Goal: Information Seeking & Learning: Check status

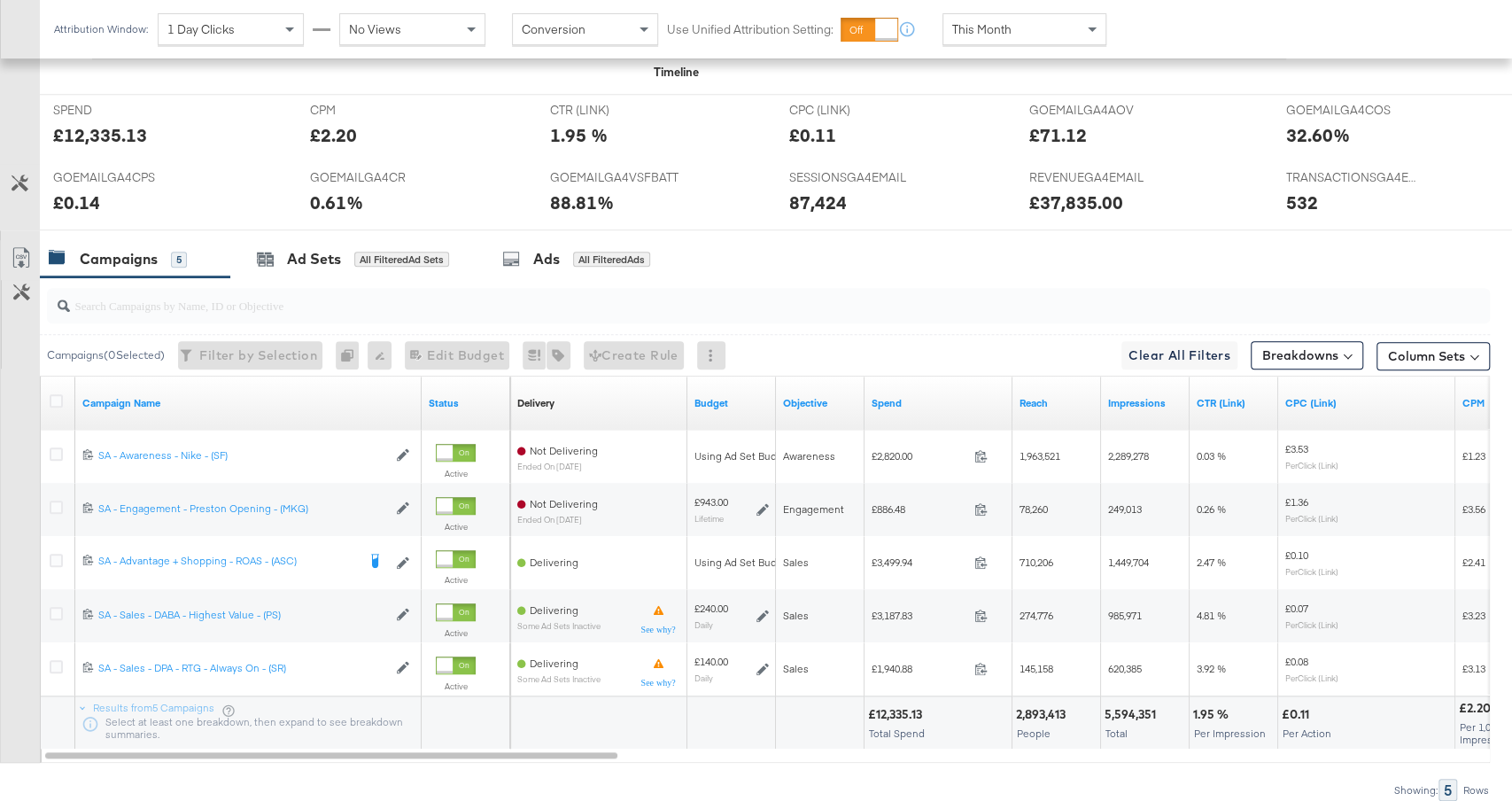
scroll to position [755, 0]
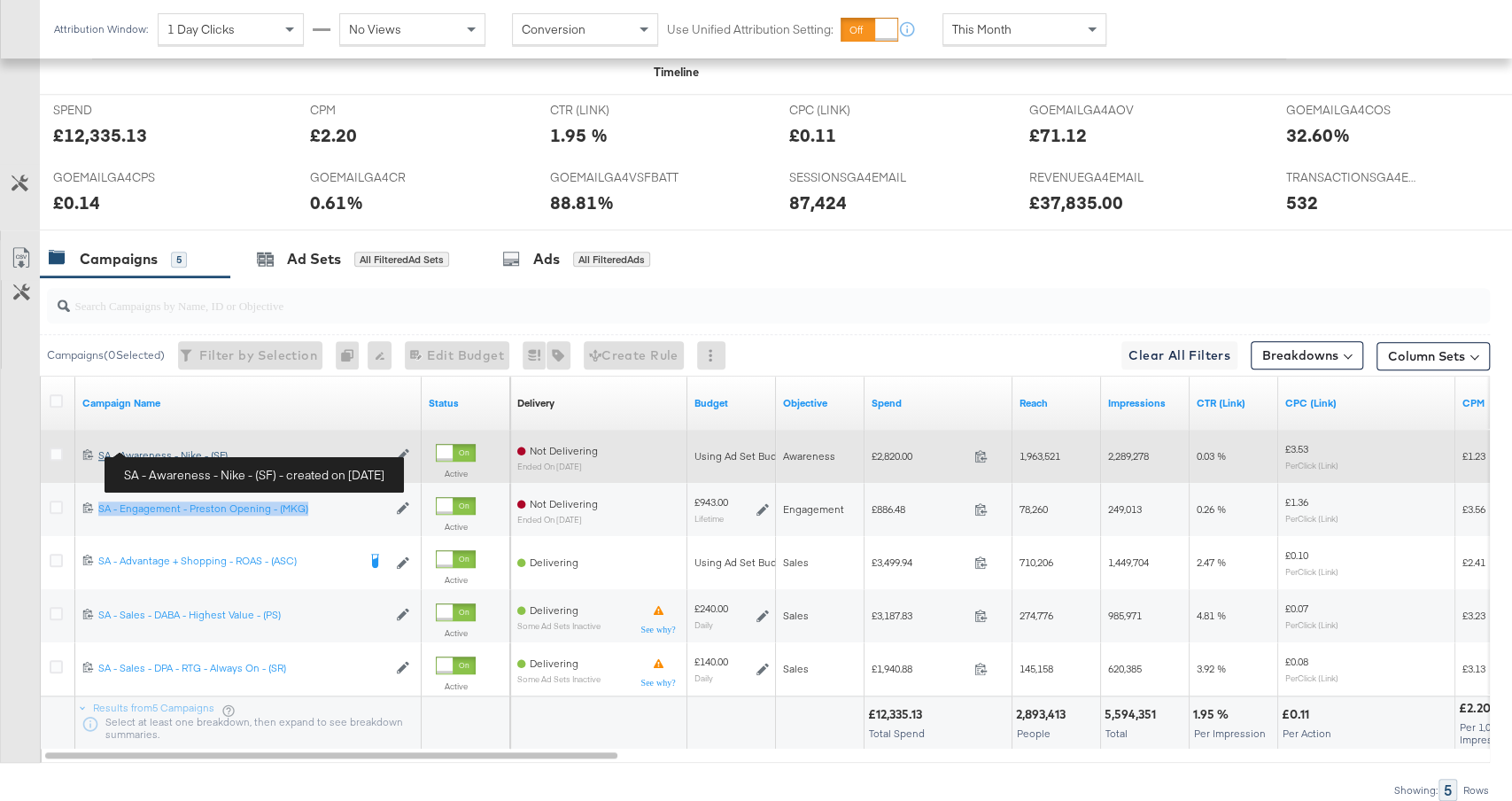
click at [171, 450] on div "SA - Awareness - Nike - (SF) SA - Awareness - Nike - (SF)" at bounding box center [243, 456] width 289 height 14
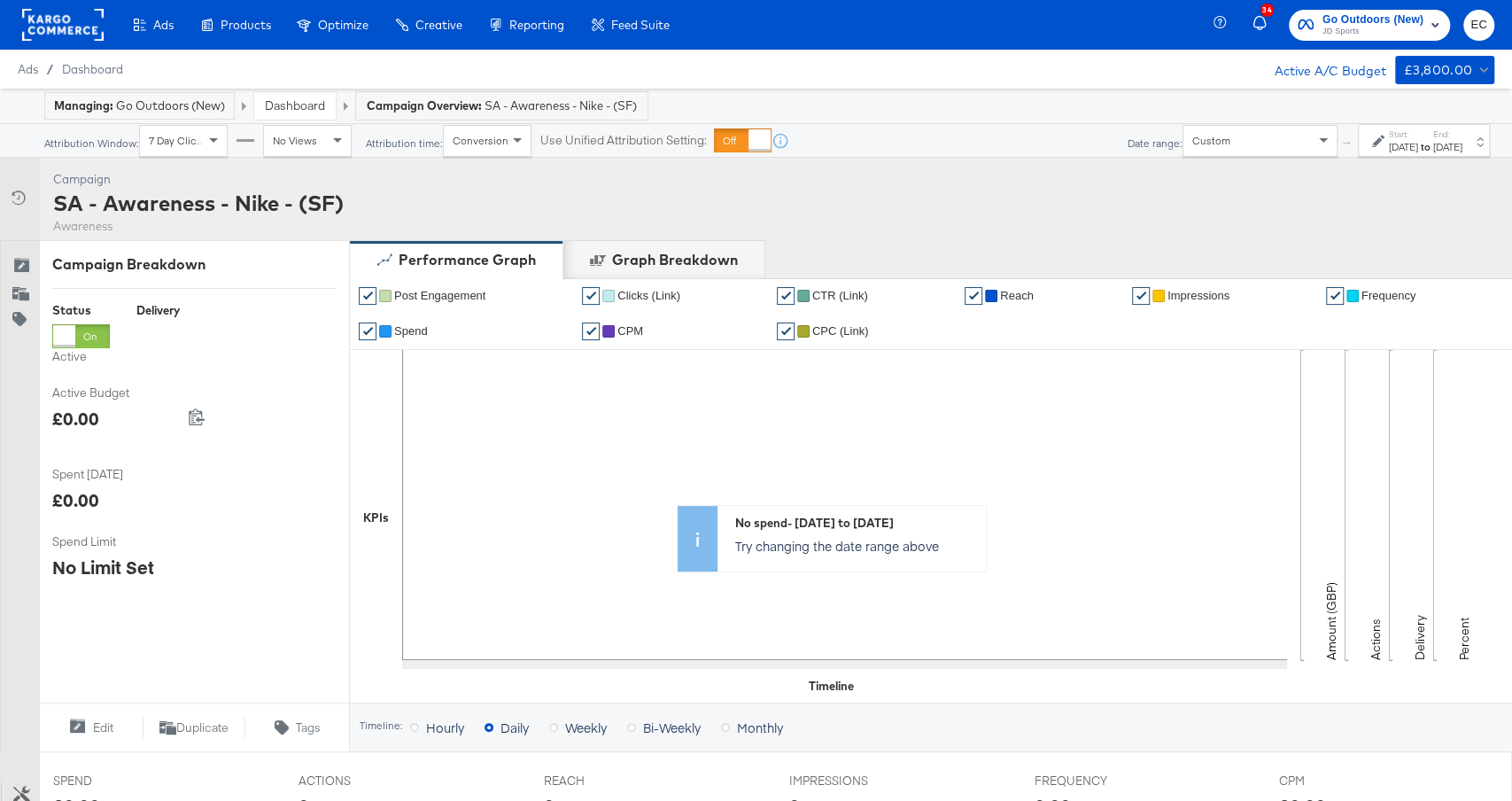
click at [266, 195] on div "SA - Awareness - Nike - (SF)" at bounding box center [198, 203] width 290 height 31
copy div "SA - Awareness - Nike - (SF)"
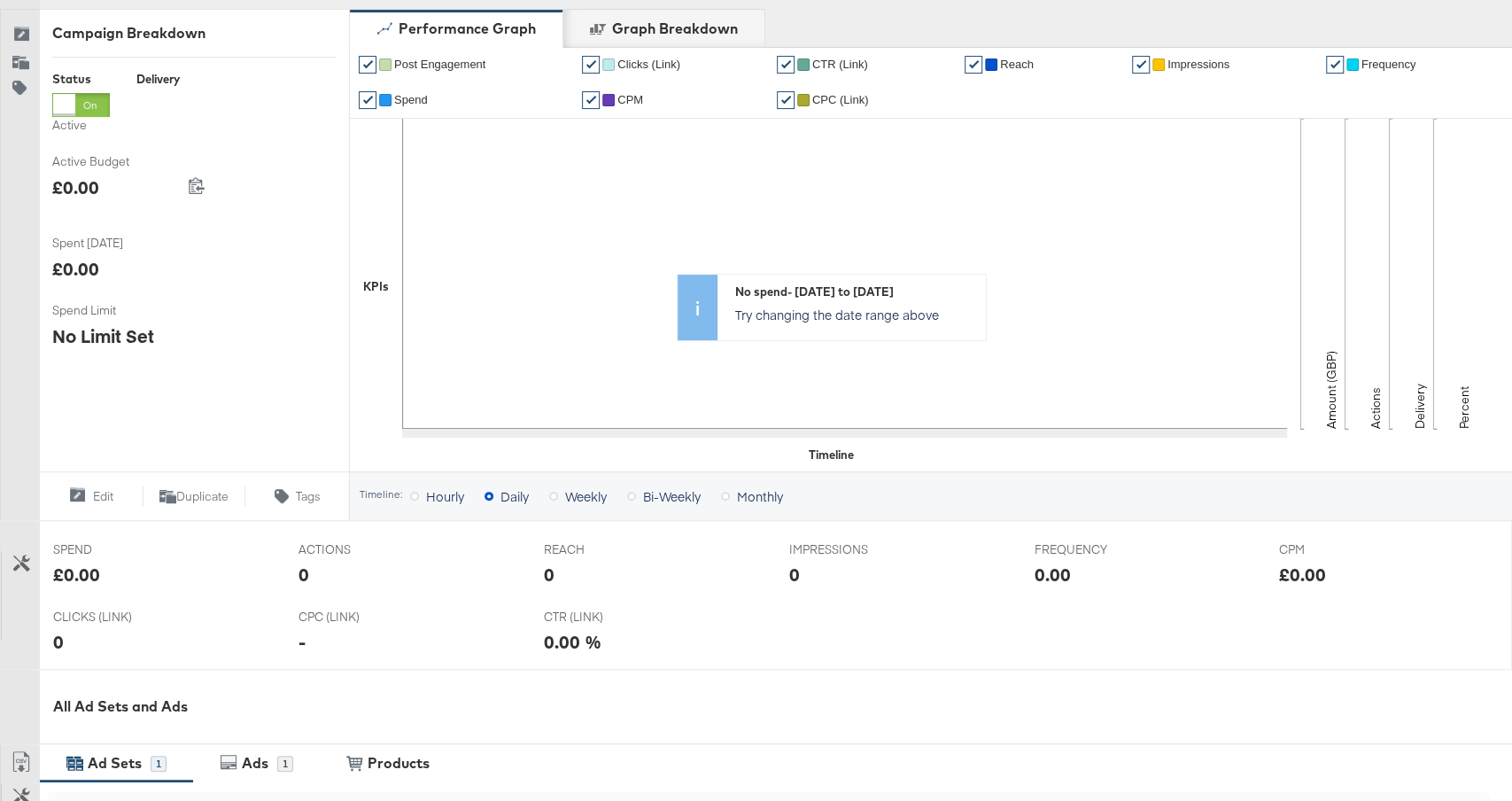
scroll to position [642, 0]
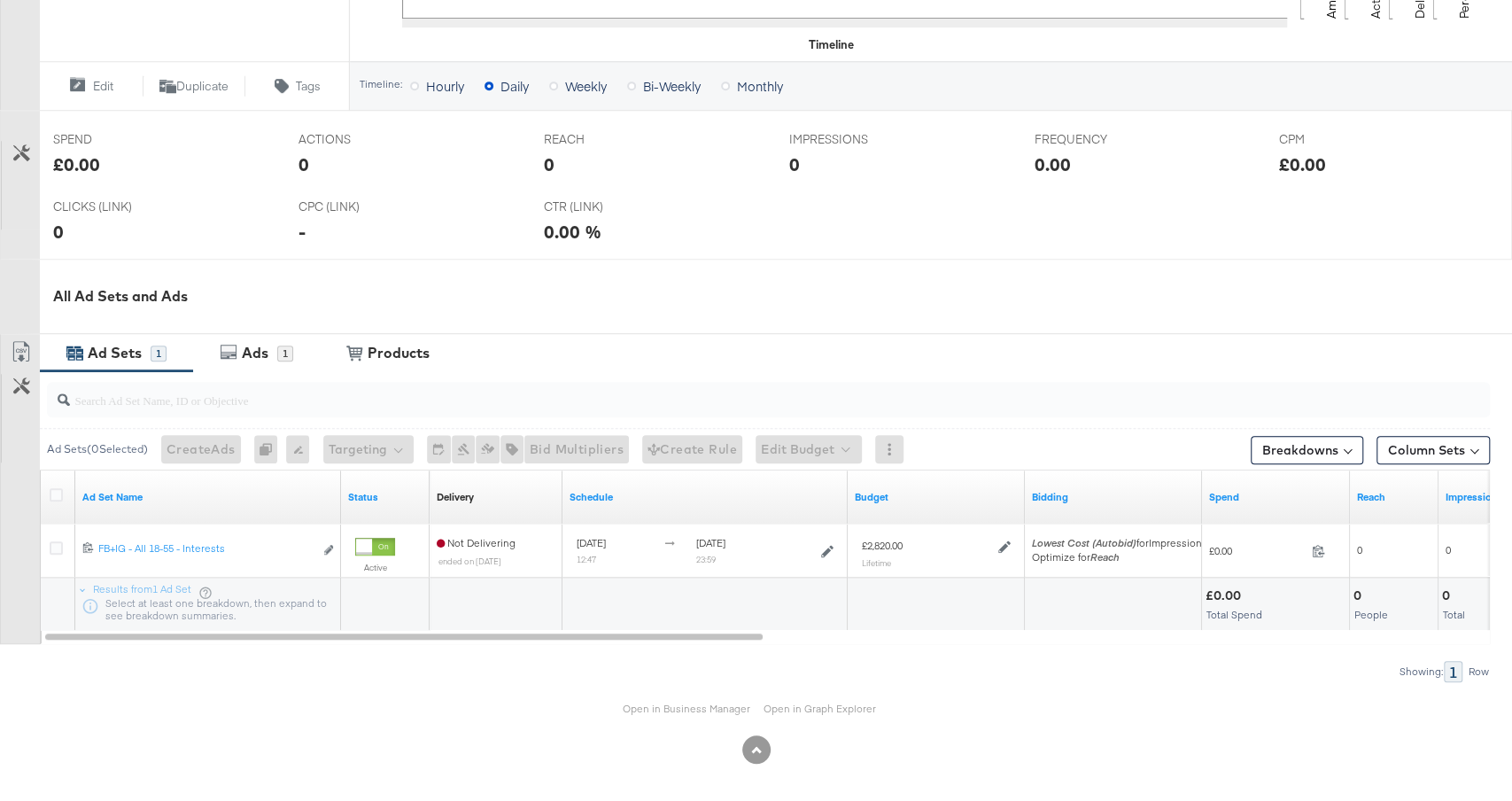
click at [789, 310] on div "All Ad Sets and Ads" at bounding box center [756, 296] width 1512 height 76
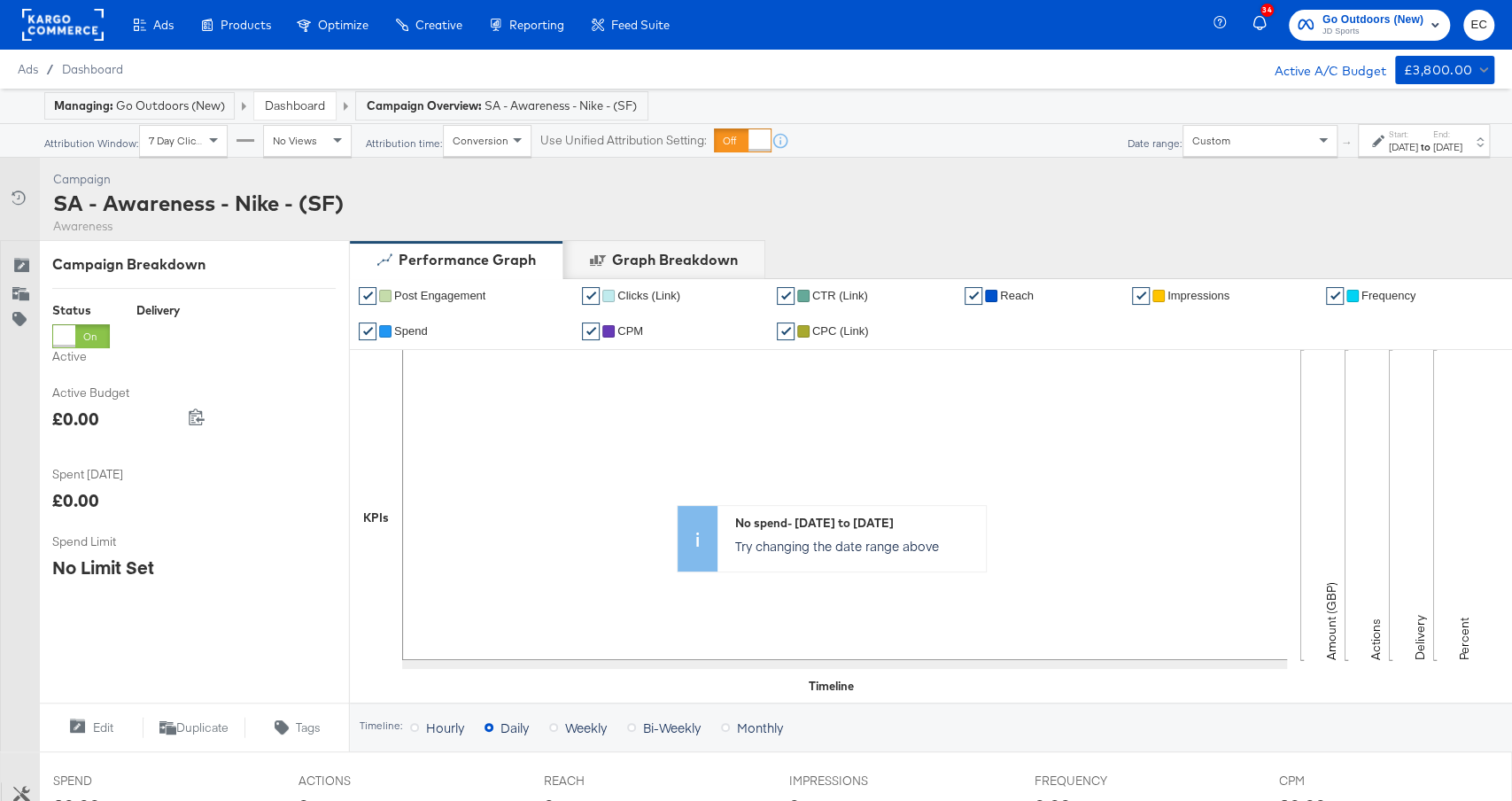
click at [1389, 150] on div "Sep 1st 2025" at bounding box center [1404, 147] width 30 height 14
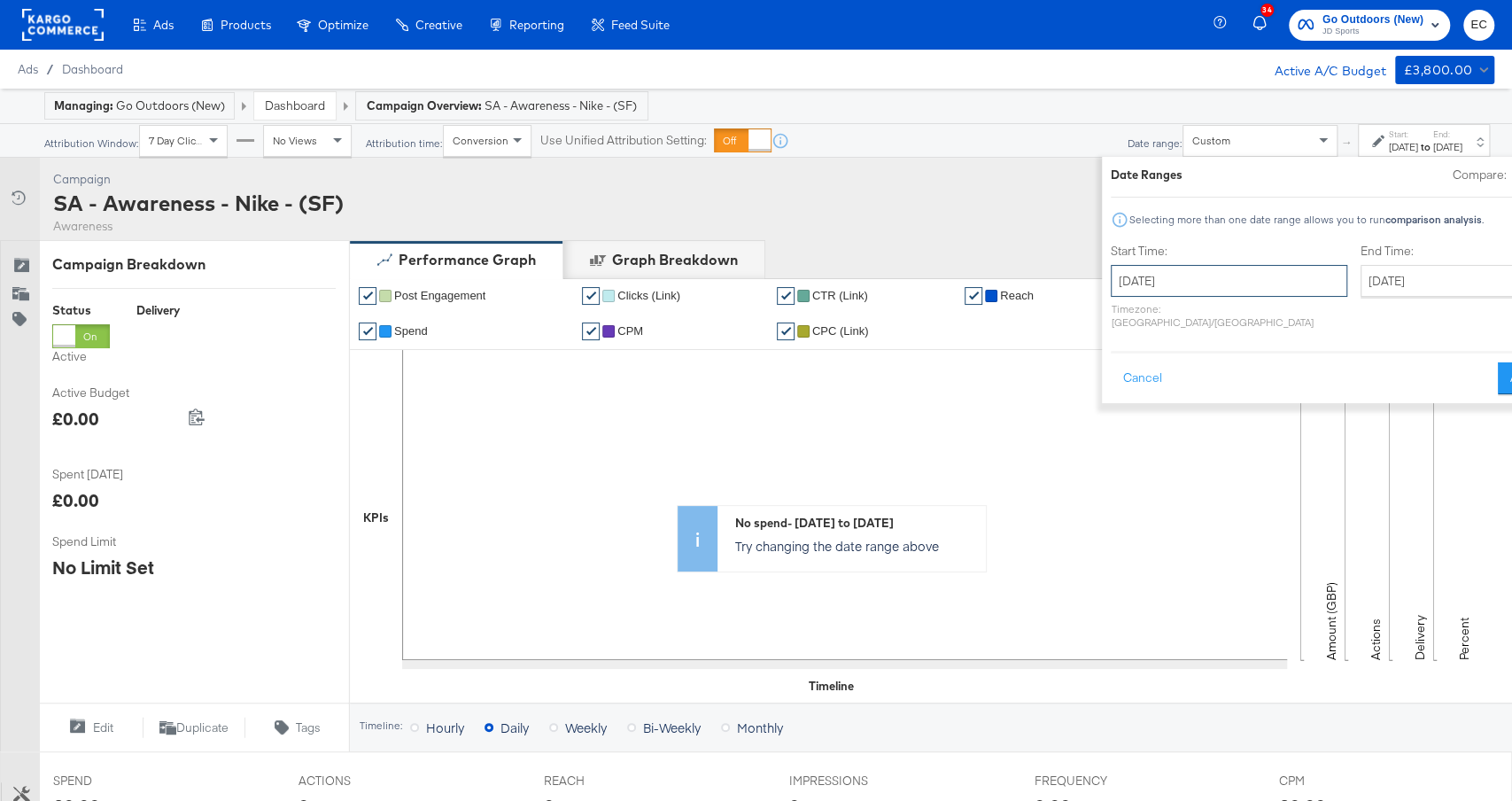
click at [1126, 283] on input "September 1st 2025" at bounding box center [1229, 280] width 236 height 31
click at [1299, 313] on span "›" at bounding box center [1312, 317] width 28 height 27
click at [1146, 392] on td "6" at bounding box center [1161, 395] width 30 height 25
type input "October 6th 2025"
click at [1354, 280] on input "October 6th 2025" at bounding box center [1446, 280] width 186 height 31
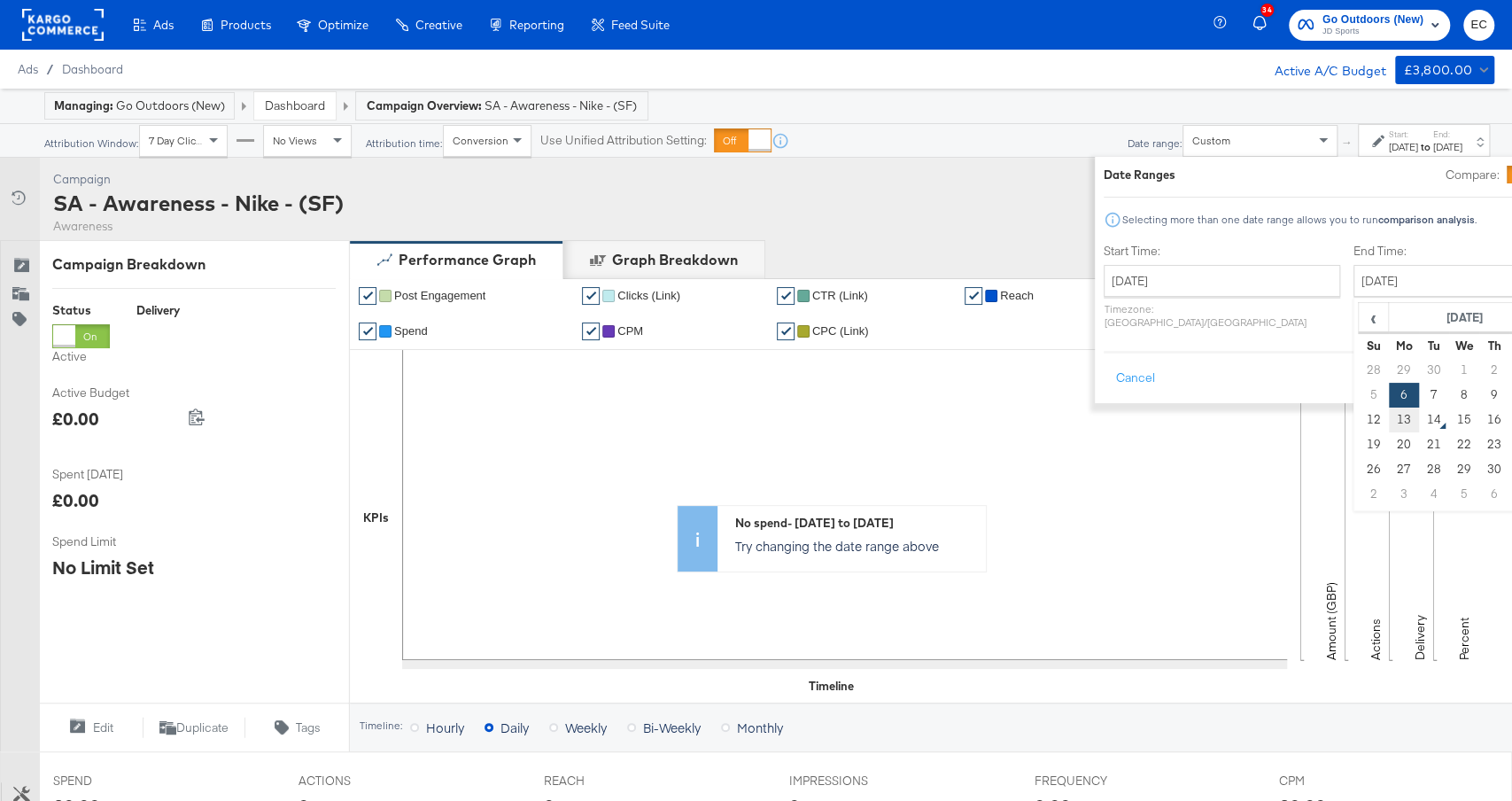
click at [1389, 420] on td "13" at bounding box center [1404, 419] width 30 height 25
type input "October 13th 2025"
click at [1496, 373] on button "Apply" at bounding box center [1524, 378] width 56 height 31
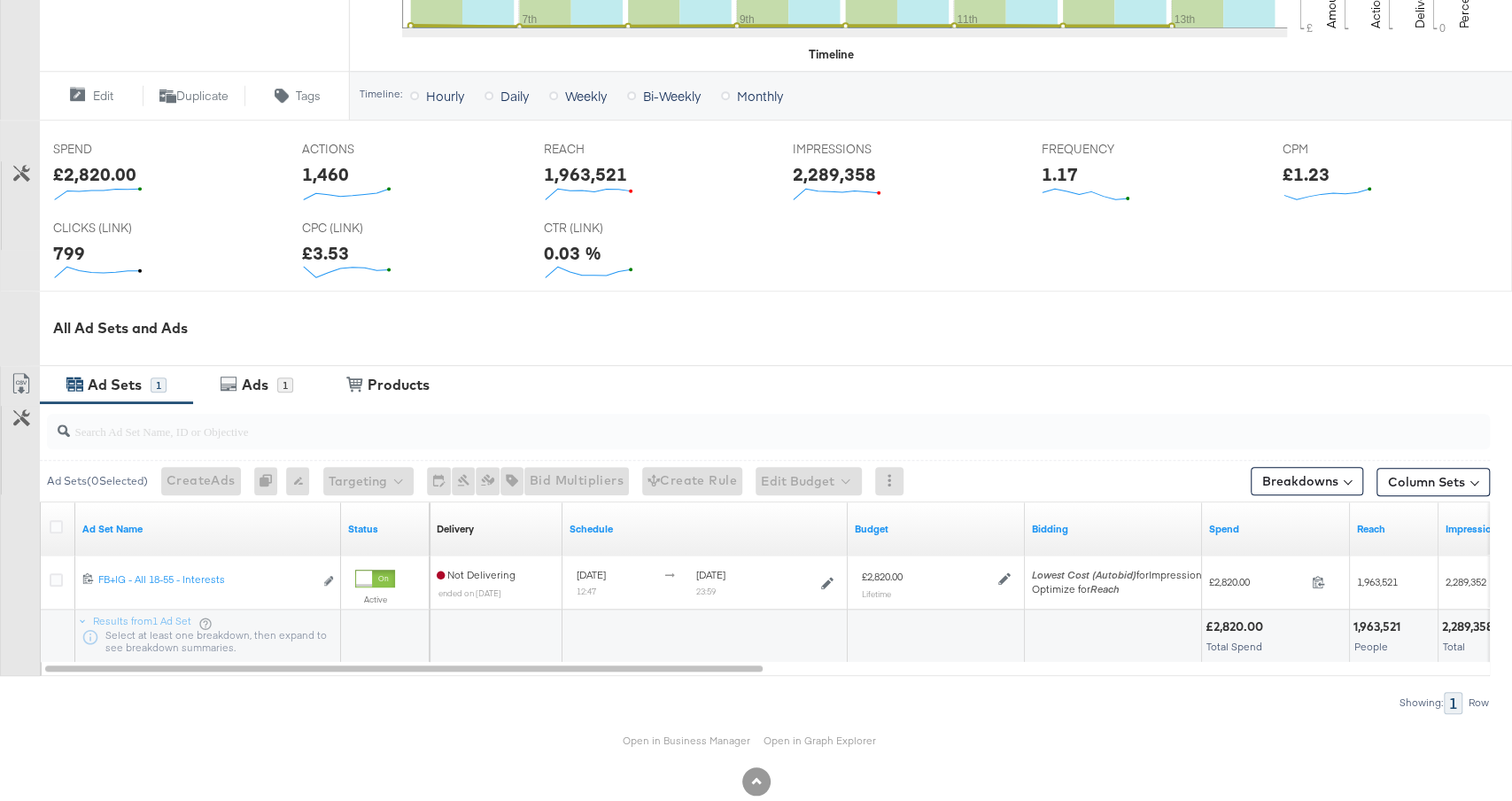
scroll to position [631, 0]
click at [102, 179] on div "£2,820.00" at bounding box center [94, 175] width 84 height 26
copy div "2,820.00"
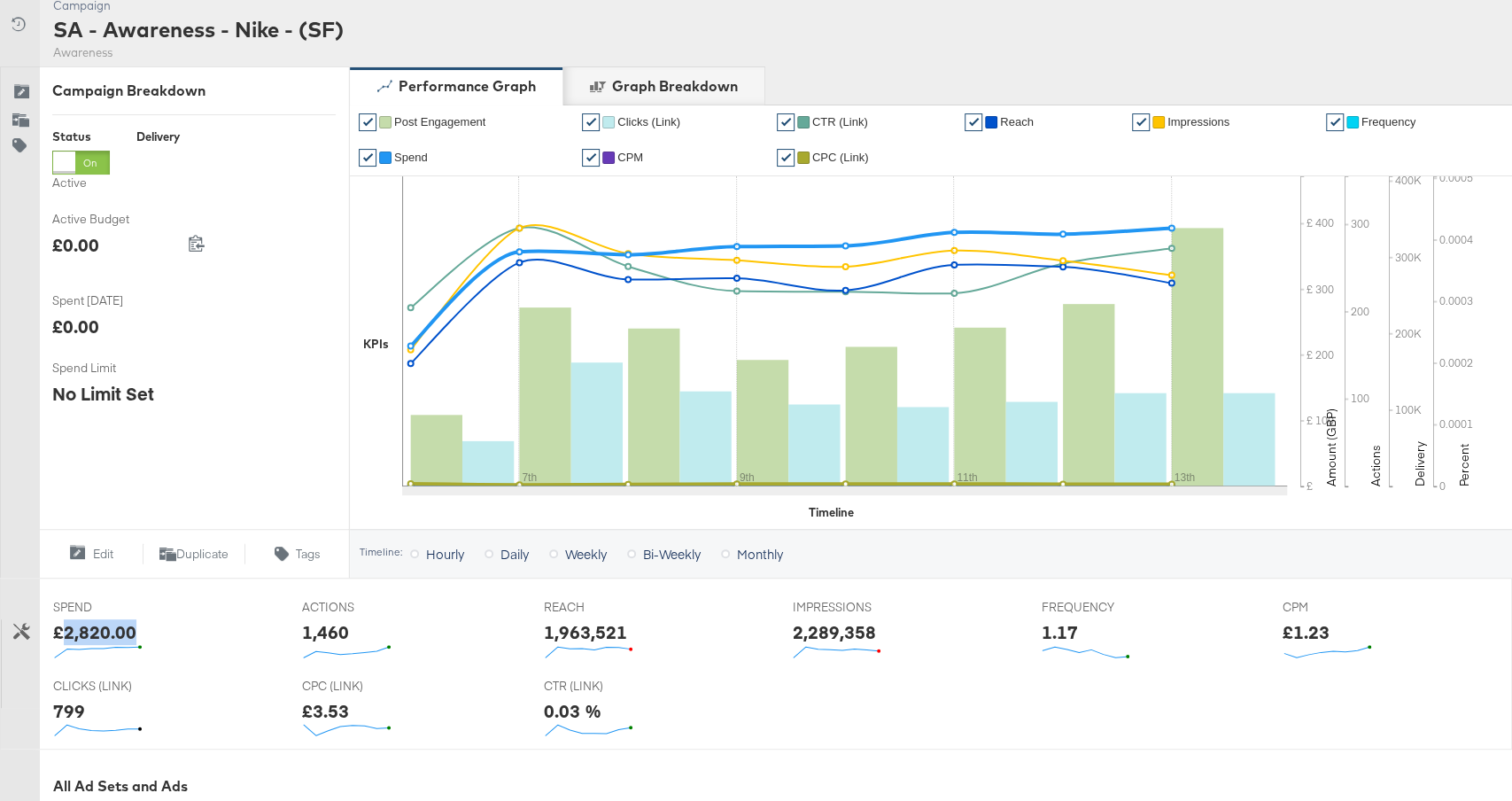
scroll to position [517, 0]
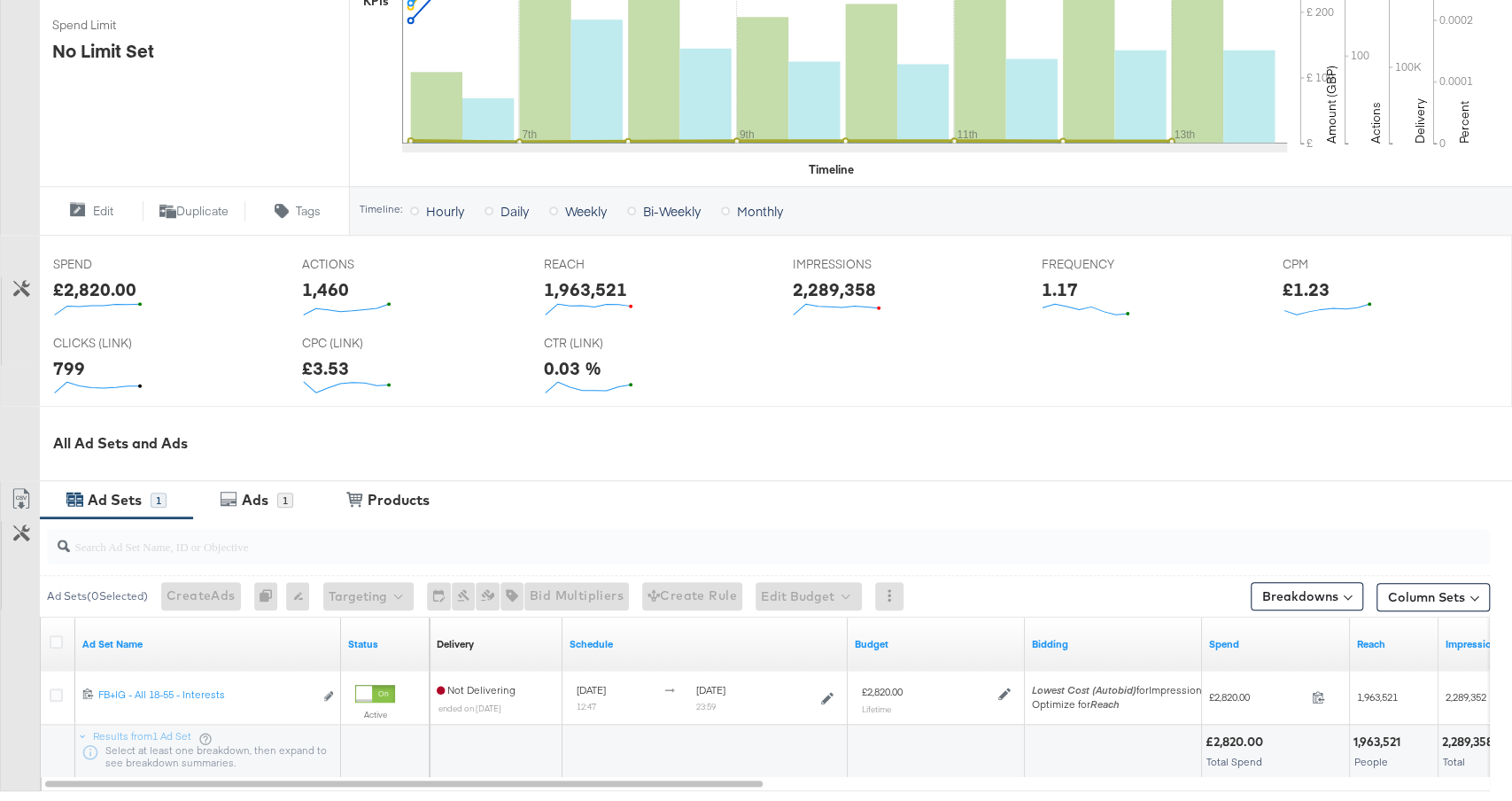
click at [578, 283] on div "1,963,521" at bounding box center [585, 289] width 84 height 26
copy div "1,963,521"
click at [818, 281] on div "2,289,358" at bounding box center [833, 289] width 84 height 26
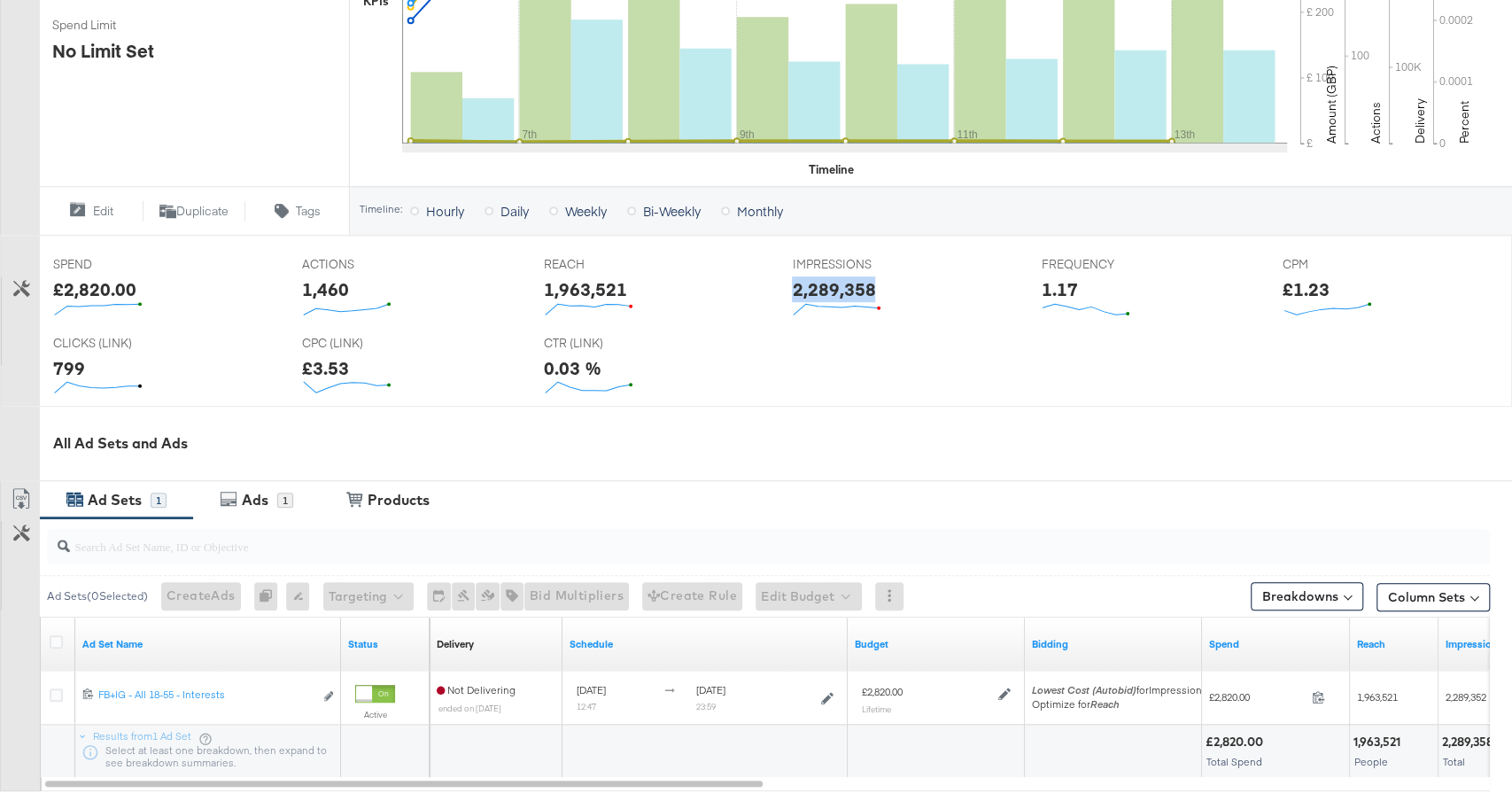
copy div "2,289,358"
click at [1067, 285] on div "1.17" at bounding box center [1058, 289] width 36 height 26
copy div "1.17"
click at [1286, 277] on div "£1.23" at bounding box center [1306, 289] width 47 height 26
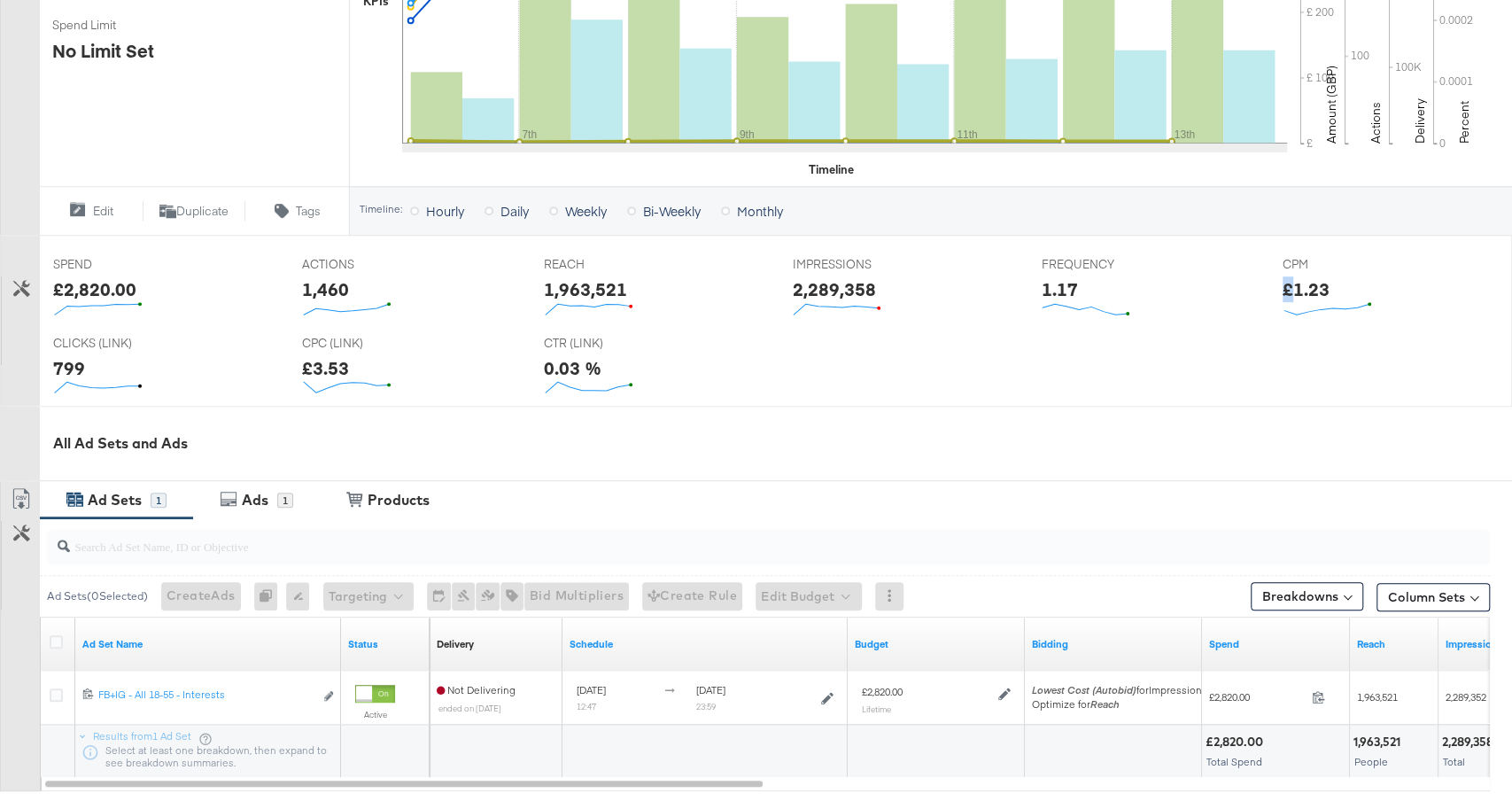
click at [1286, 277] on div "£1.23" at bounding box center [1306, 289] width 47 height 26
click at [1300, 283] on div "£1.23" at bounding box center [1306, 289] width 47 height 26
copy div "1.23"
click at [68, 367] on div "799" at bounding box center [69, 368] width 31 height 26
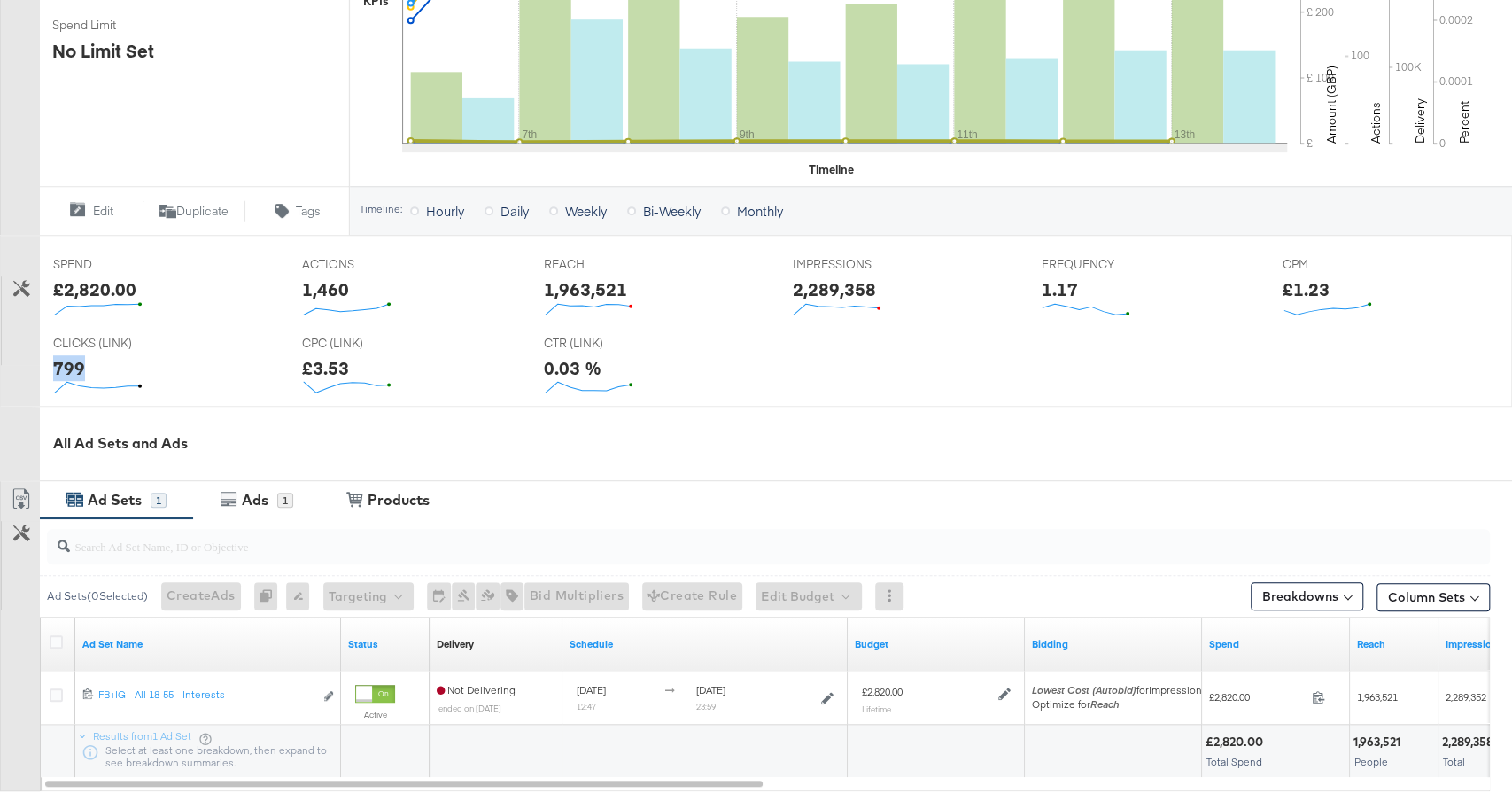
click at [68, 367] on div "799" at bounding box center [69, 368] width 31 height 26
copy div "799"
click at [329, 369] on div "£3.53" at bounding box center [326, 368] width 47 height 26
copy div "3.53"
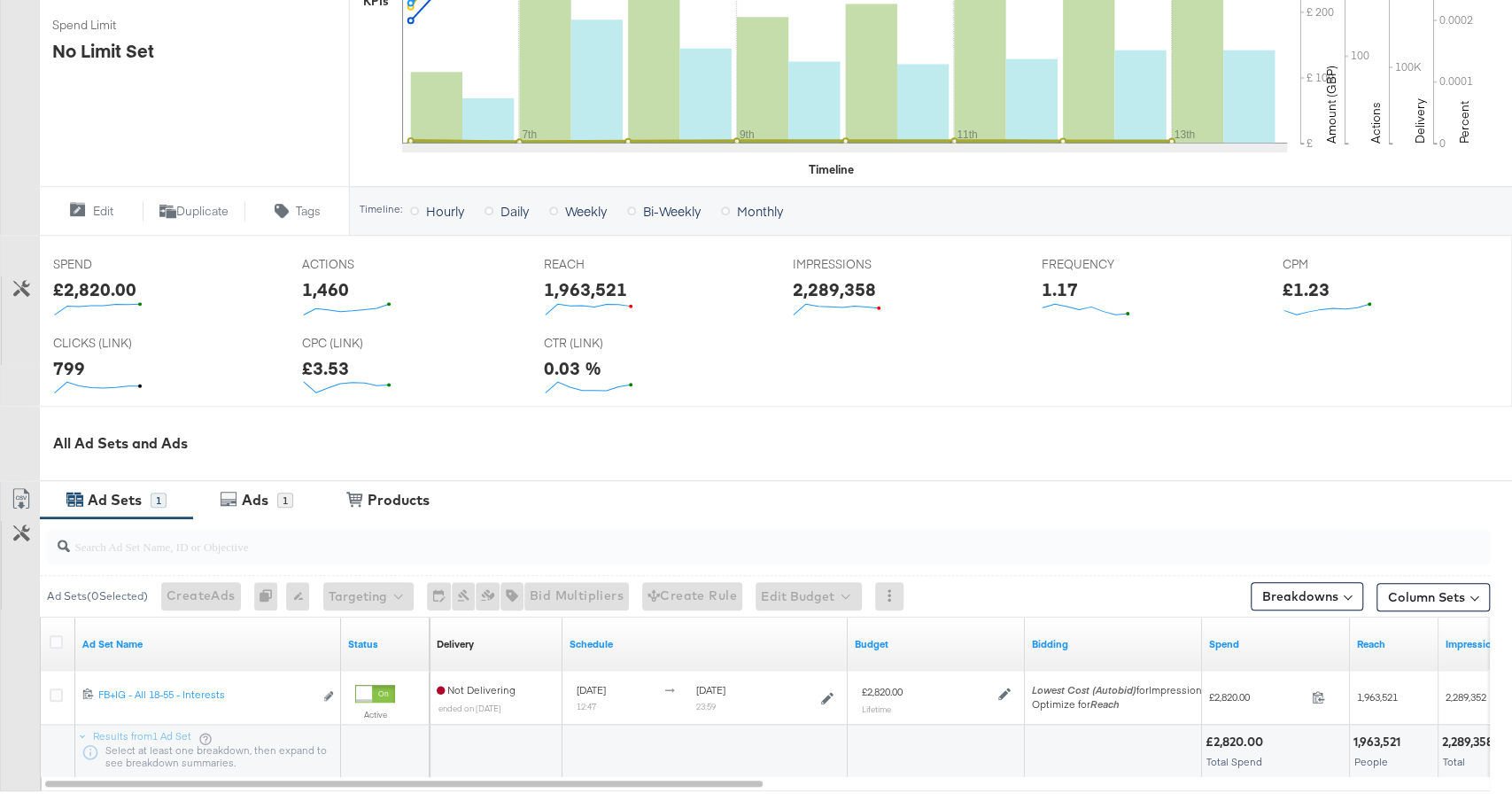
click at [557, 368] on div "0.03 %" at bounding box center [573, 368] width 58 height 26
copy div "0.03"
click at [277, 495] on div "1" at bounding box center [285, 501] width 16 height 16
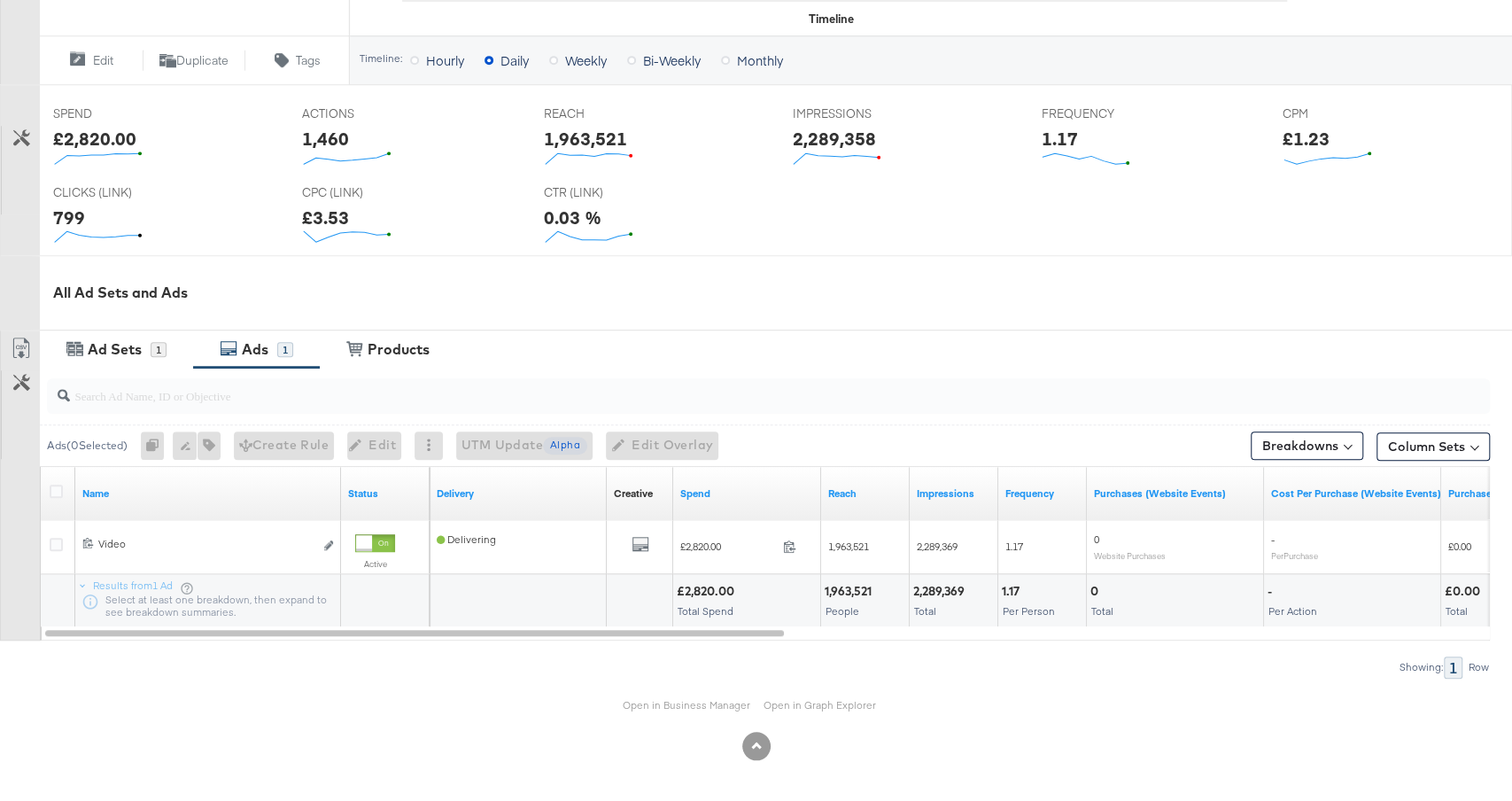
scroll to position [661, 0]
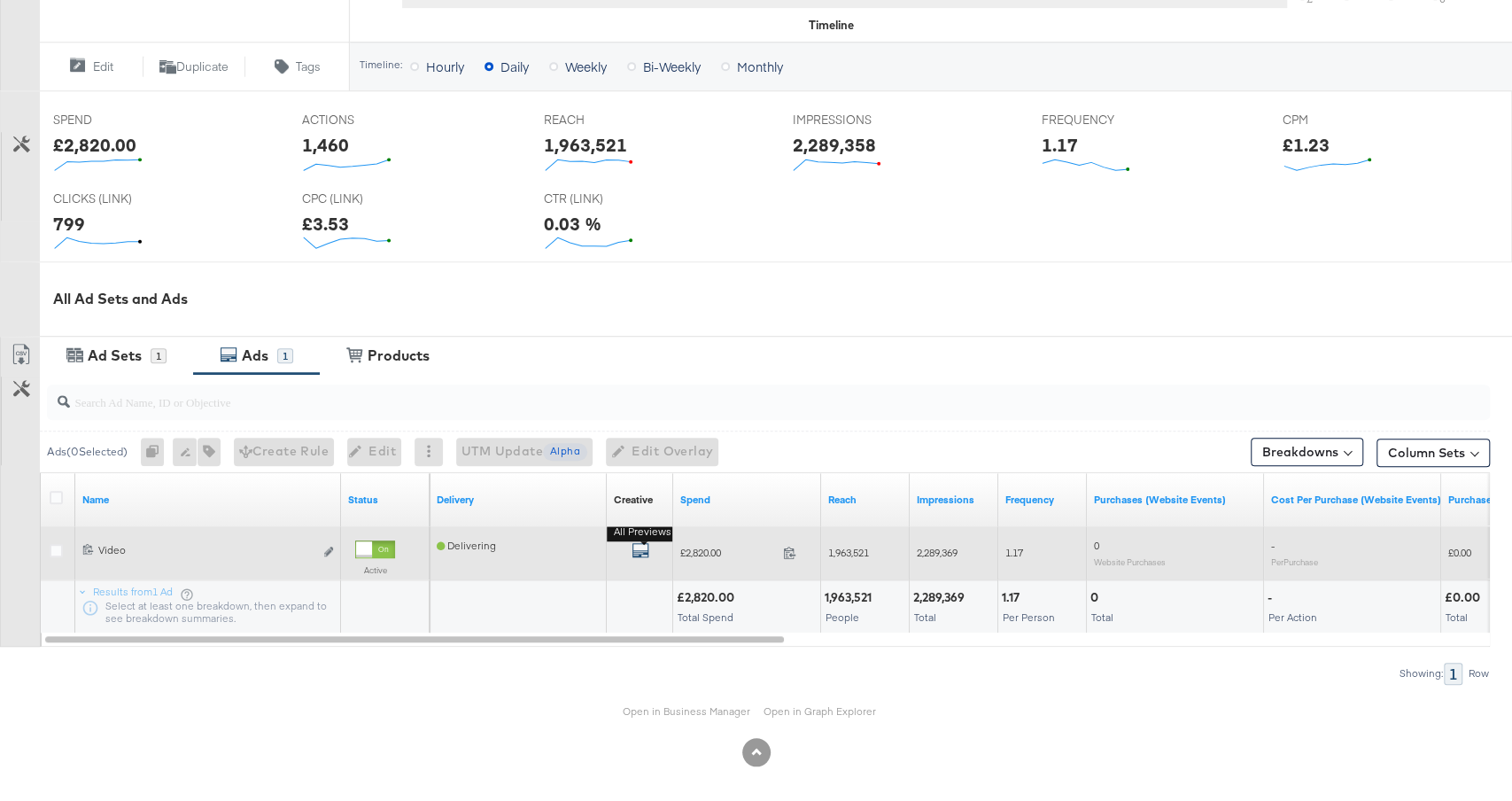
click at [640, 543] on icon "default" at bounding box center [640, 550] width 18 height 18
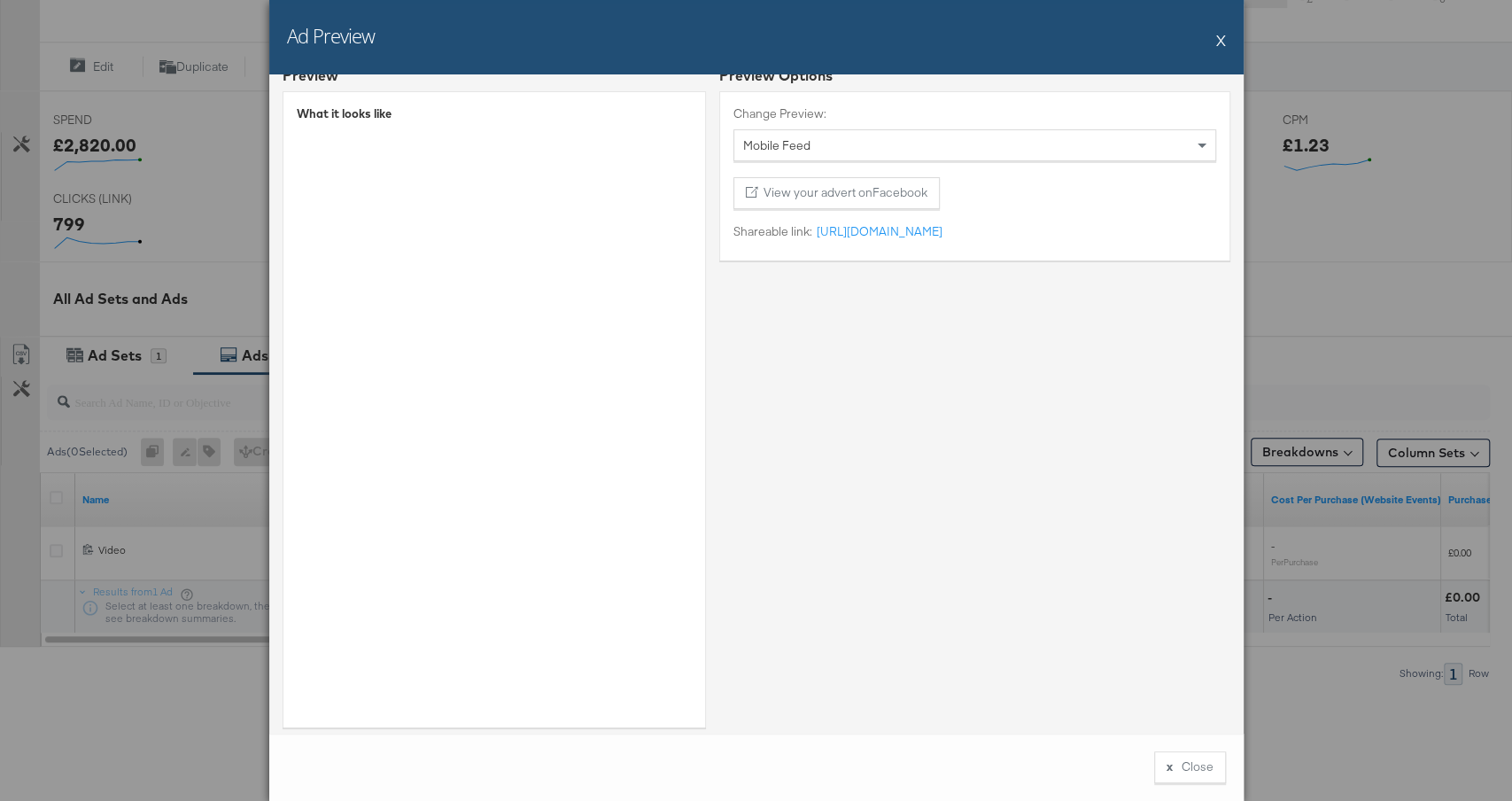
scroll to position [41, 0]
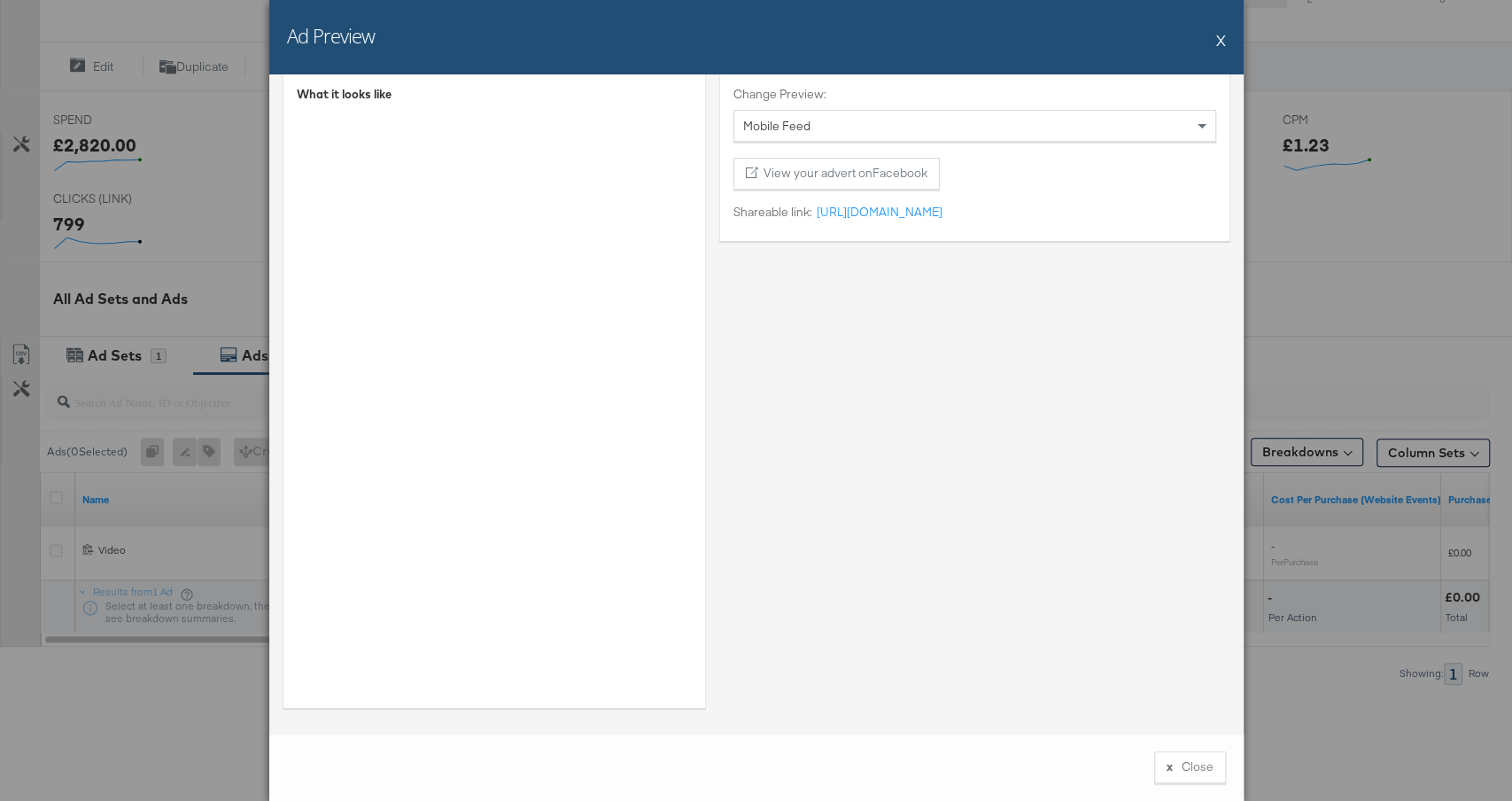
click at [1220, 38] on button "X" at bounding box center [1222, 40] width 10 height 35
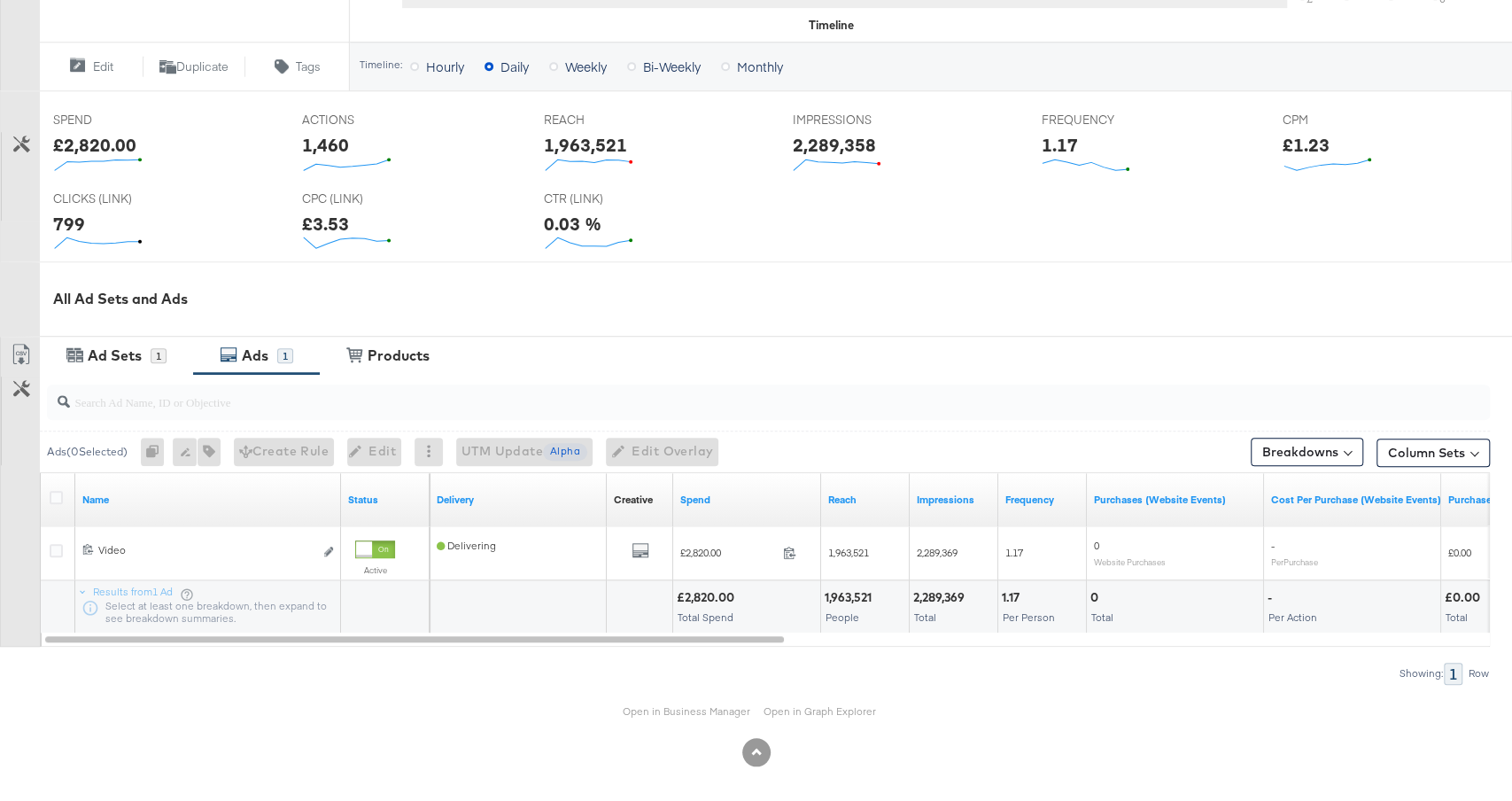
scroll to position [0, 0]
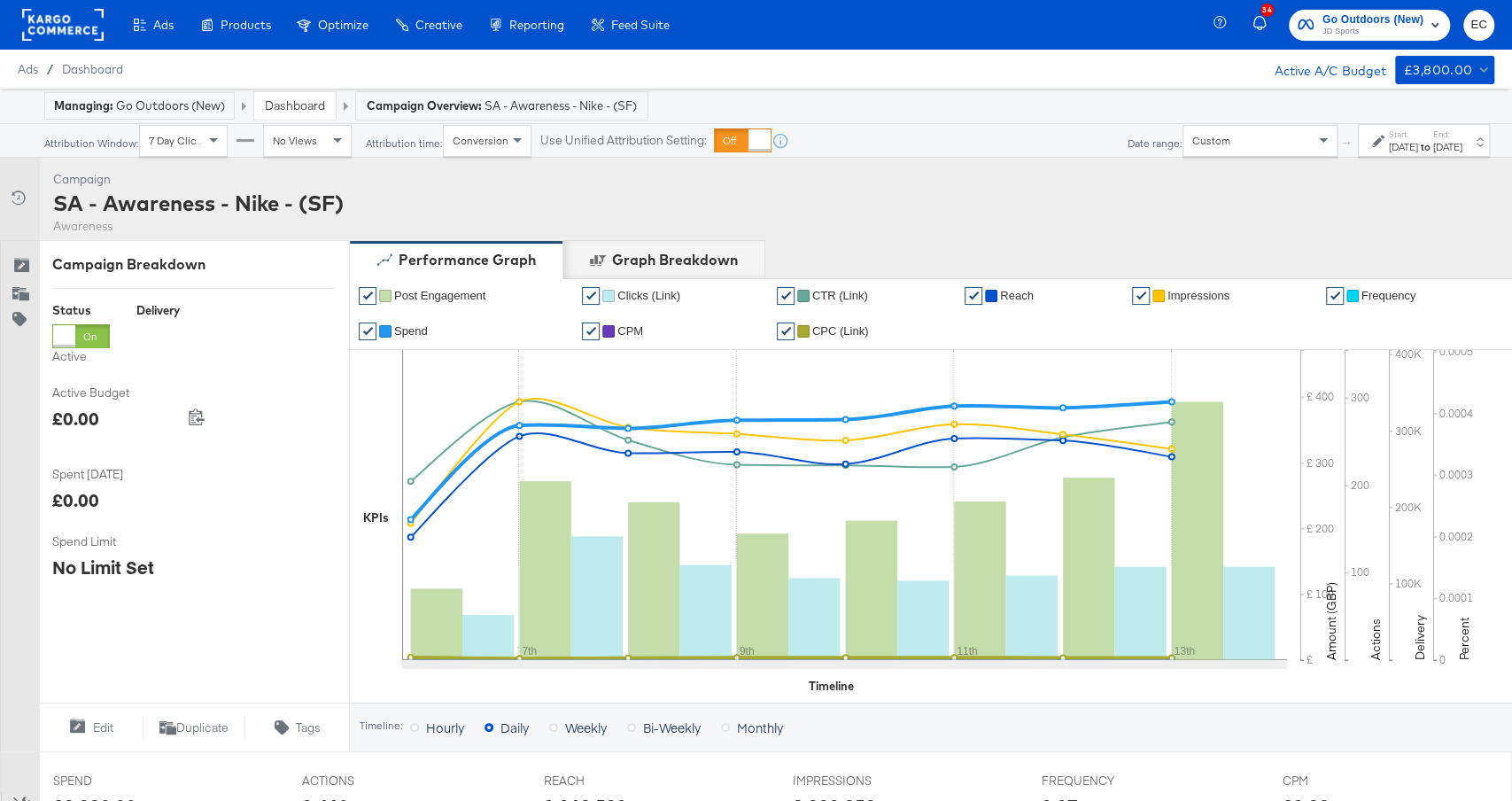
click at [1359, 156] on div "Start: Oct 6th 2025 to End: Oct 13th 2025" at bounding box center [1424, 140] width 132 height 32
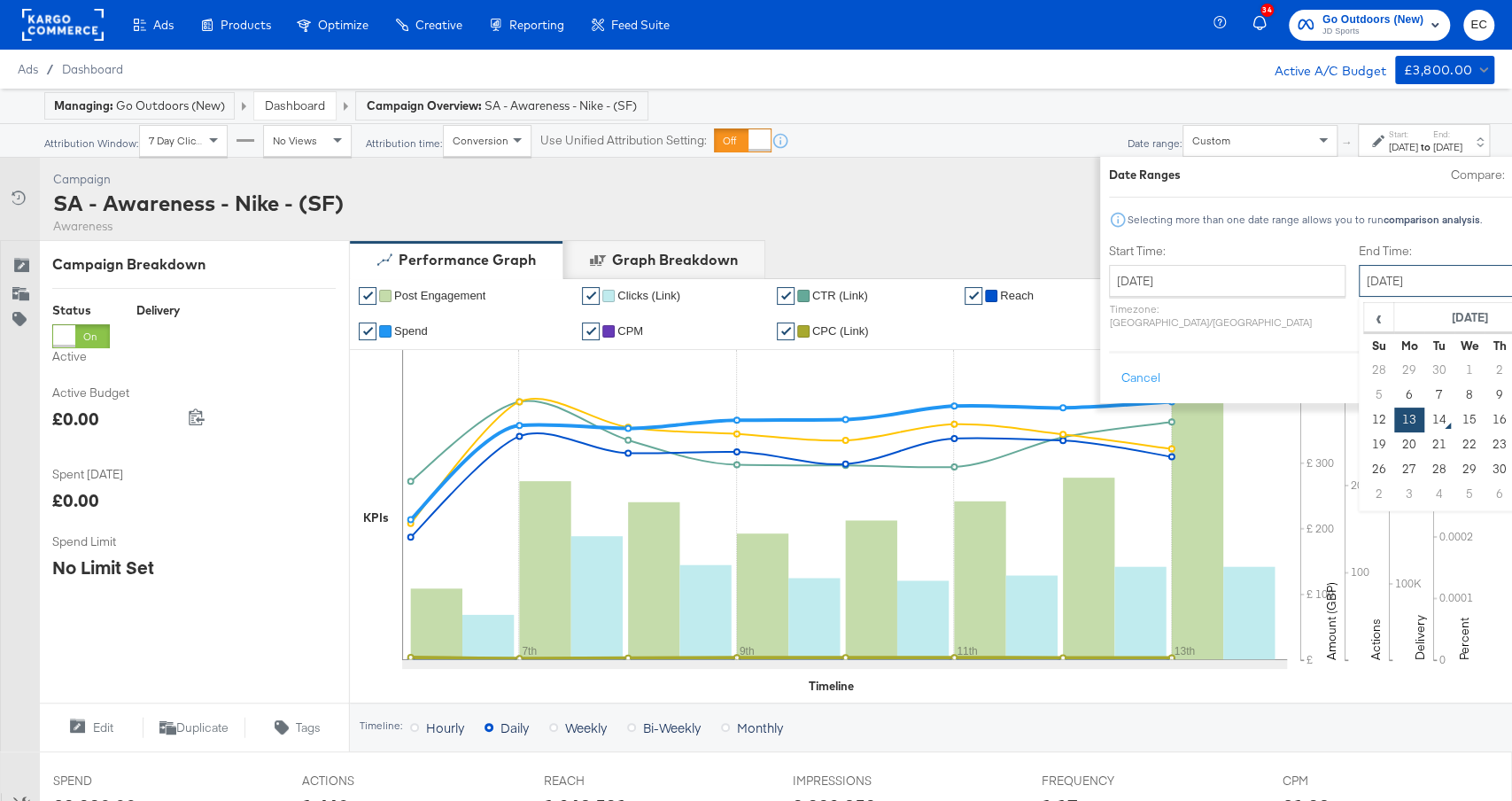
click at [1360, 287] on input "October 13th 2025" at bounding box center [1452, 280] width 186 height 31
click at [952, 218] on div "Campaign Activity Campaign SA - Awareness - Nike - (SF) Awareness" at bounding box center [756, 199] width 1512 height 83
click at [1110, 362] on button "Cancel" at bounding box center [1141, 378] width 64 height 31
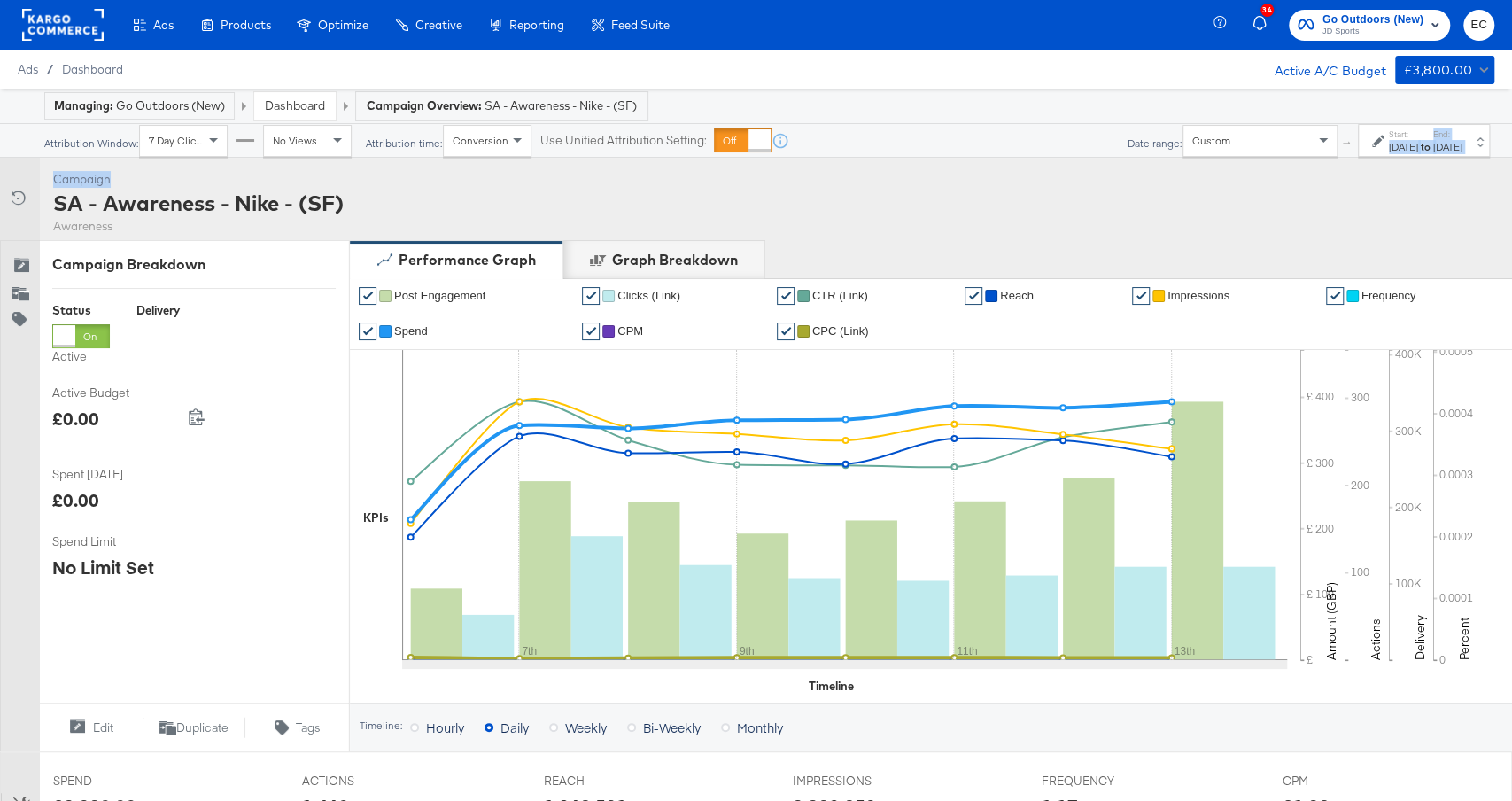
drag, startPoint x: 1462, startPoint y: 171, endPoint x: 1320, endPoint y: 149, distance: 143.7
click at [1320, 149] on div "Managing: Go Outdoors (New) Dashboard Campaign Overview: SA - Awareness - Nike …" at bounding box center [756, 778] width 1512 height 1380
copy div "Oct 6th 2025 to End: Oct 13th 2025 Campaign Activity Campaign"
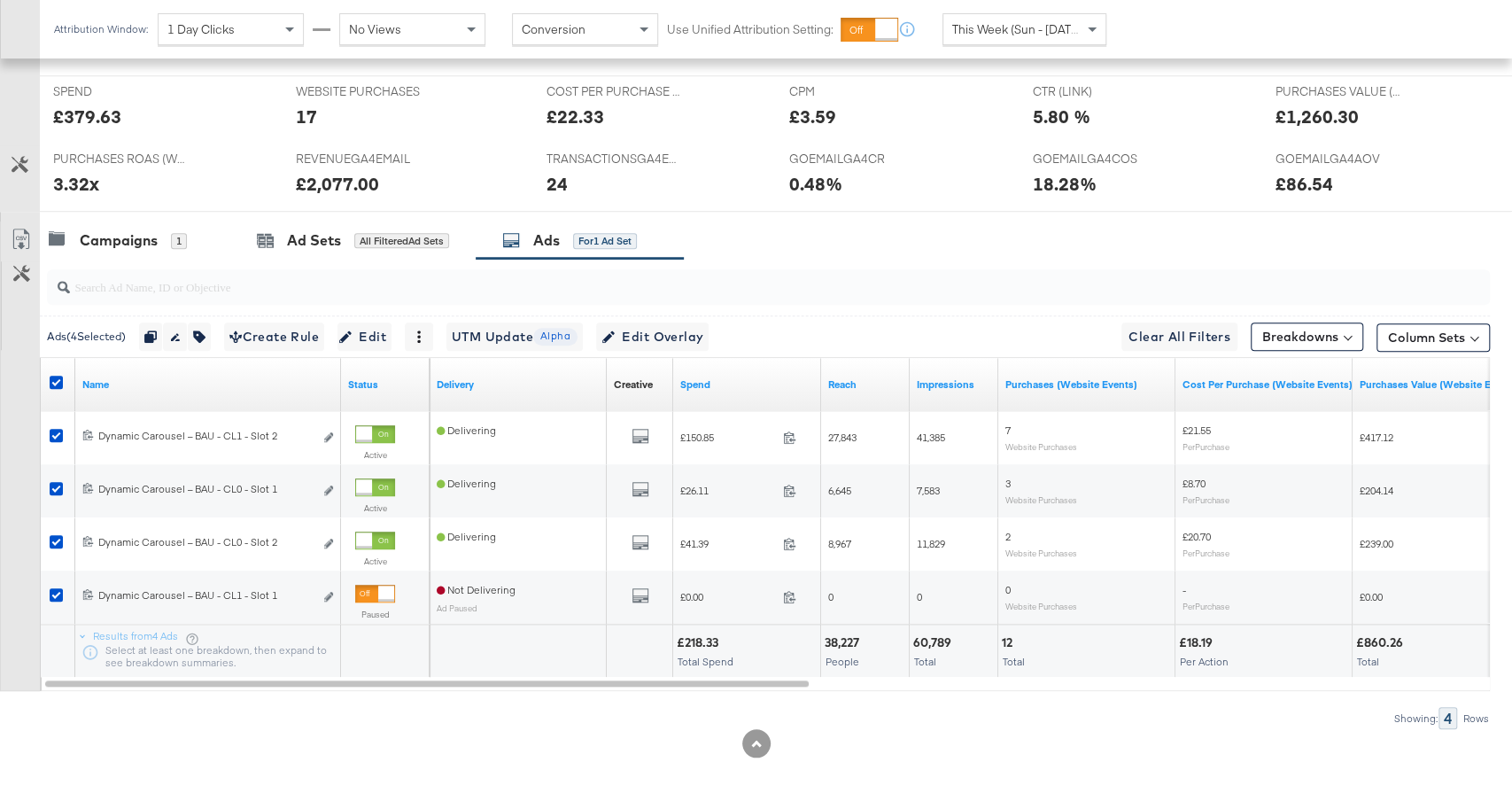
scroll to position [773, 0]
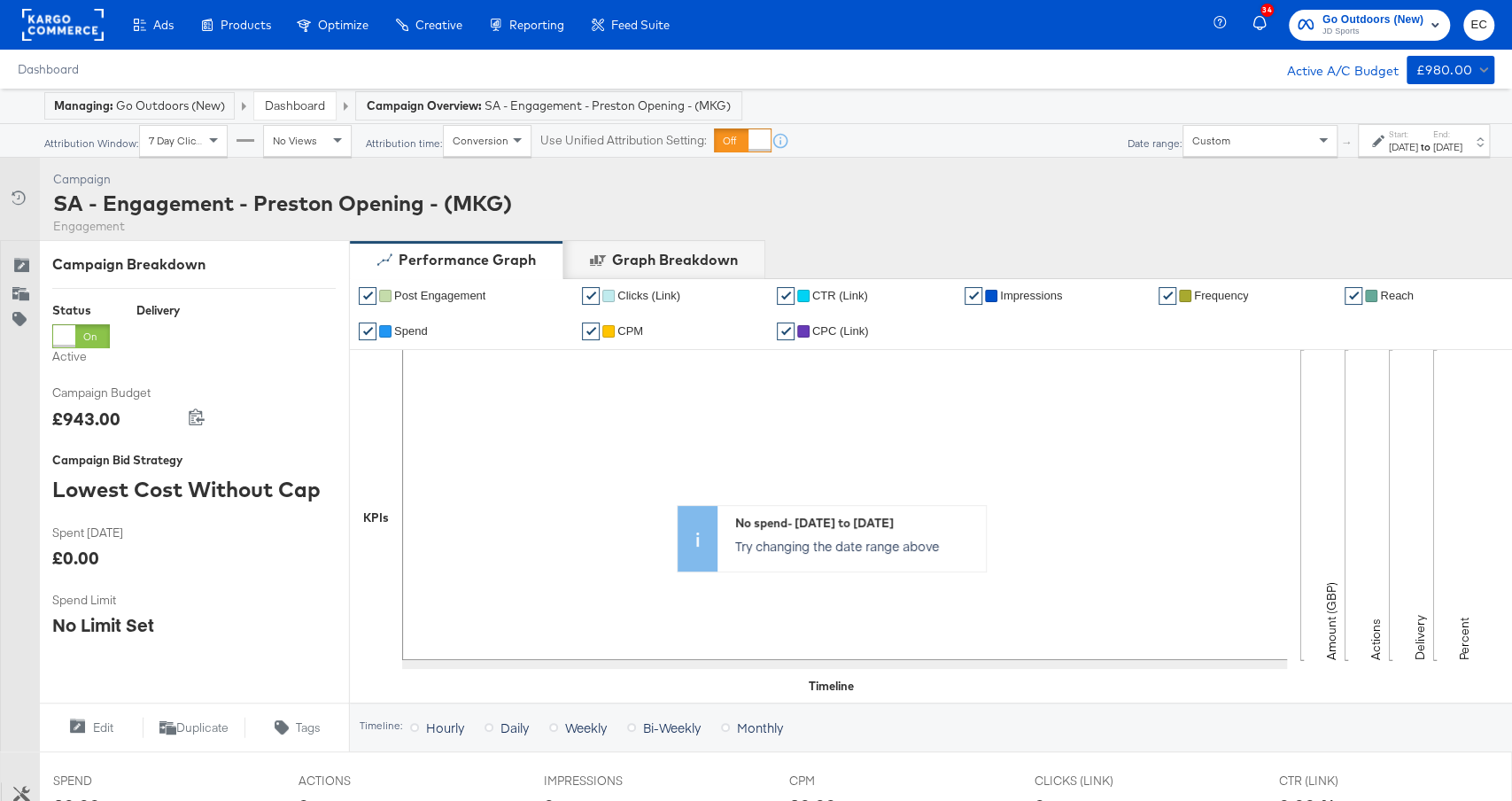
click at [300, 195] on div "SA - Engagement - Preston Opening - (MKG)" at bounding box center [282, 203] width 459 height 31
copy div "SA - Engagement - Preston Opening - (MKG)"
click at [1389, 148] on div "Sep 1st 2025" at bounding box center [1404, 147] width 30 height 14
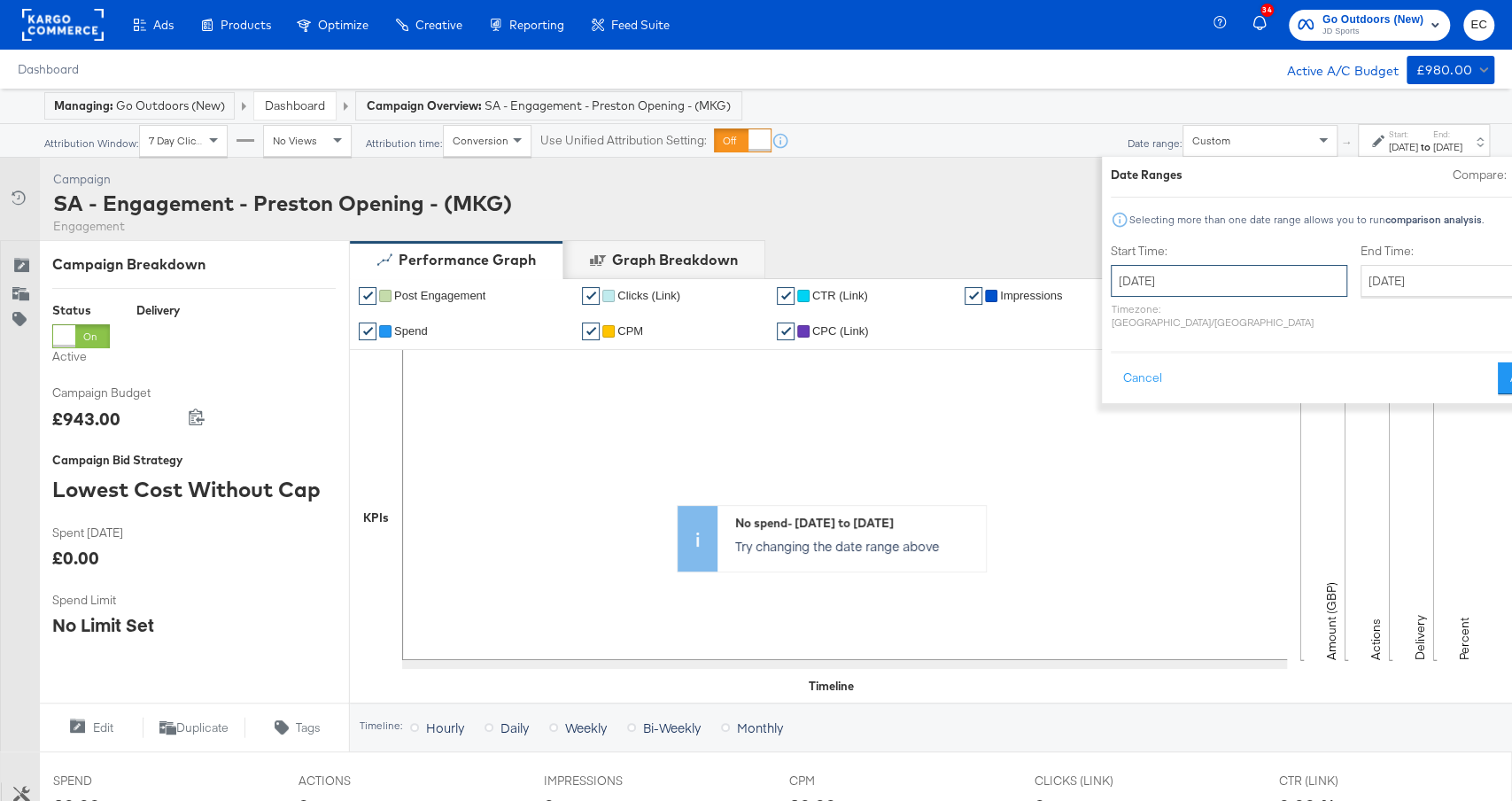
click at [1117, 284] on input "September 1st 2025" at bounding box center [1229, 280] width 236 height 31
click at [1177, 467] on td "30" at bounding box center [1191, 469] width 30 height 25
type input "September 30th 2025"
click at [1367, 284] on input "September 30th 2025" at bounding box center [1460, 280] width 186 height 31
click at [1511, 497] on td "10" at bounding box center [1538, 494] width 30 height 25
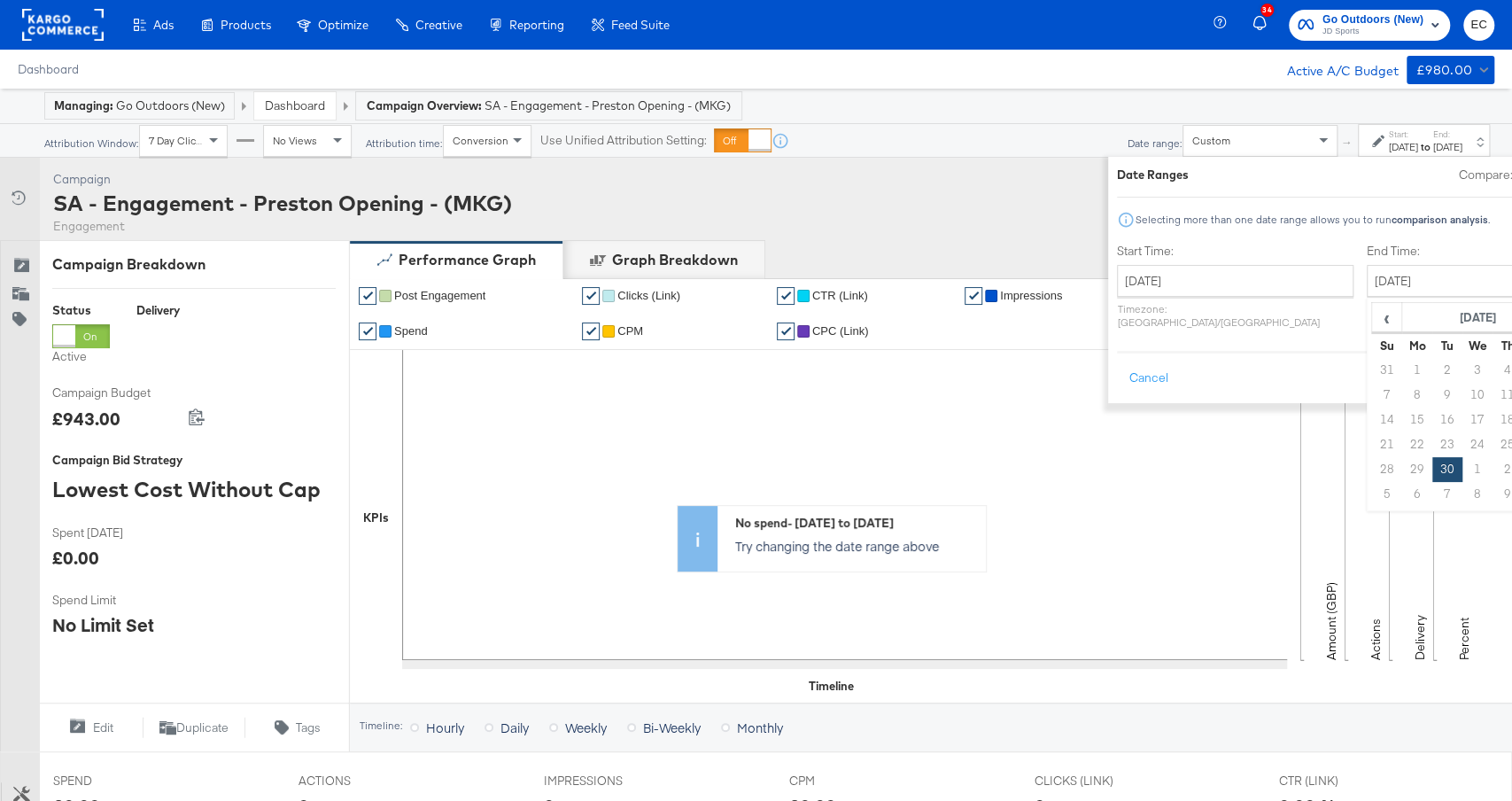
type input "October 10th 2025"
click at [1503, 366] on button "Apply" at bounding box center [1531, 378] width 56 height 31
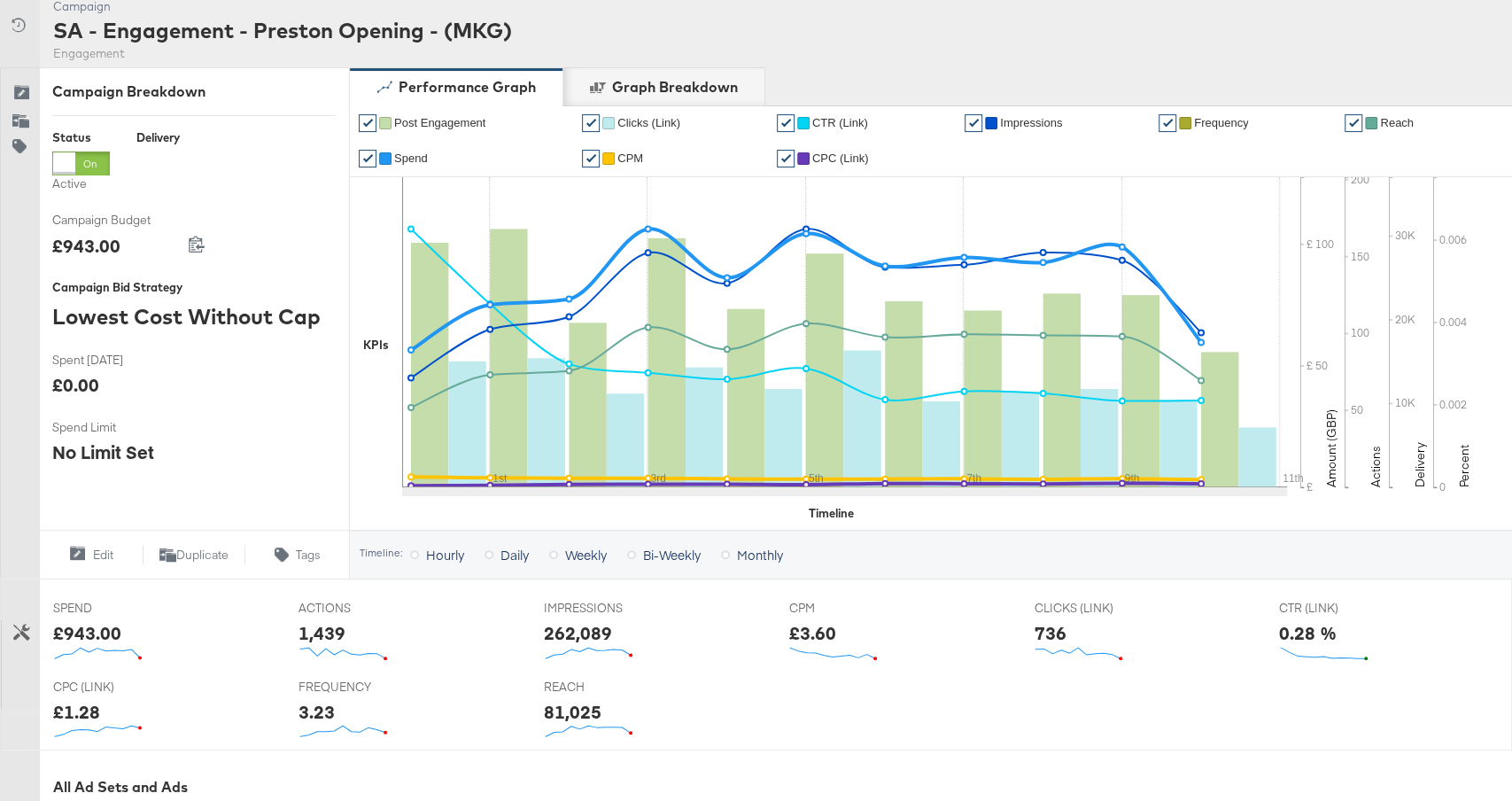
scroll to position [326, 0]
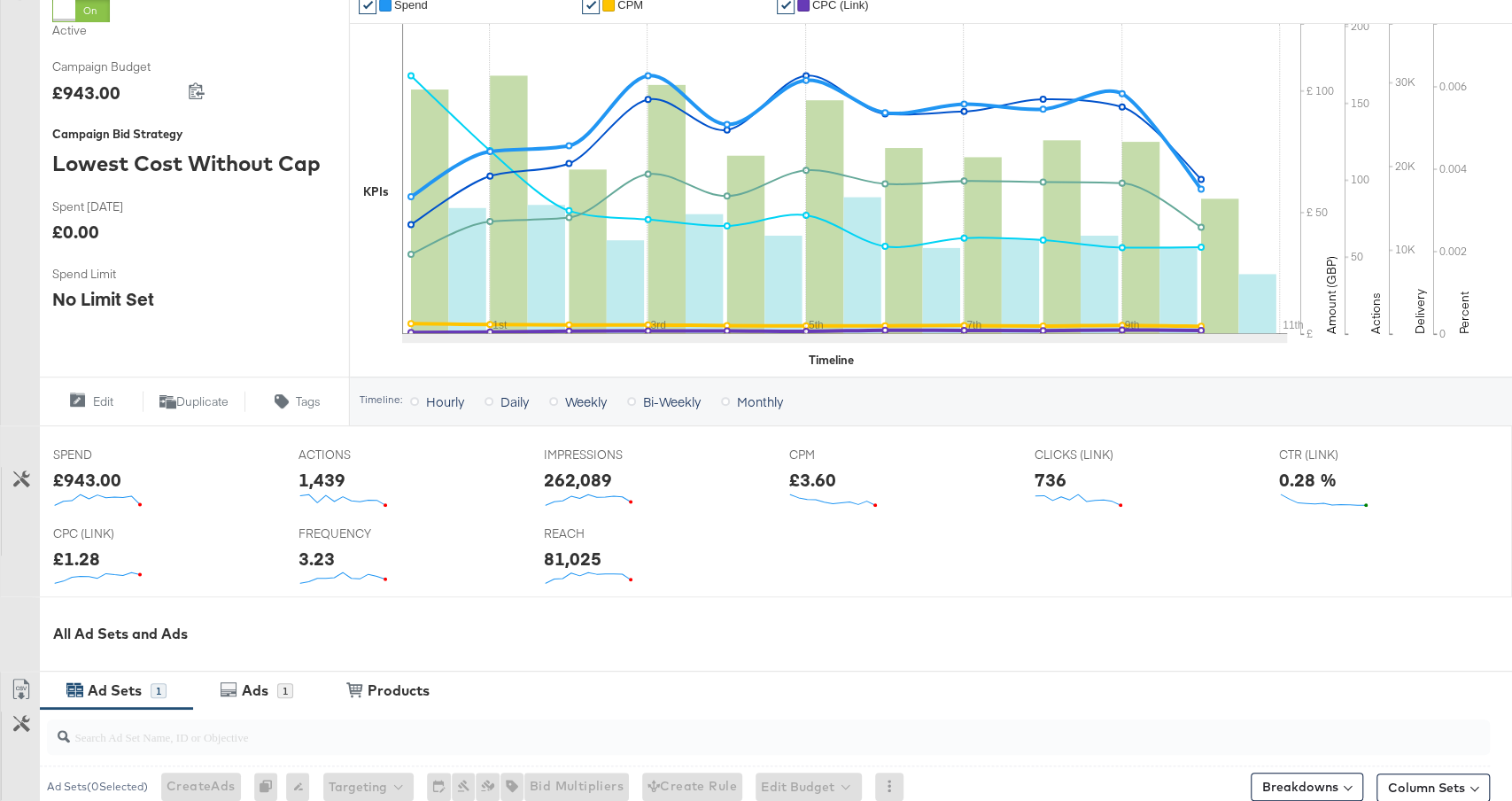
click at [114, 477] on div "£943.00" at bounding box center [87, 480] width 68 height 26
click at [73, 472] on div "£943.00" at bounding box center [87, 480] width 68 height 26
copy div "943.00"
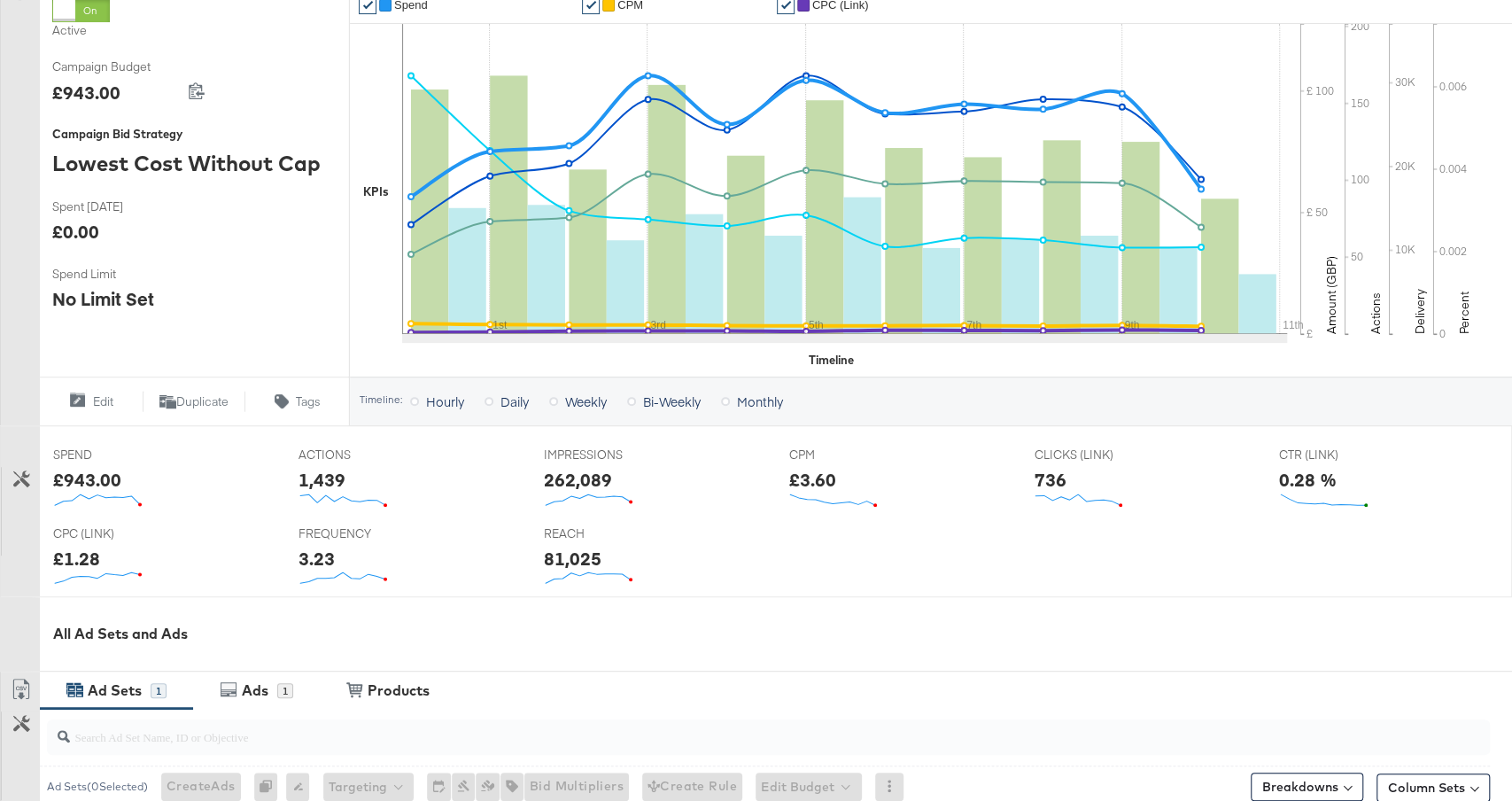
click at [568, 556] on div "81,025" at bounding box center [573, 559] width 58 height 26
copy div "81,025"
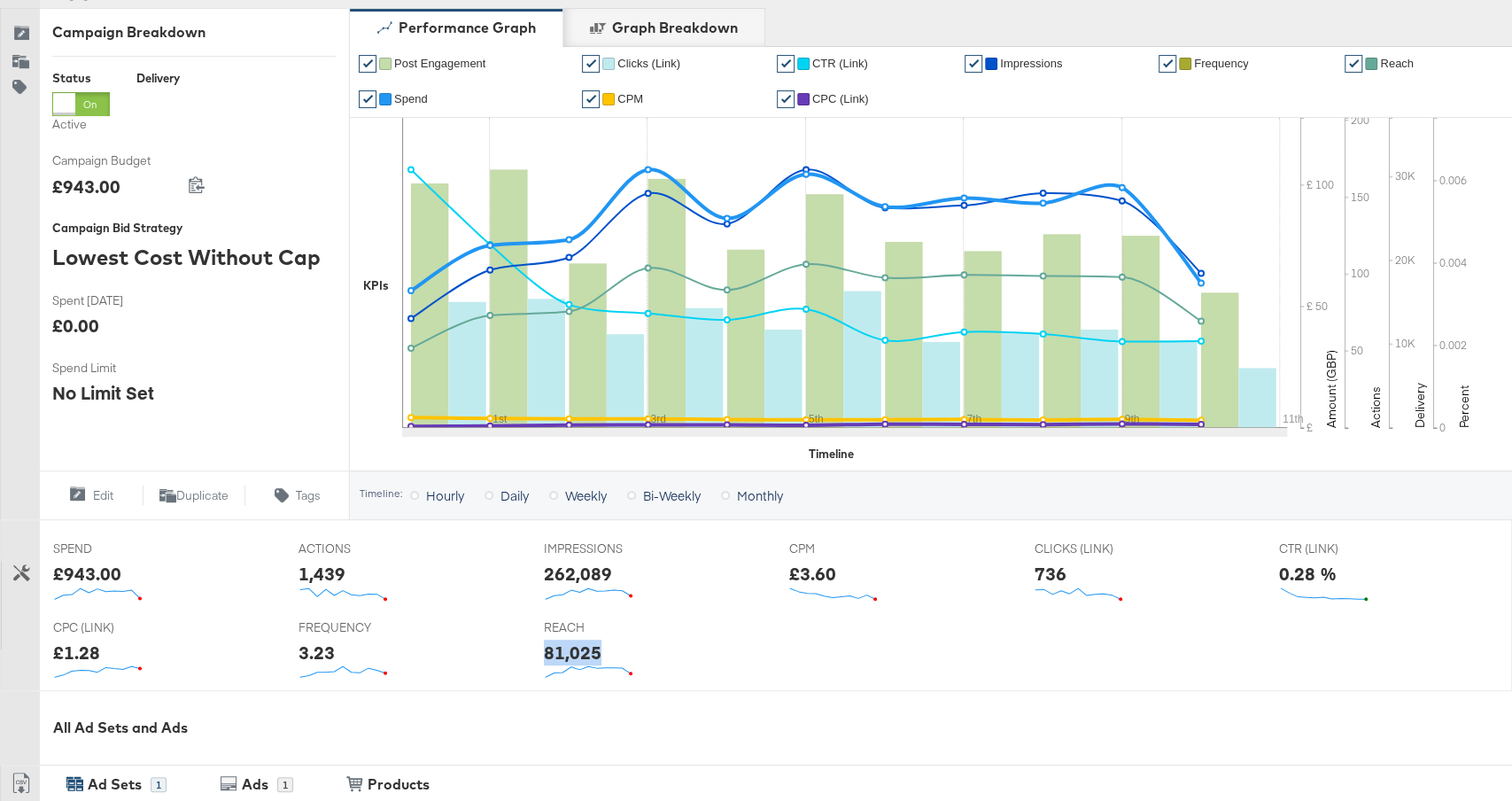
scroll to position [289, 0]
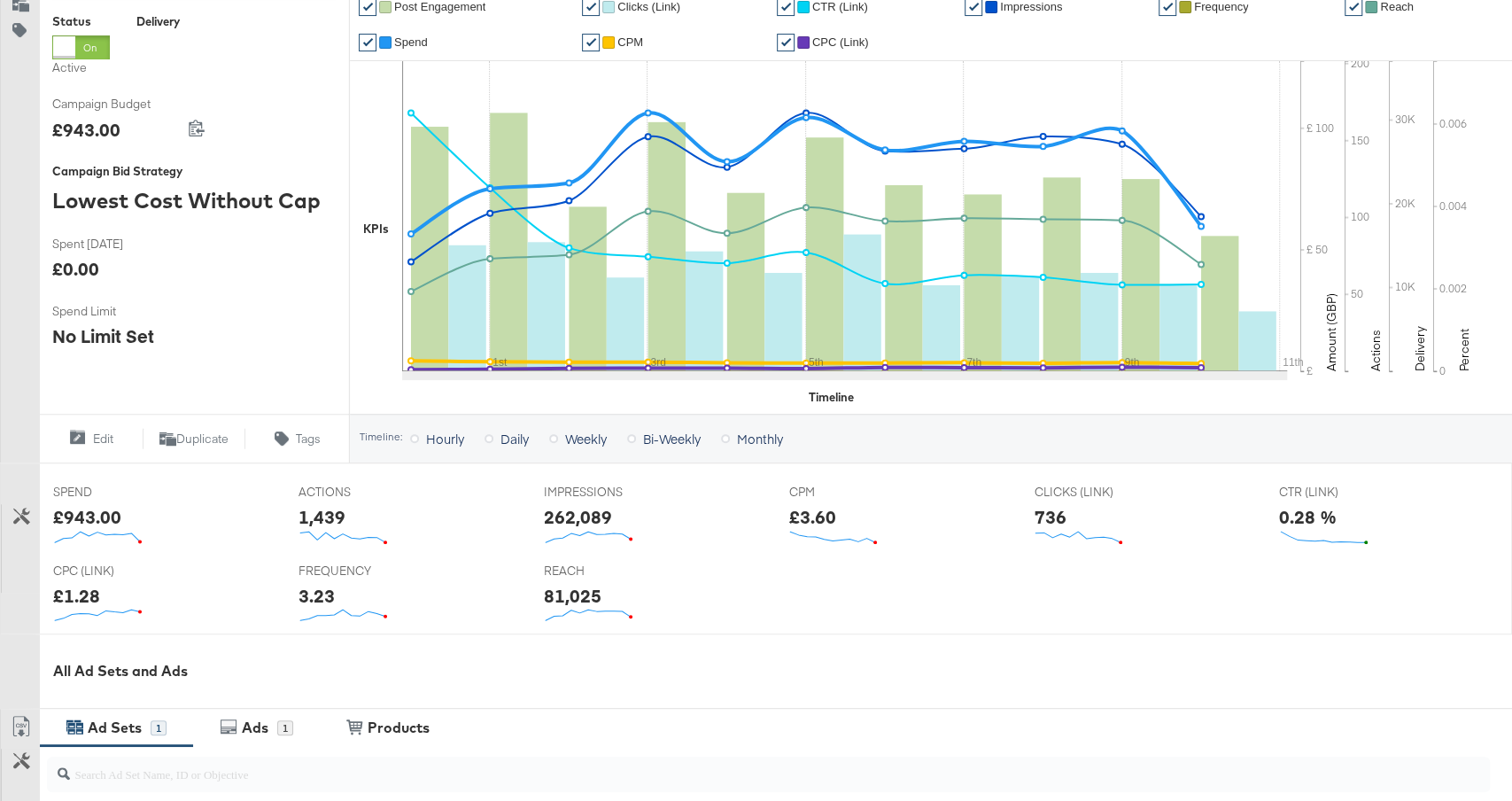
click at [587, 514] on div "262,089" at bounding box center [577, 517] width 68 height 26
copy div "262,089"
click at [301, 591] on div "3.23" at bounding box center [317, 596] width 36 height 26
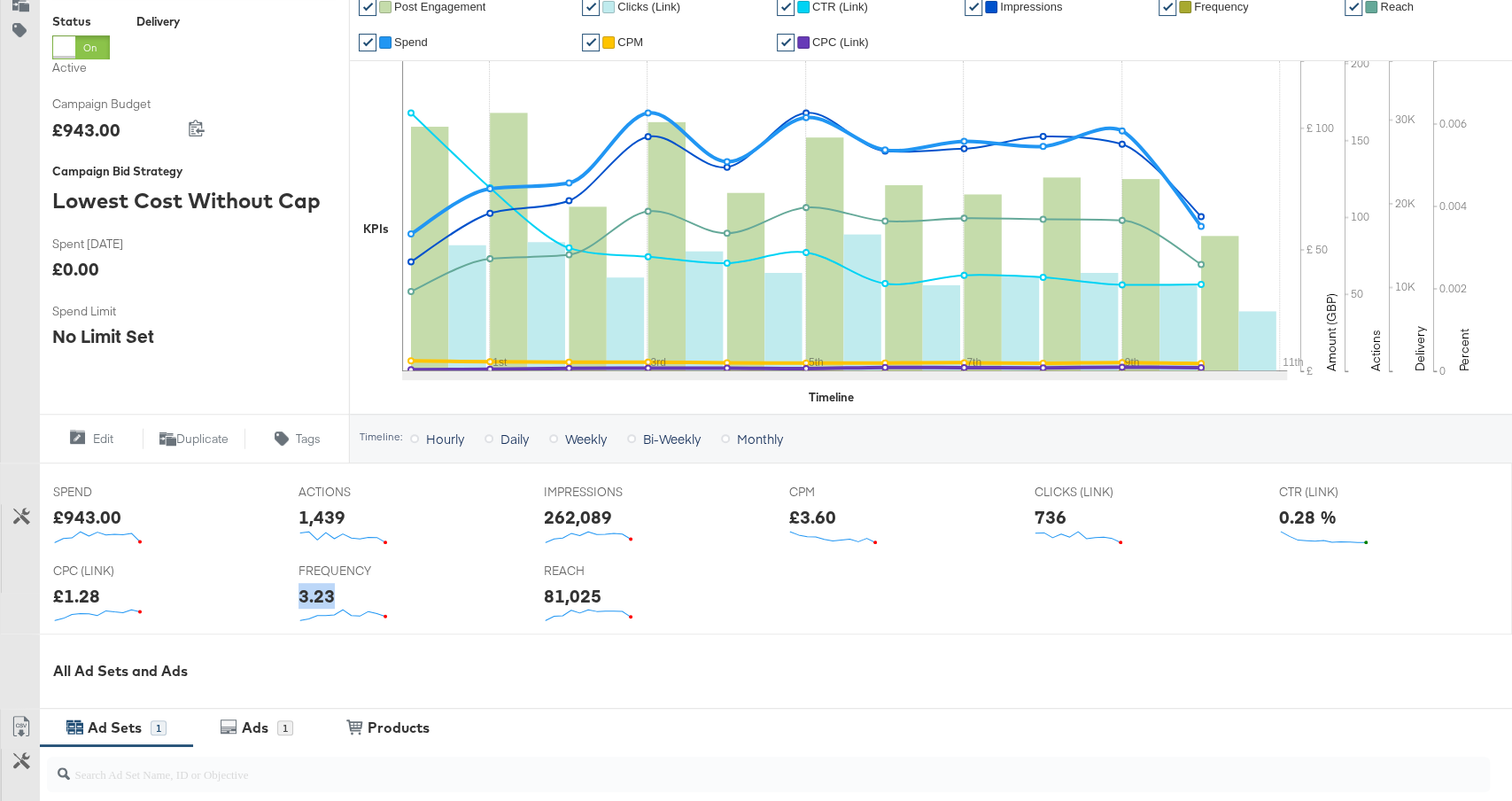
copy div "3.23"
click at [808, 506] on div "£3.60" at bounding box center [813, 517] width 47 height 26
copy div "£3.60"
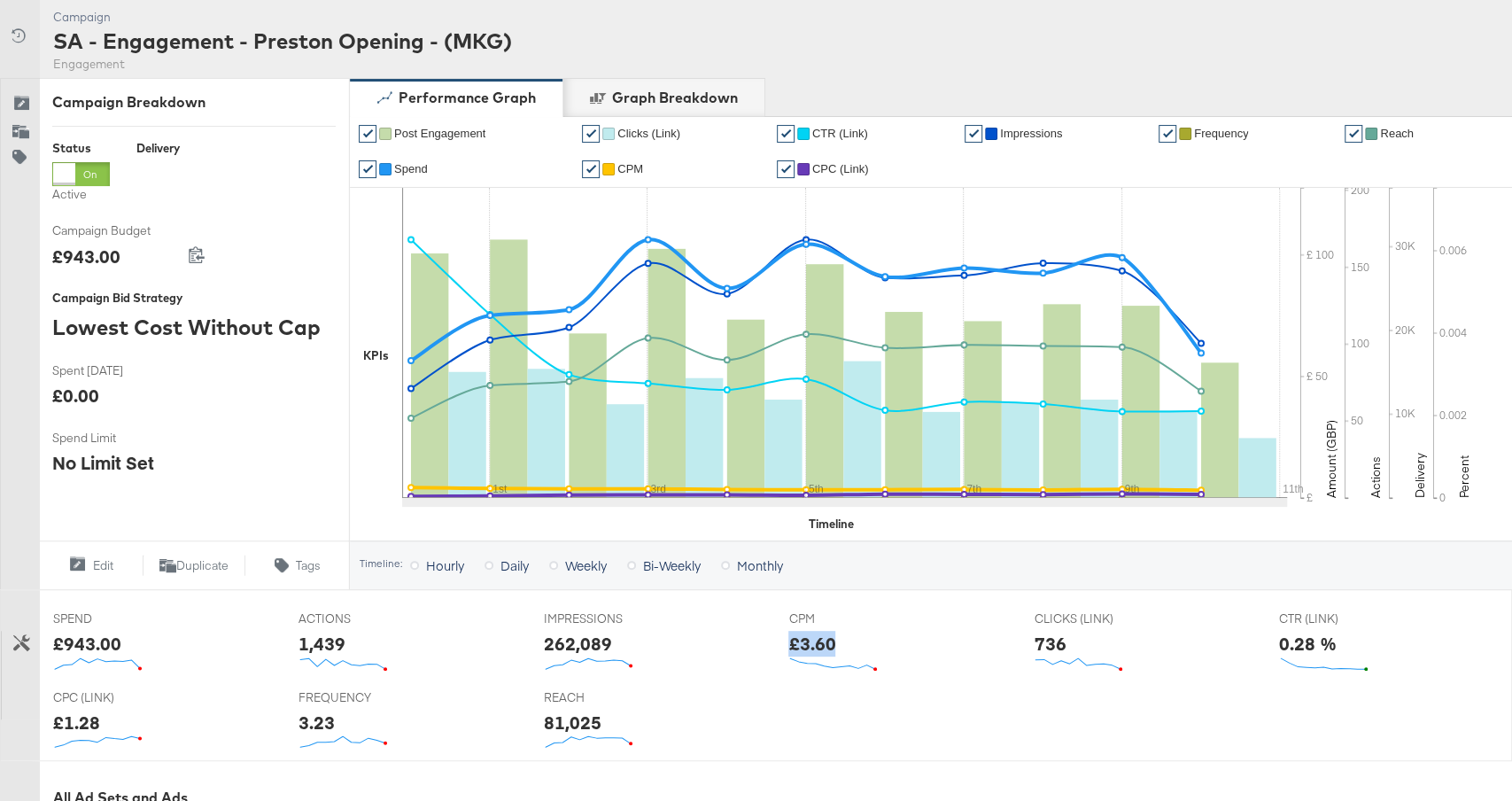
scroll to position [173, 0]
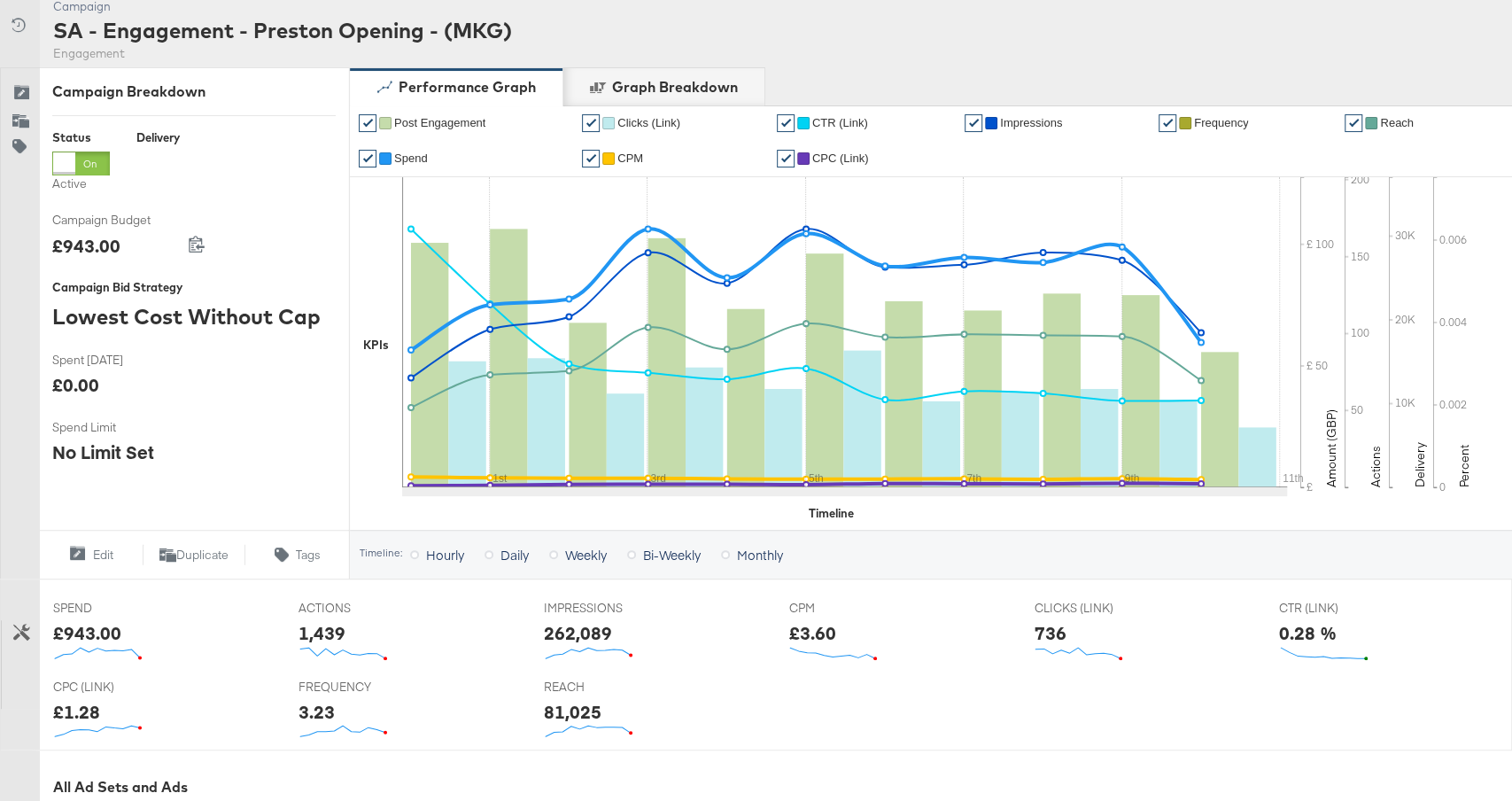
click at [1052, 627] on div "736" at bounding box center [1050, 633] width 31 height 26
copy div "736"
click at [1300, 622] on div "0.28 %" at bounding box center [1307, 633] width 58 height 26
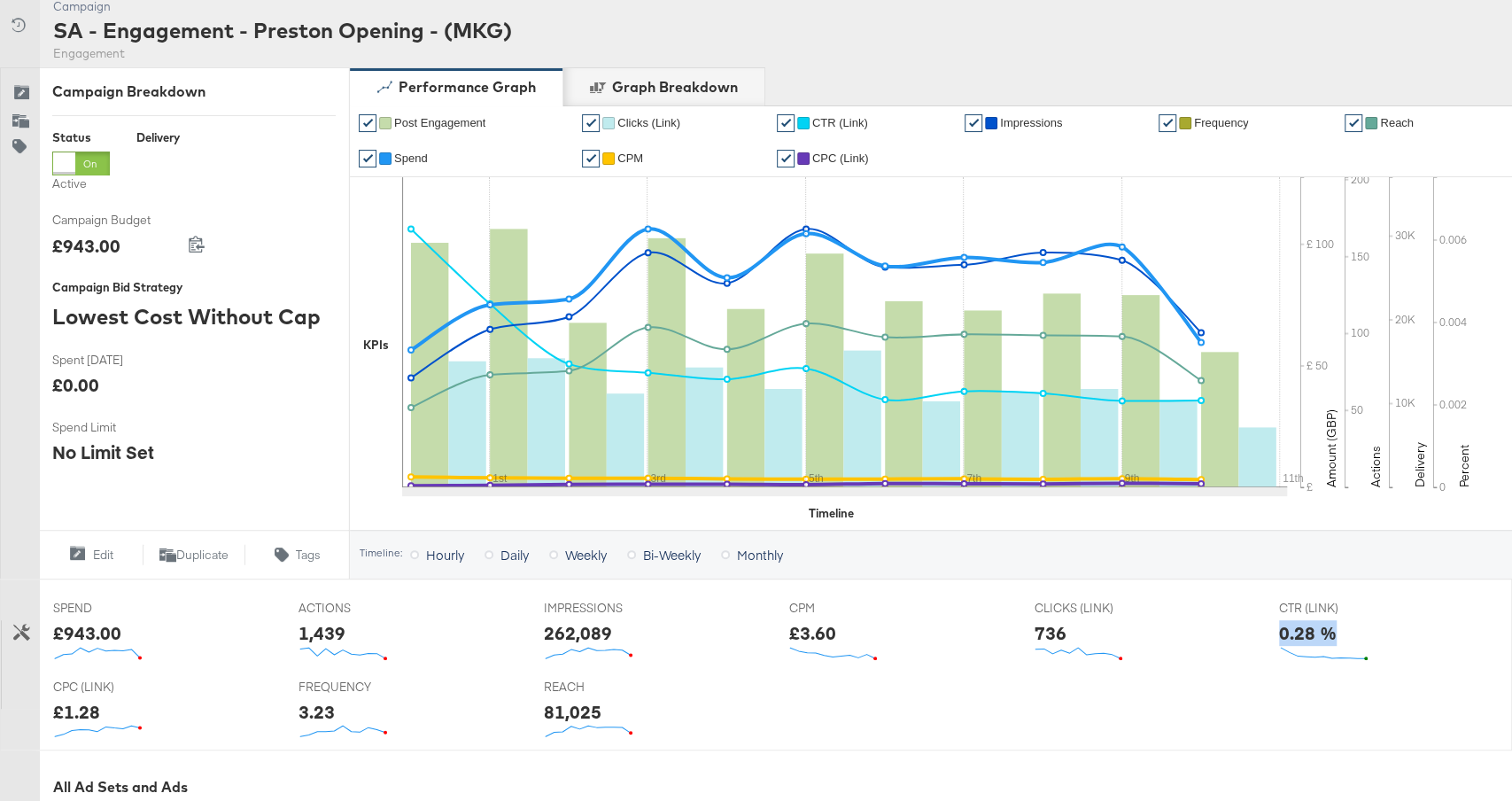
click at [1300, 622] on div "0.28 %" at bounding box center [1307, 633] width 58 height 26
copy div "0.28 %"
click at [77, 709] on div "£1.28" at bounding box center [77, 712] width 47 height 26
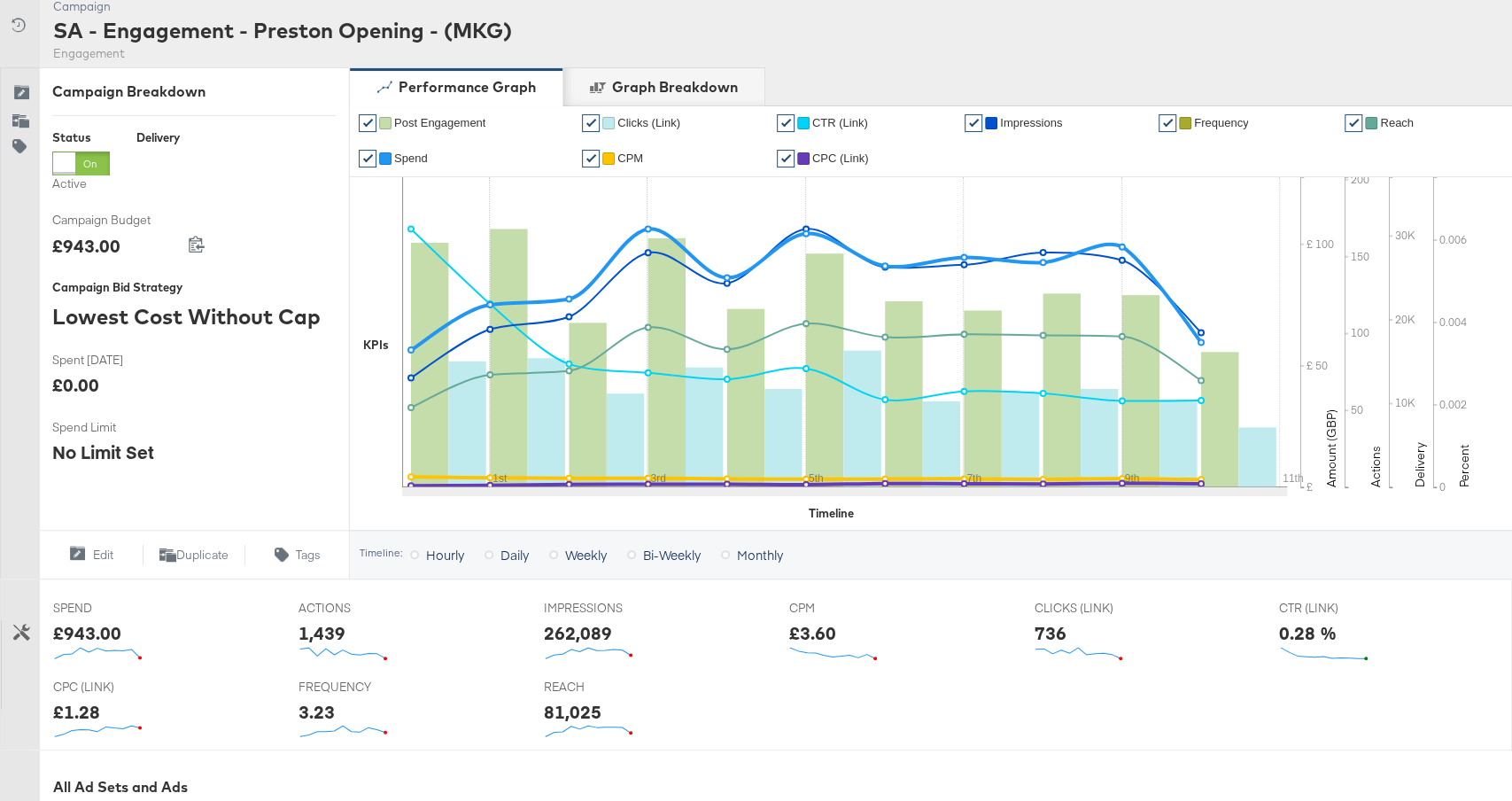
click at [77, 709] on div "£1.28" at bounding box center [77, 712] width 47 height 26
copy div "1.28"
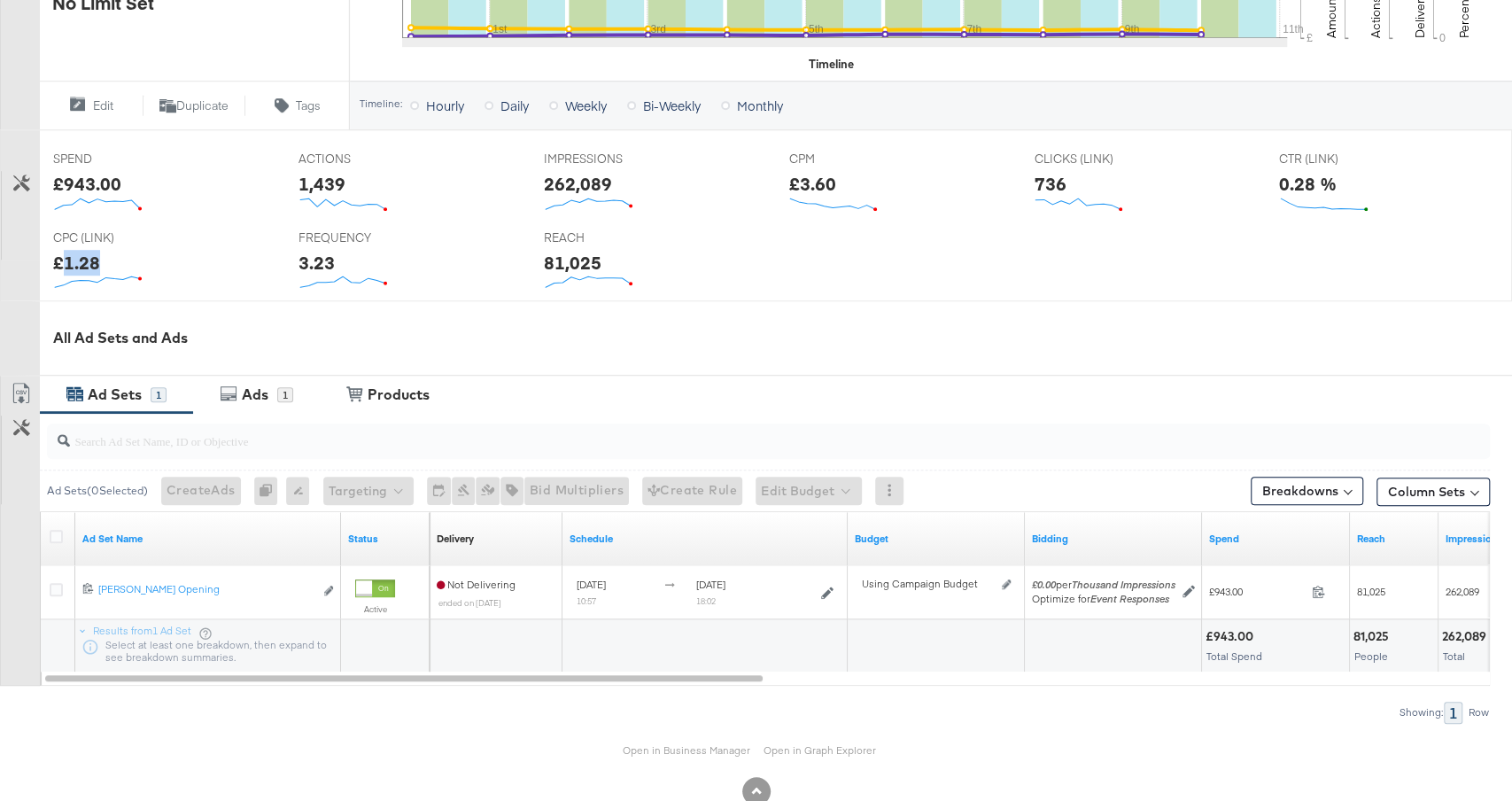
scroll to position [631, 0]
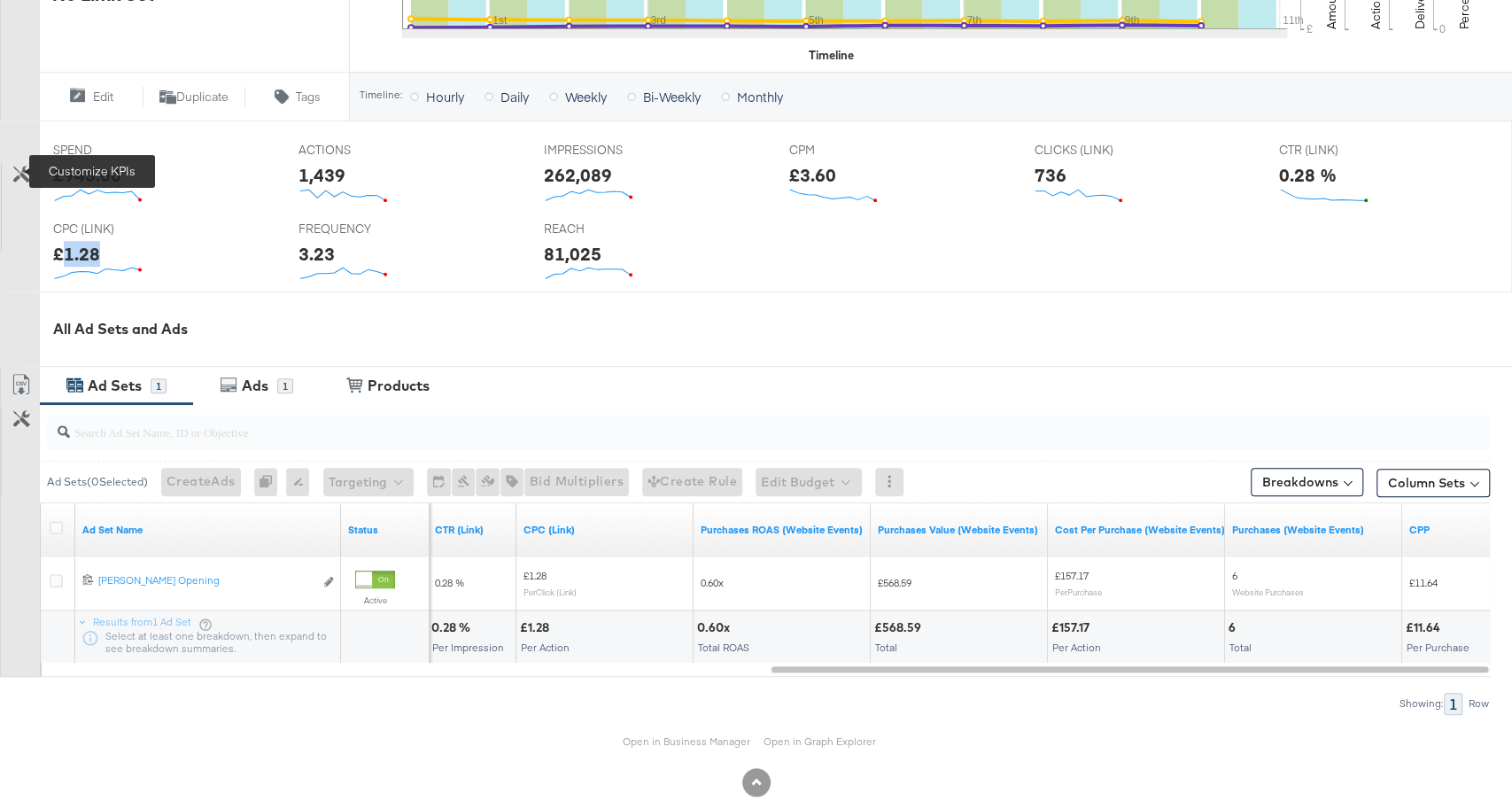
click at [19, 171] on icon at bounding box center [22, 173] width 17 height 17
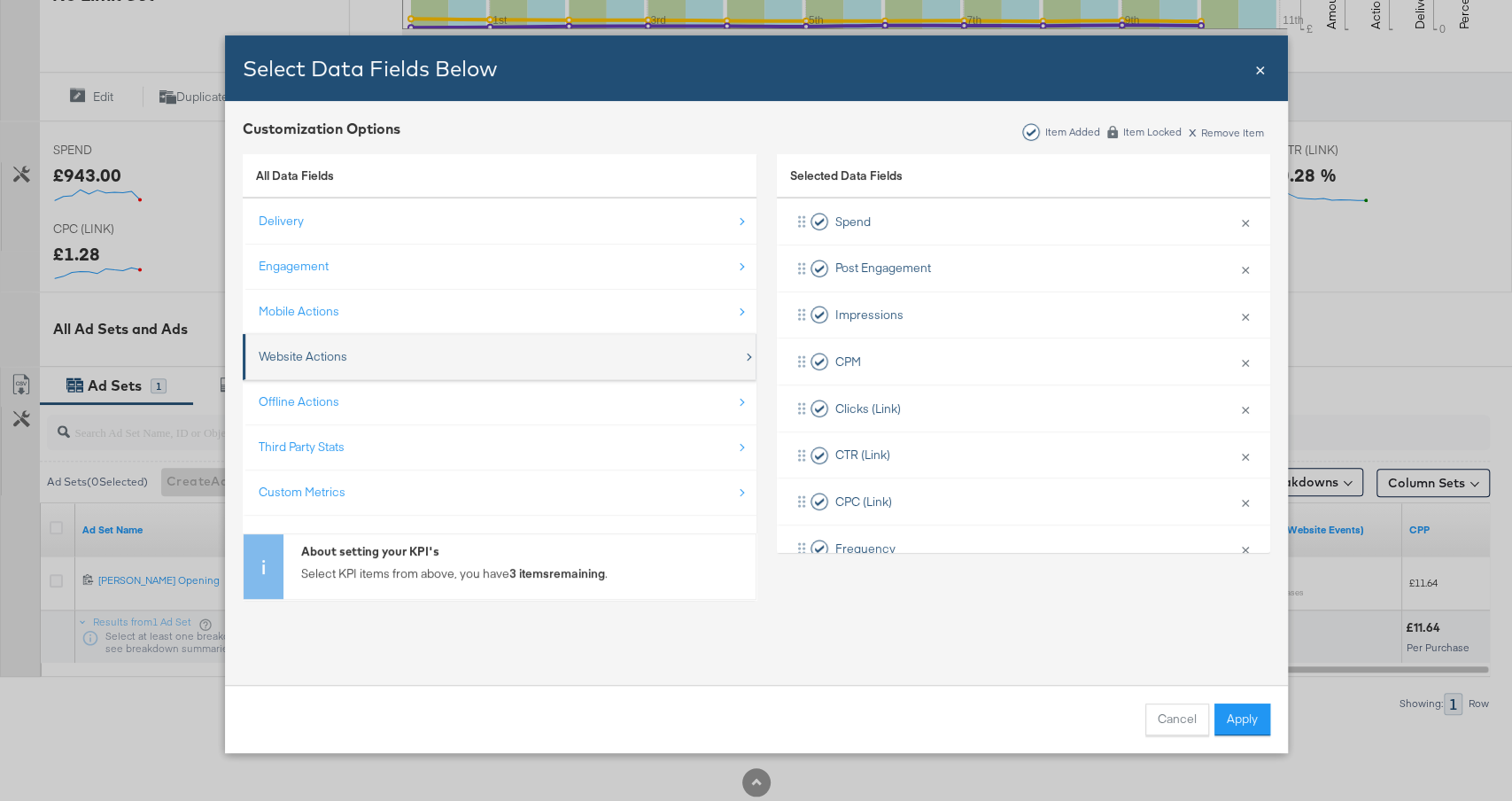
click at [425, 342] on div "Website Actions" at bounding box center [501, 356] width 485 height 36
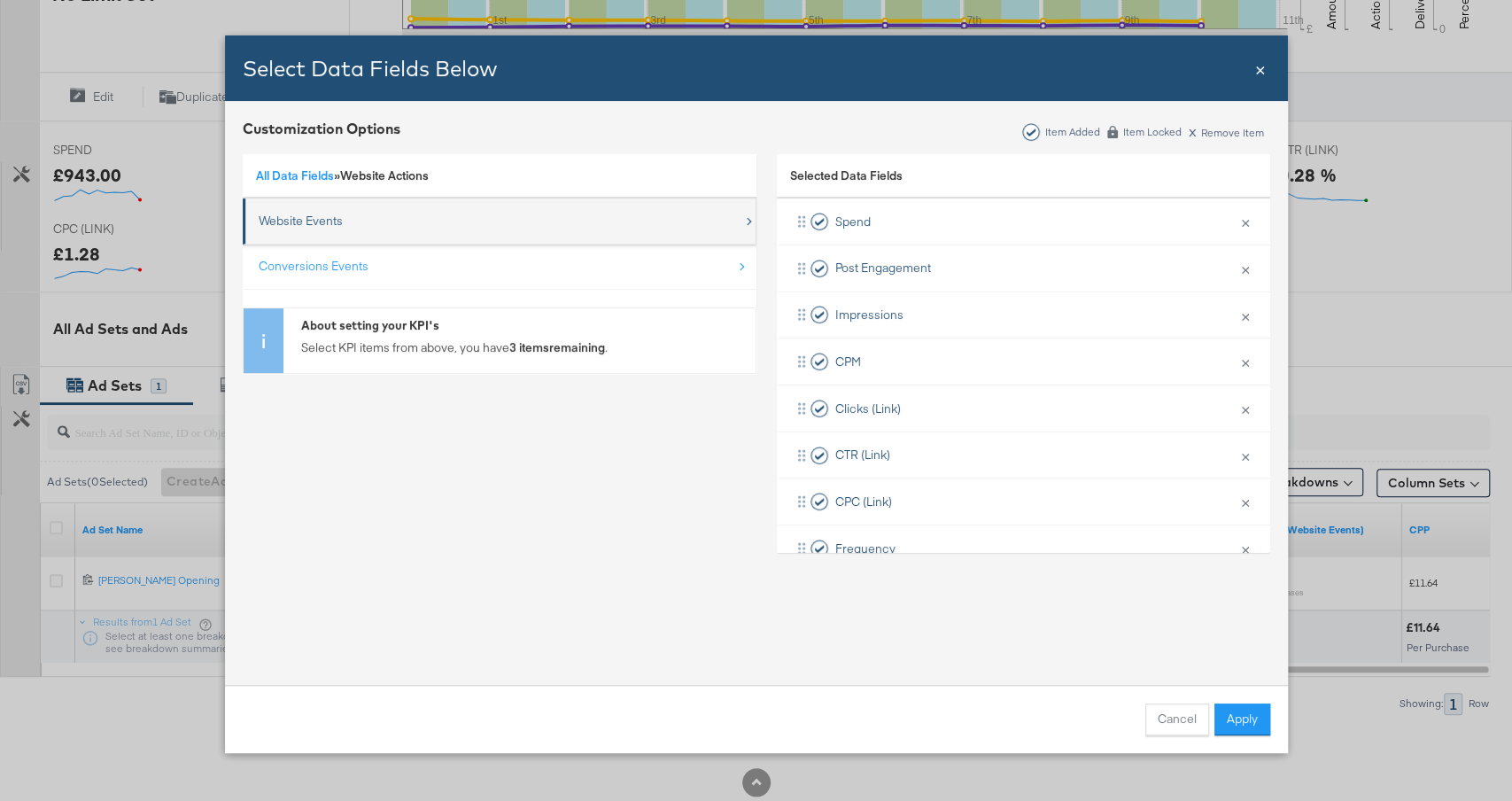
click at [349, 224] on div "Website Events" at bounding box center [501, 220] width 485 height 36
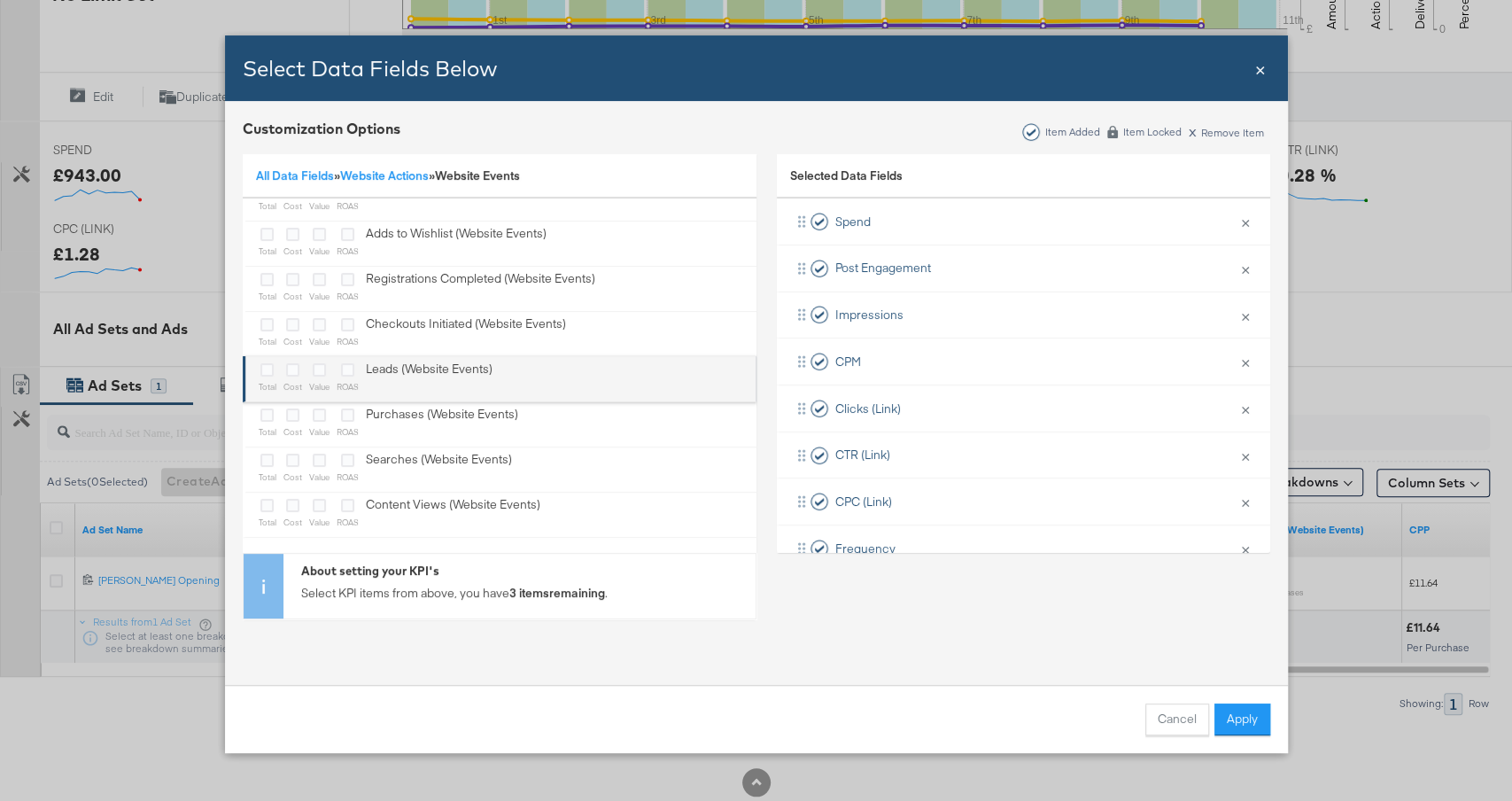
scroll to position [0, 0]
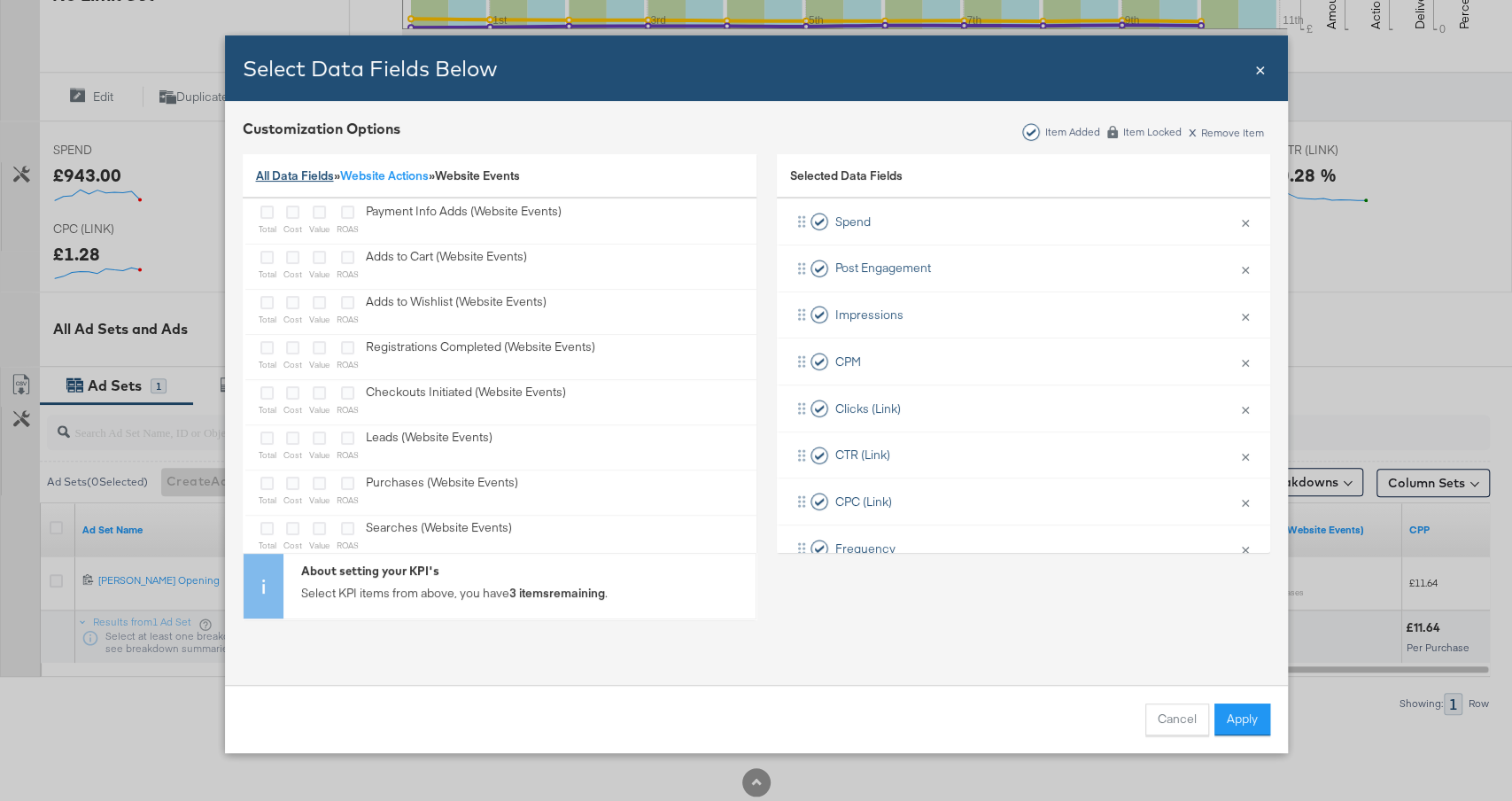
click at [306, 171] on link "All Data Fields" at bounding box center [294, 175] width 78 height 16
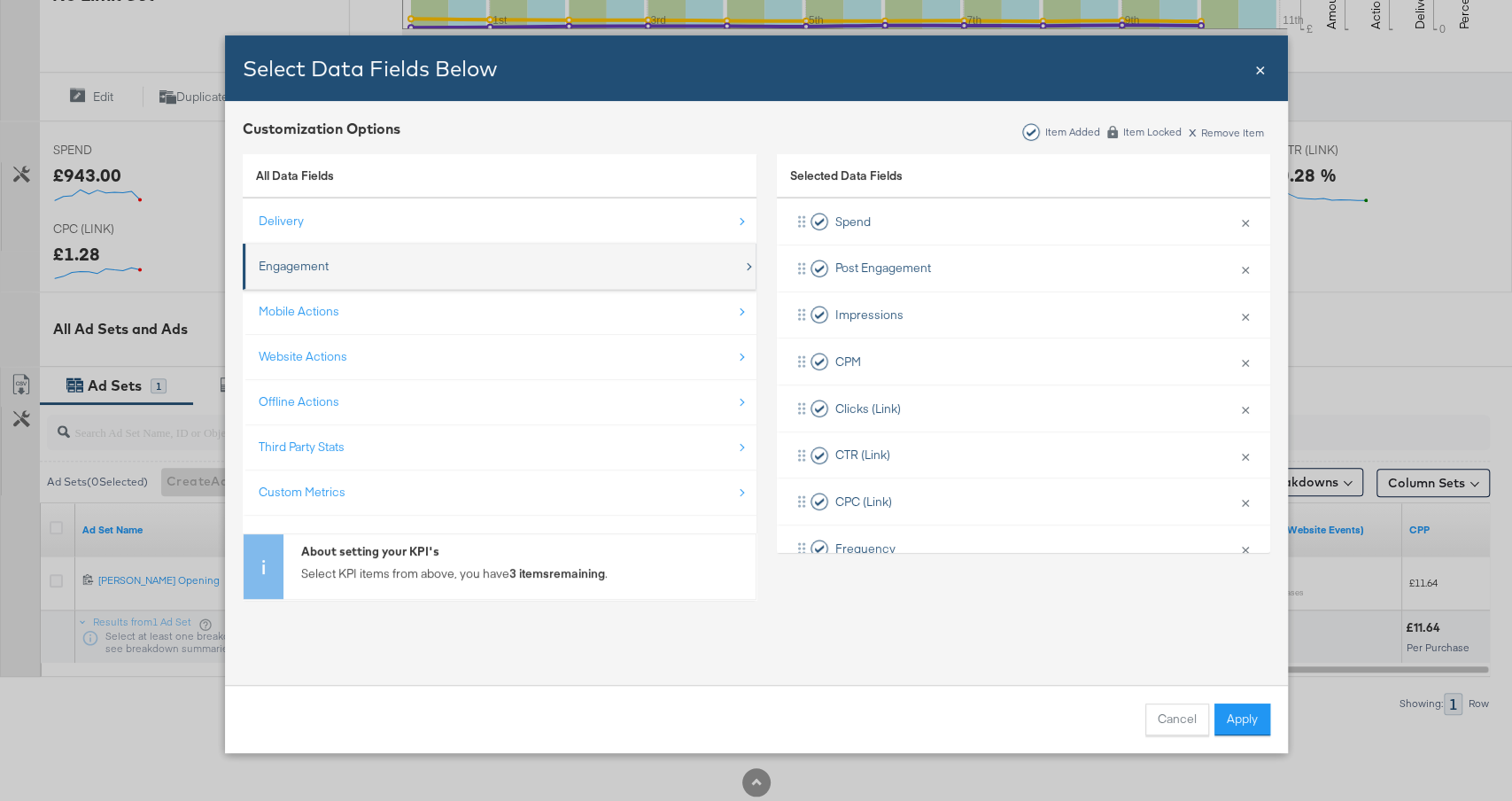
click at [377, 257] on div "Engagement" at bounding box center [501, 266] width 485 height 36
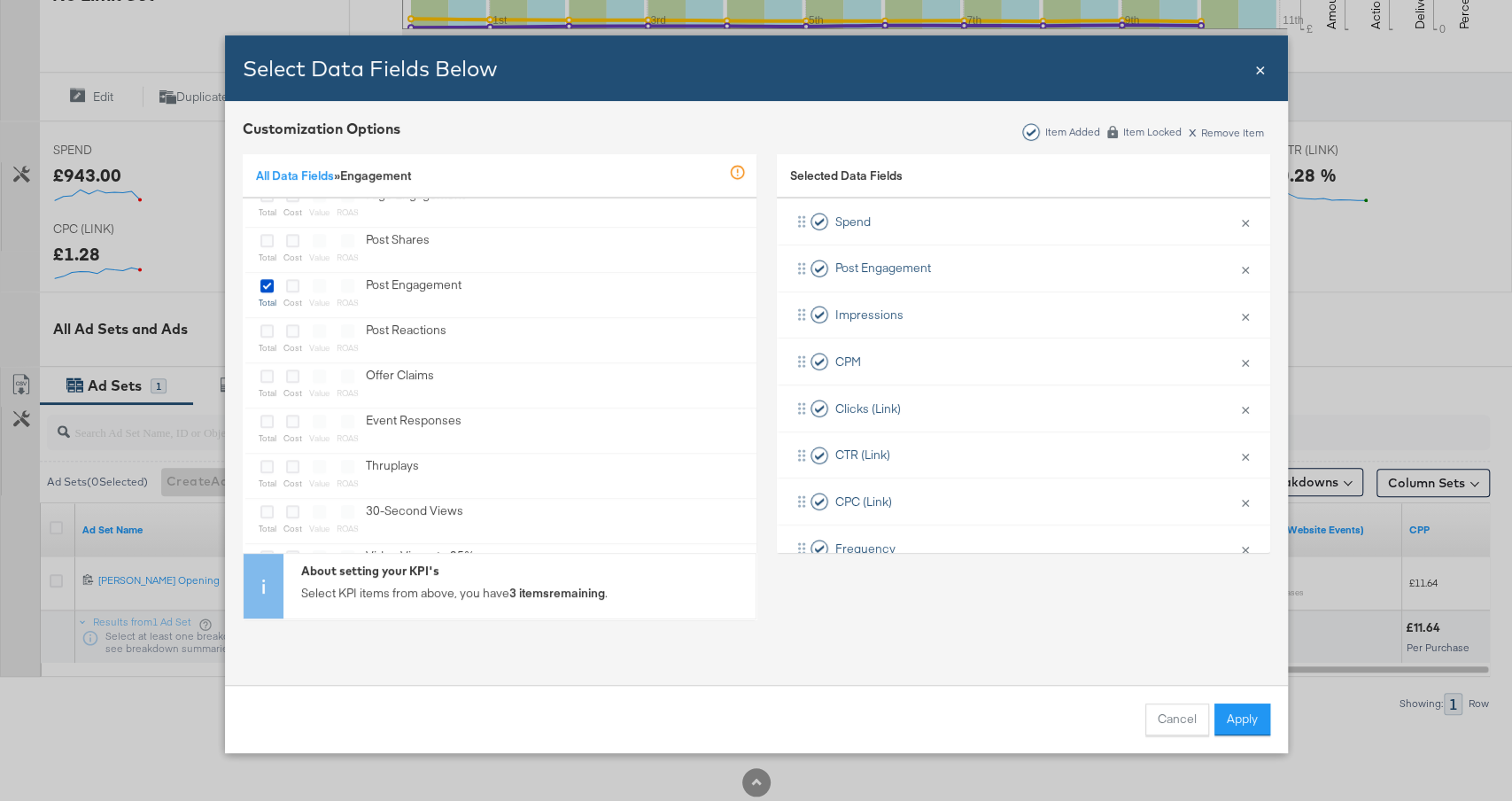
scroll to position [613, 0]
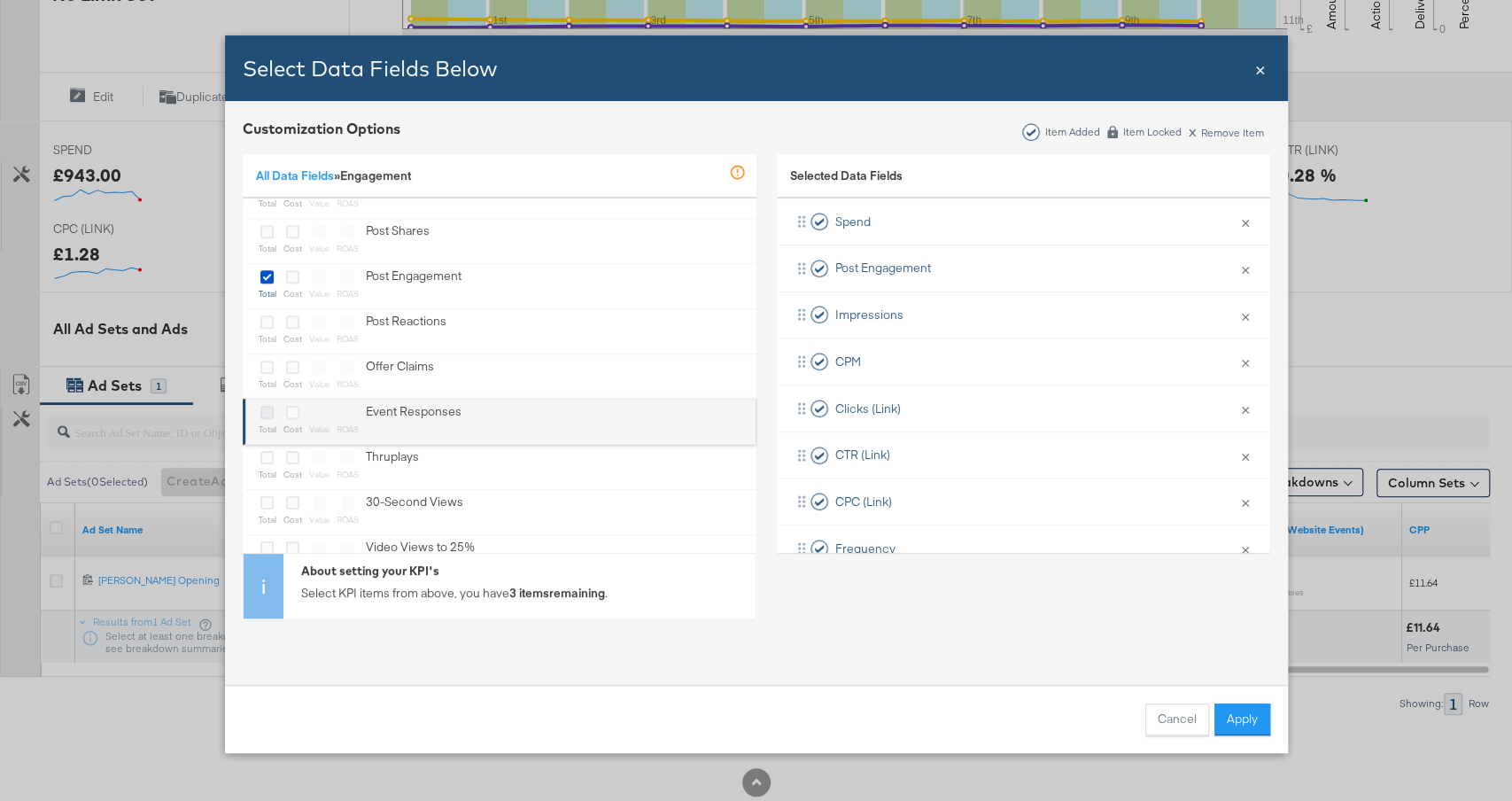
click at [269, 410] on icon "Bulk Add Locations Modal" at bounding box center [268, 412] width 14 height 14
click at [0, 0] on input "Bulk Add Locations Modal" at bounding box center [0, 0] width 0 height 0
click at [299, 405] on div "Bulk Add Locations Modal" at bounding box center [292, 413] width 19 height 21
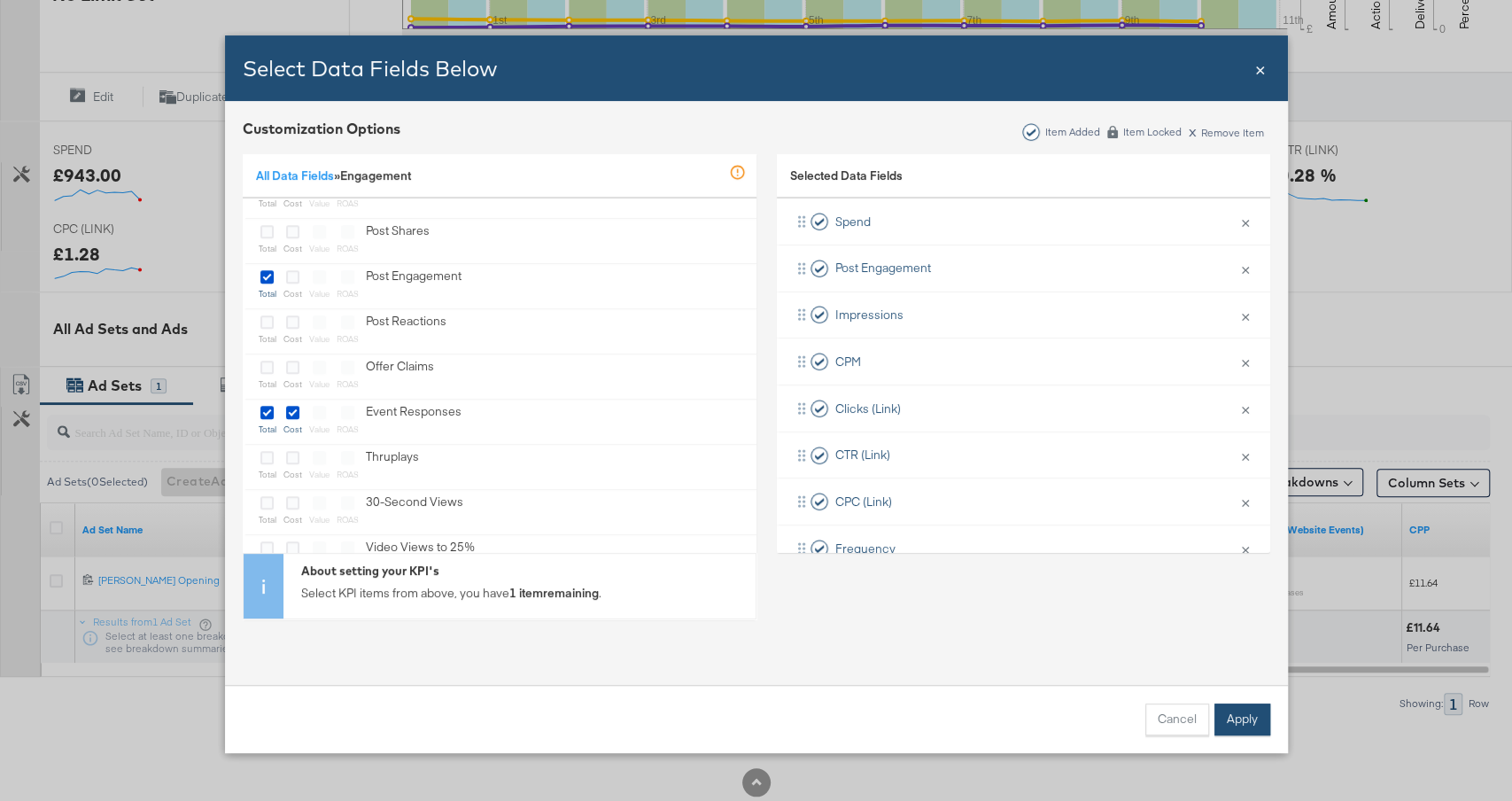
click at [1255, 716] on button "Apply" at bounding box center [1242, 719] width 56 height 31
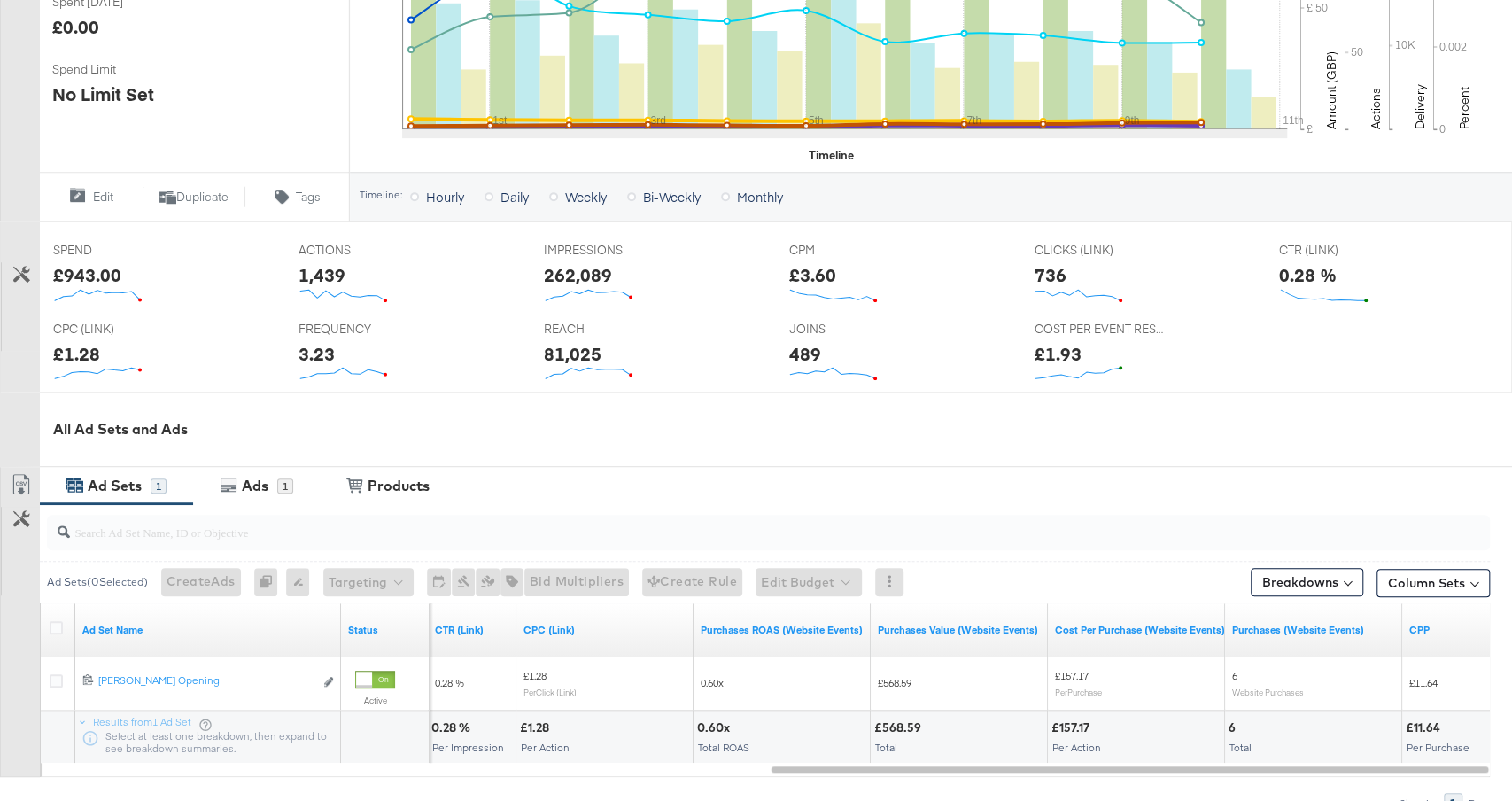
scroll to position [524, 0]
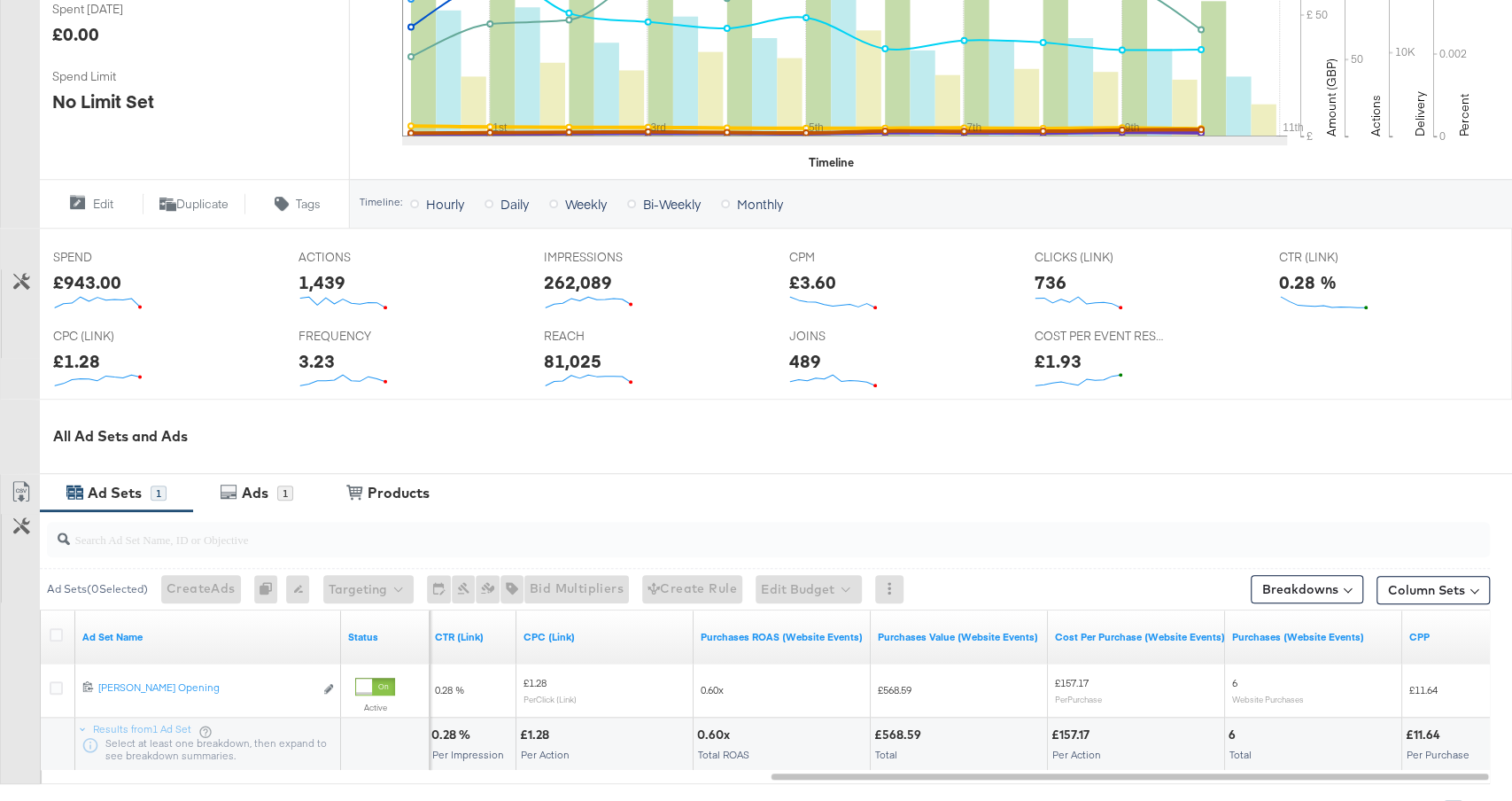
click at [798, 352] on div "489" at bounding box center [805, 361] width 31 height 26
copy div "489"
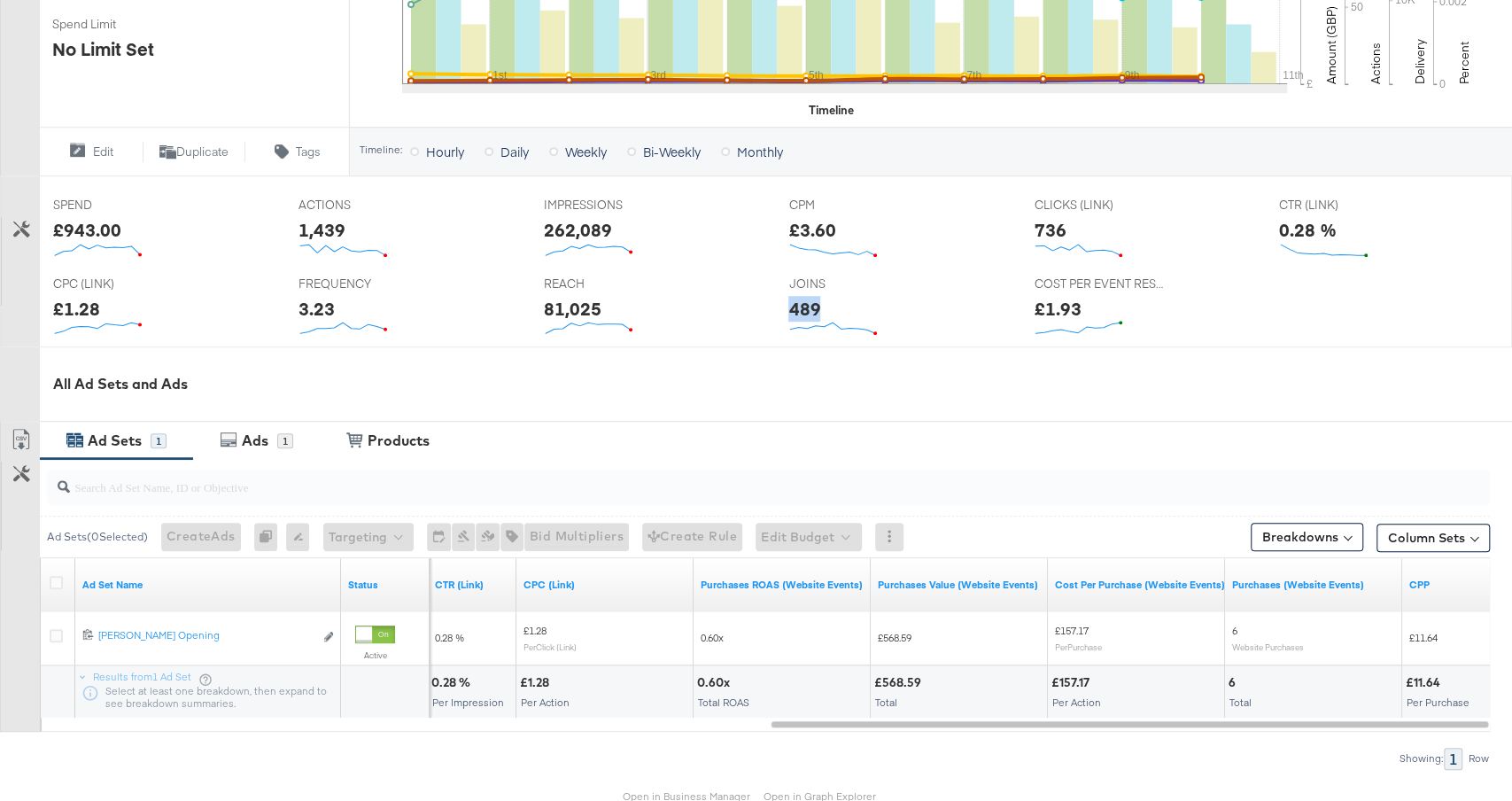
scroll to position [634, 0]
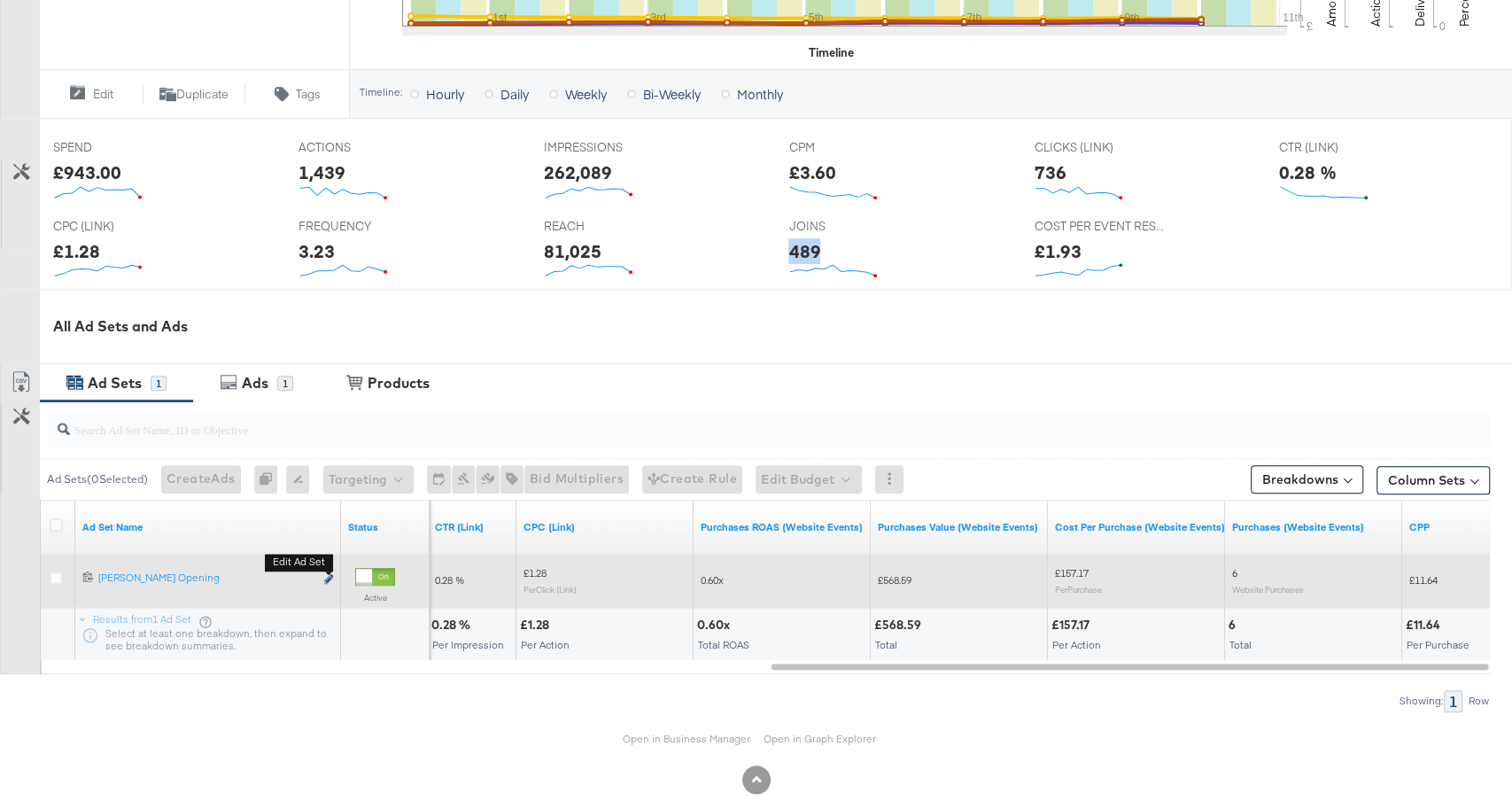
click at [330, 575] on icon "link" at bounding box center [329, 580] width 9 height 10
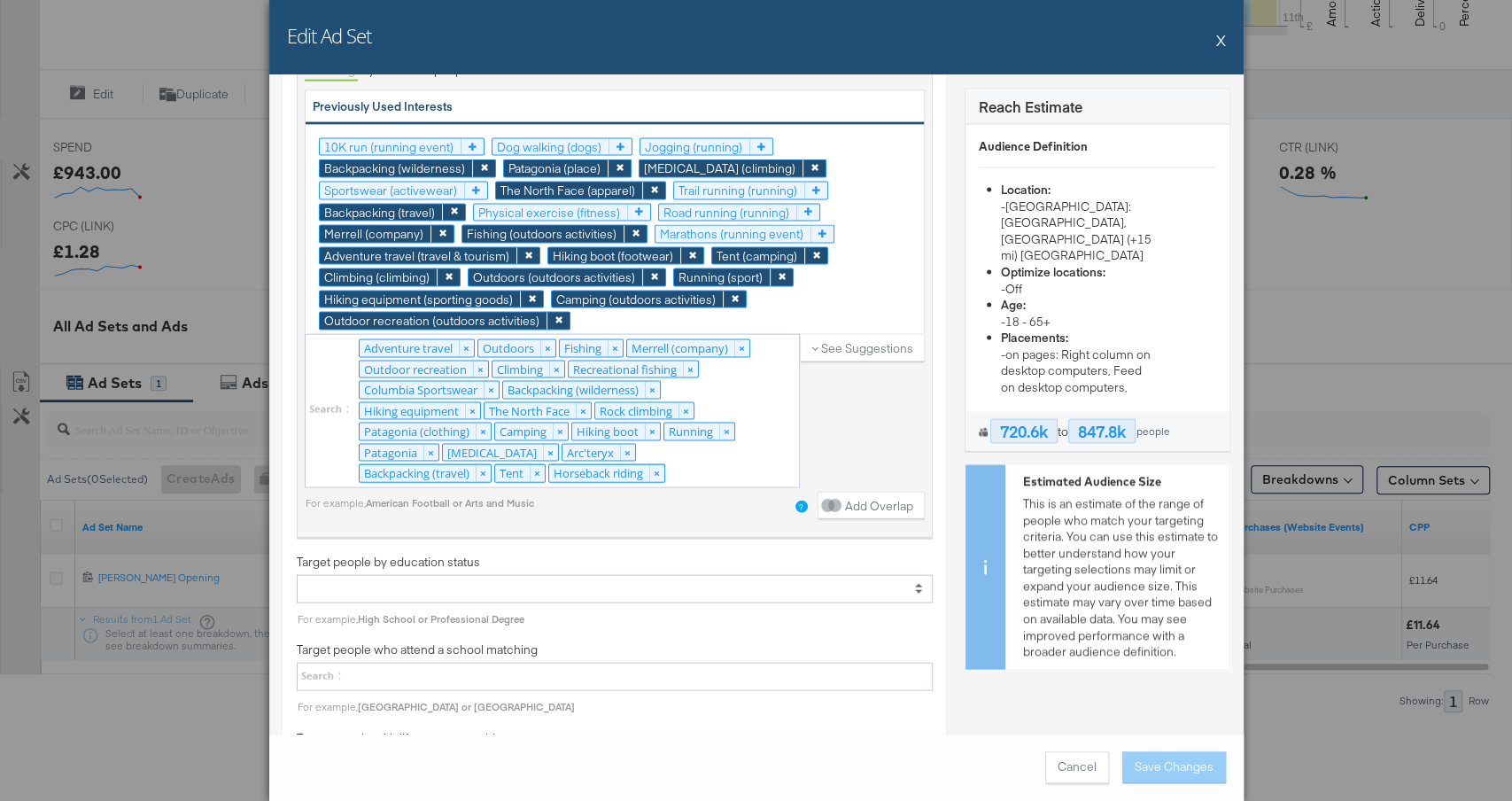
scroll to position [2387, 0]
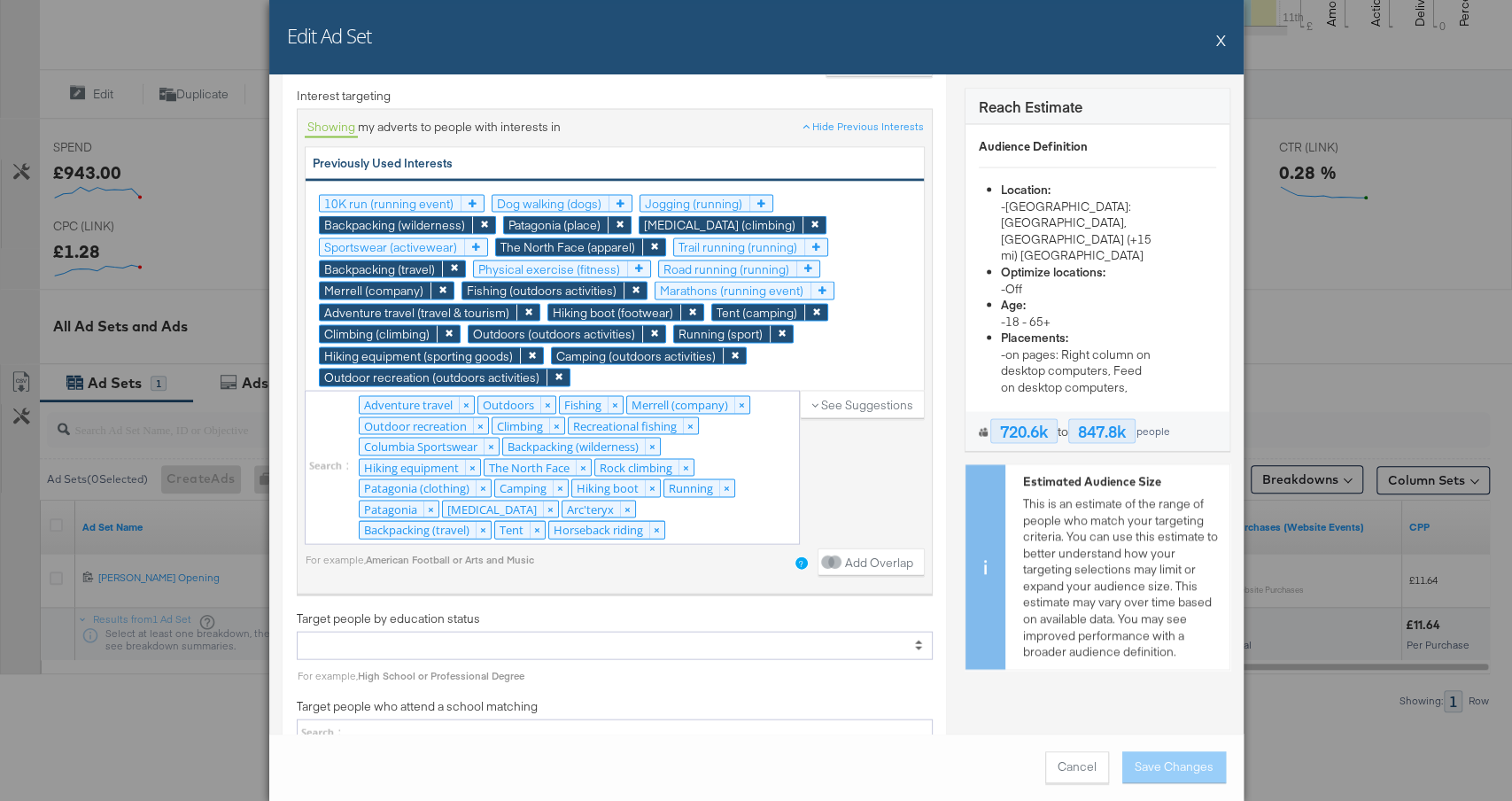
click at [1221, 39] on button "X" at bounding box center [1222, 40] width 10 height 35
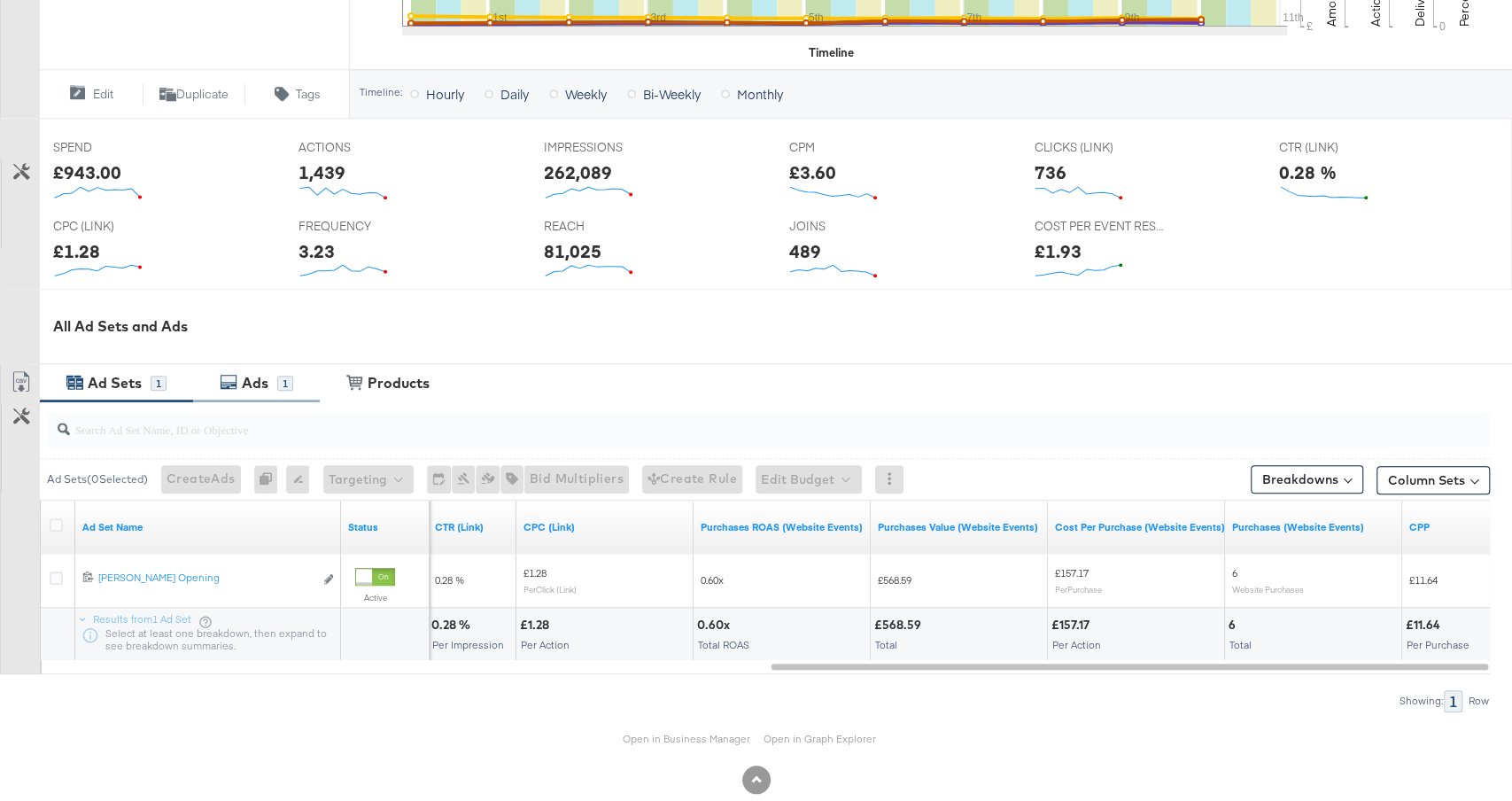
click at [267, 374] on div "Ads" at bounding box center [255, 383] width 27 height 21
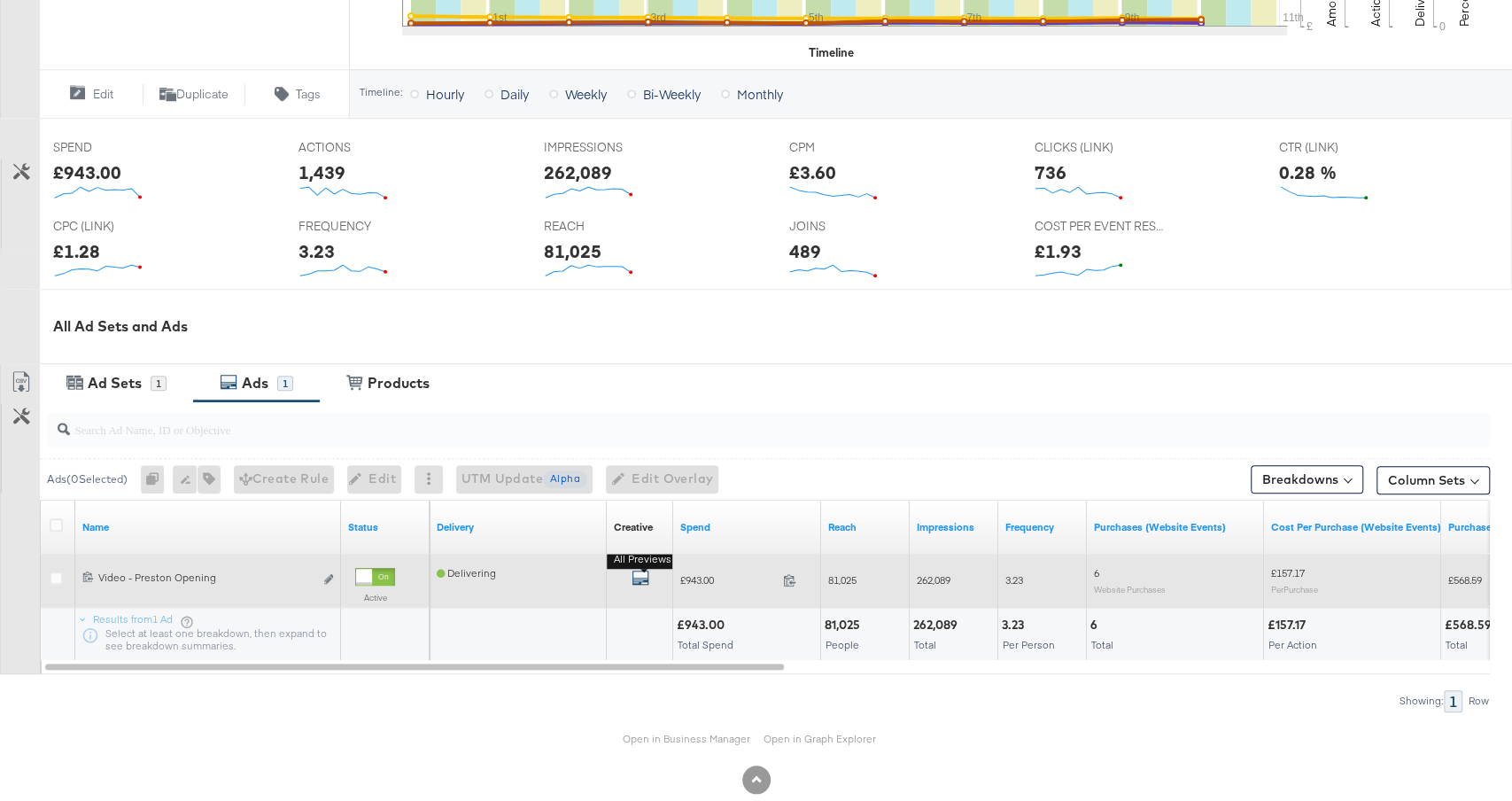
click at [638, 572] on icon "default" at bounding box center [640, 578] width 18 height 18
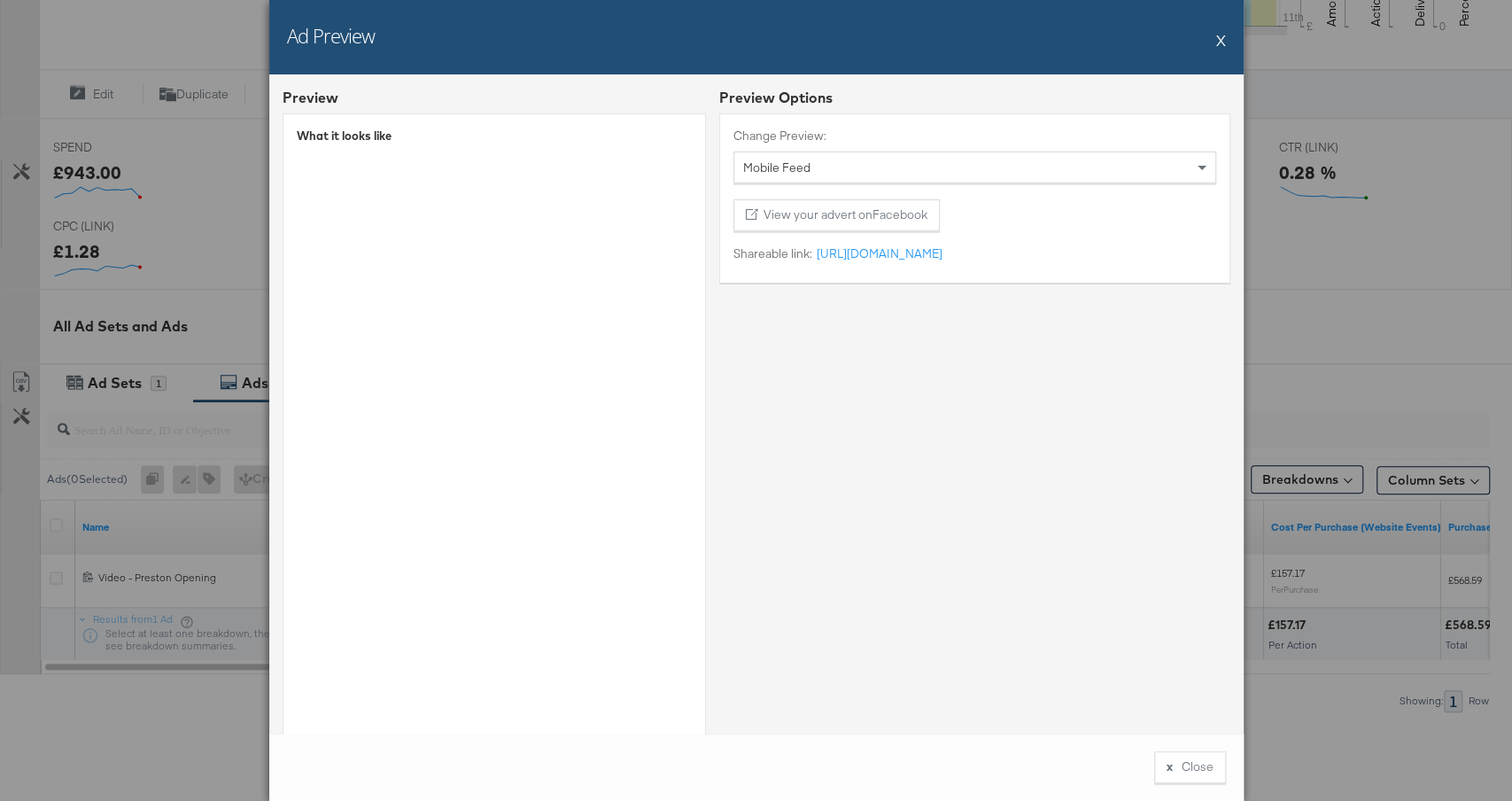
click at [1217, 44] on button "X" at bounding box center [1222, 40] width 10 height 35
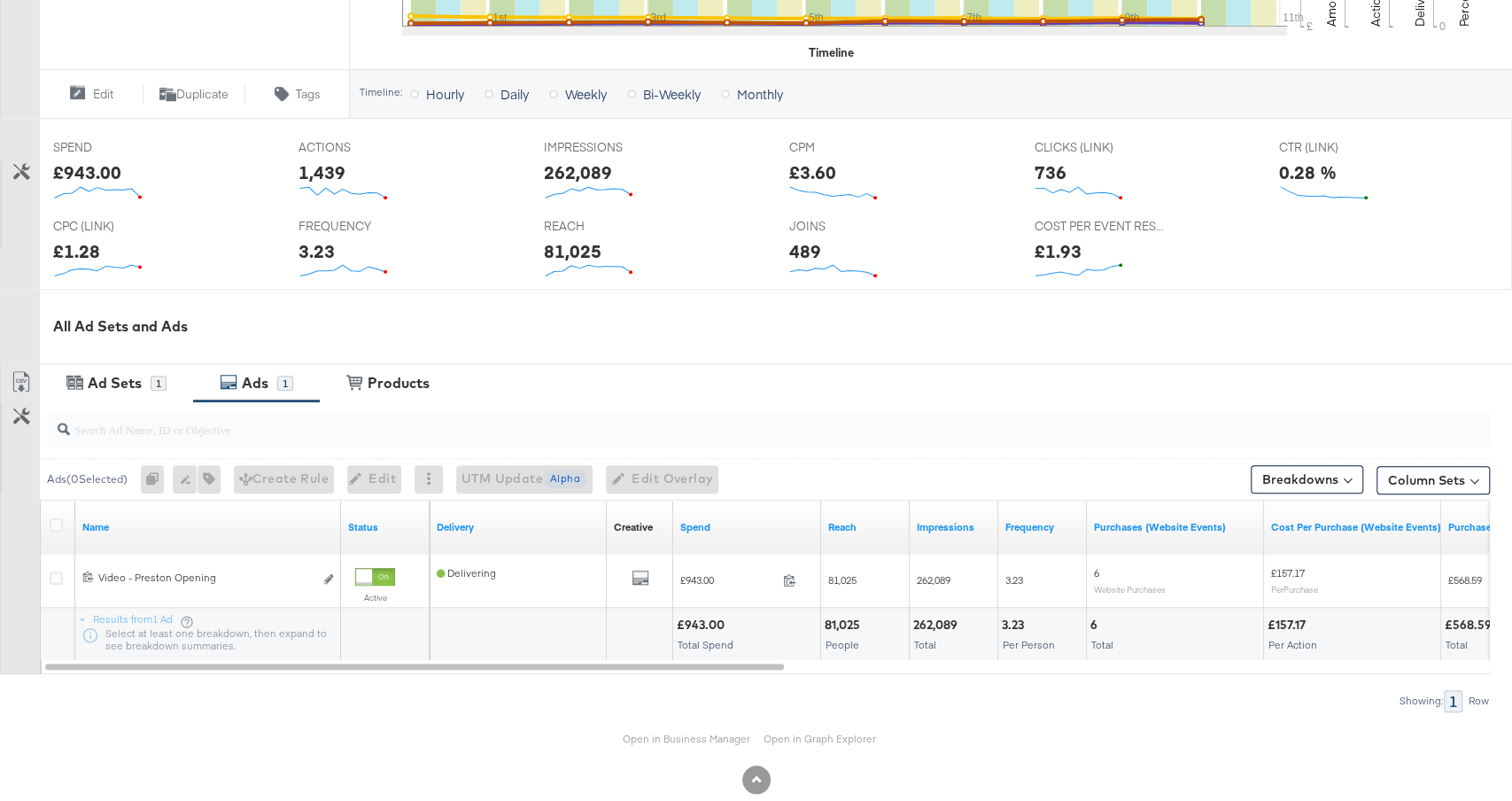
click at [1059, 257] on div "£1.93" at bounding box center [1058, 251] width 47 height 26
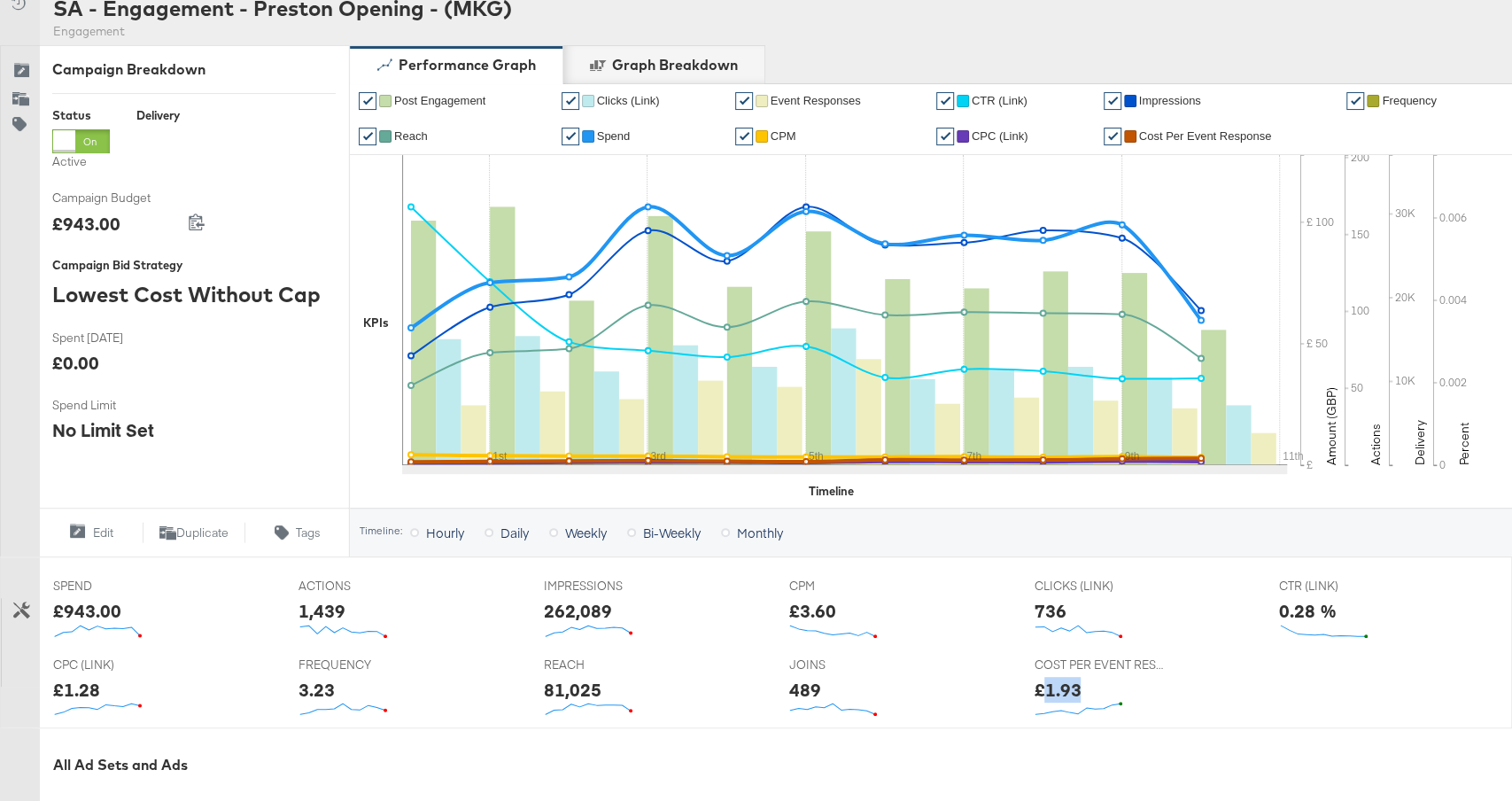
scroll to position [55, 0]
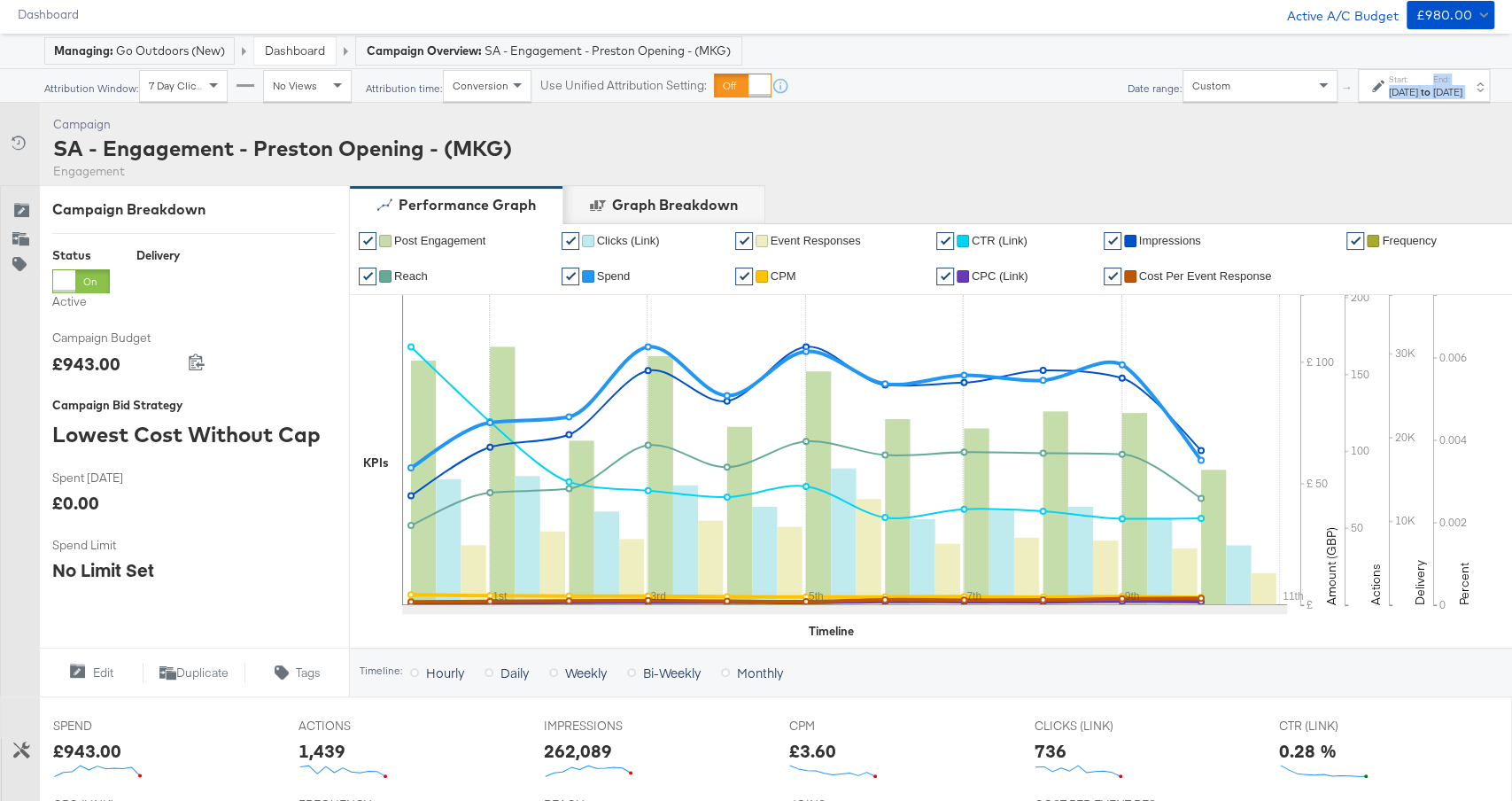
drag, startPoint x: 1470, startPoint y: 111, endPoint x: 1311, endPoint y: 94, distance: 159.9
click at [1311, 94] on div "Managing: Go Outdoors (New) Dashboard Campaign Overview: SA - Engagement - Pres…" at bounding box center [756, 723] width 1512 height 1380
click at [1389, 92] on div "Sep 30th 2025" at bounding box center [1404, 92] width 30 height 14
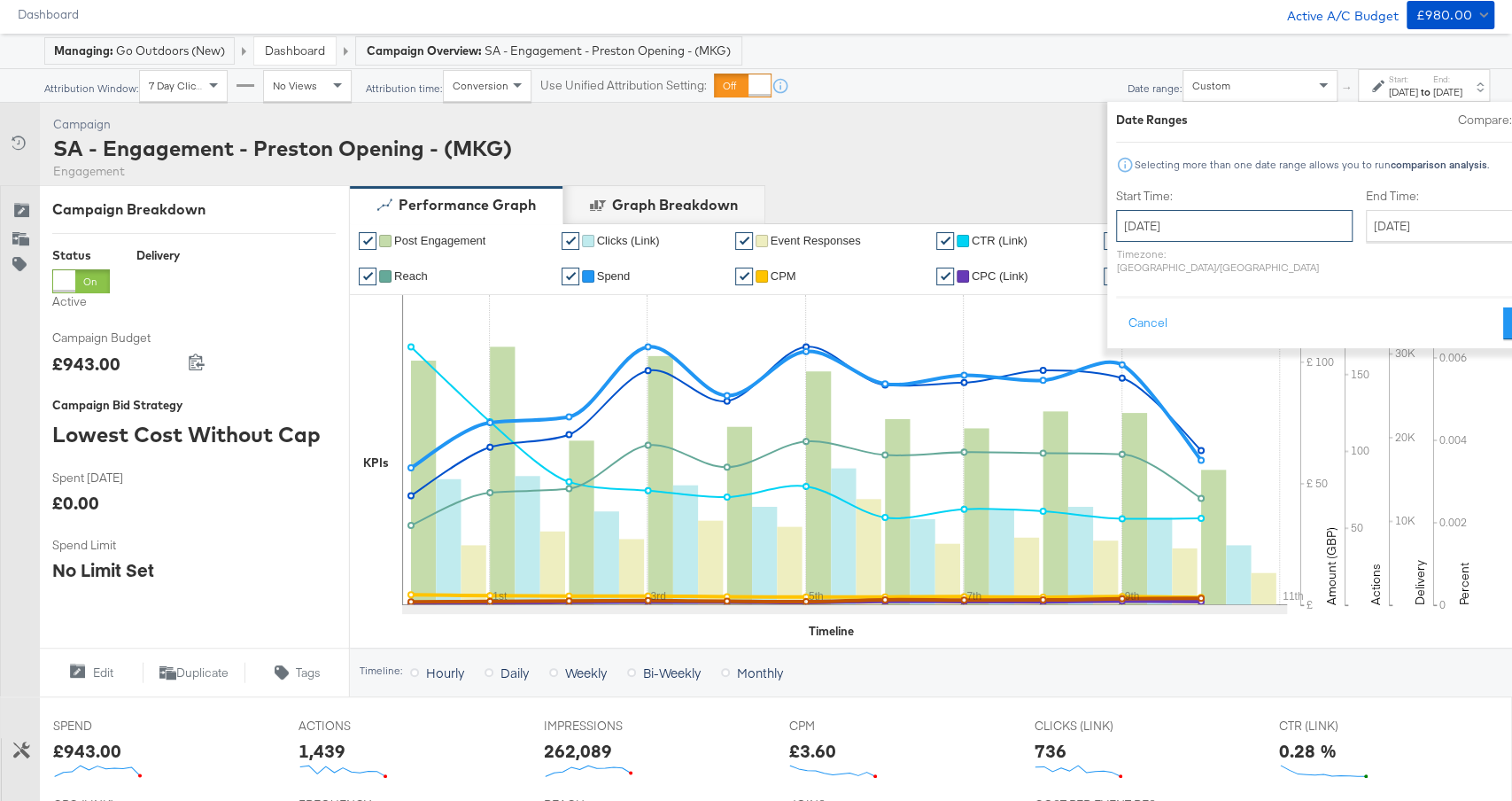
click at [1154, 228] on input "September 30th 2025" at bounding box center [1235, 225] width 236 height 31
